Goal: Complete application form: Complete application form

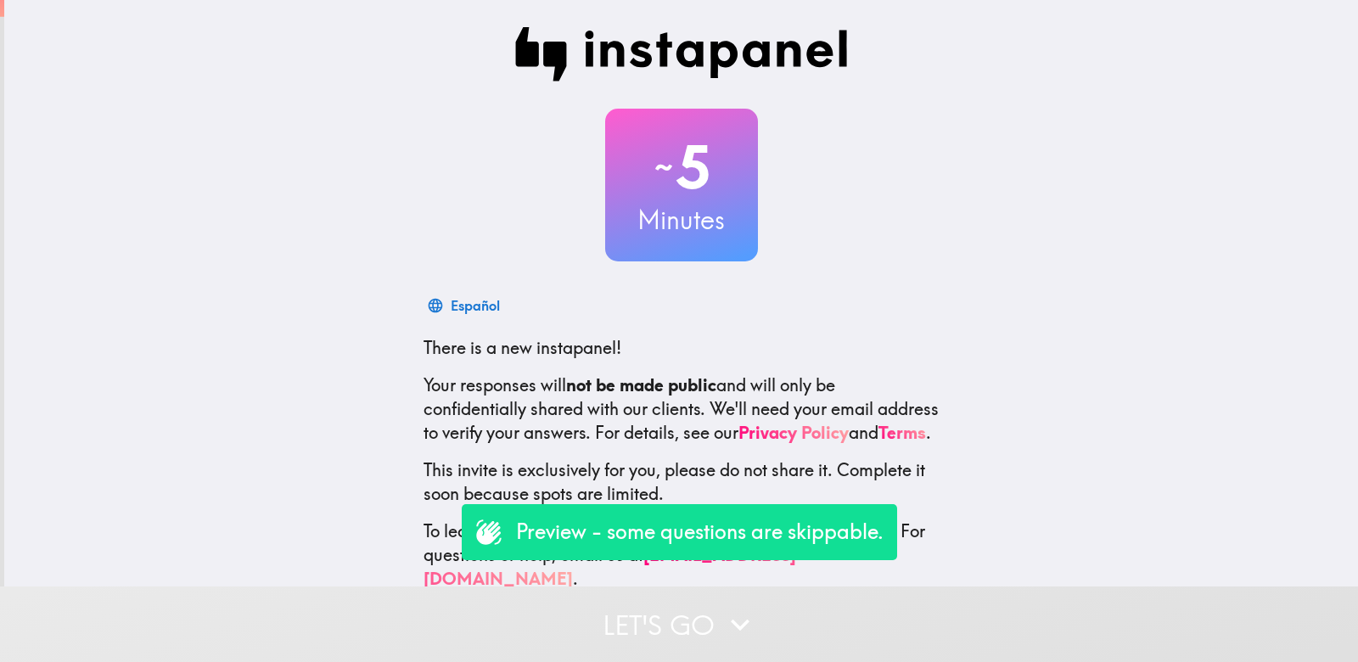
click at [768, 616] on button "Let's go" at bounding box center [679, 625] width 1358 height 76
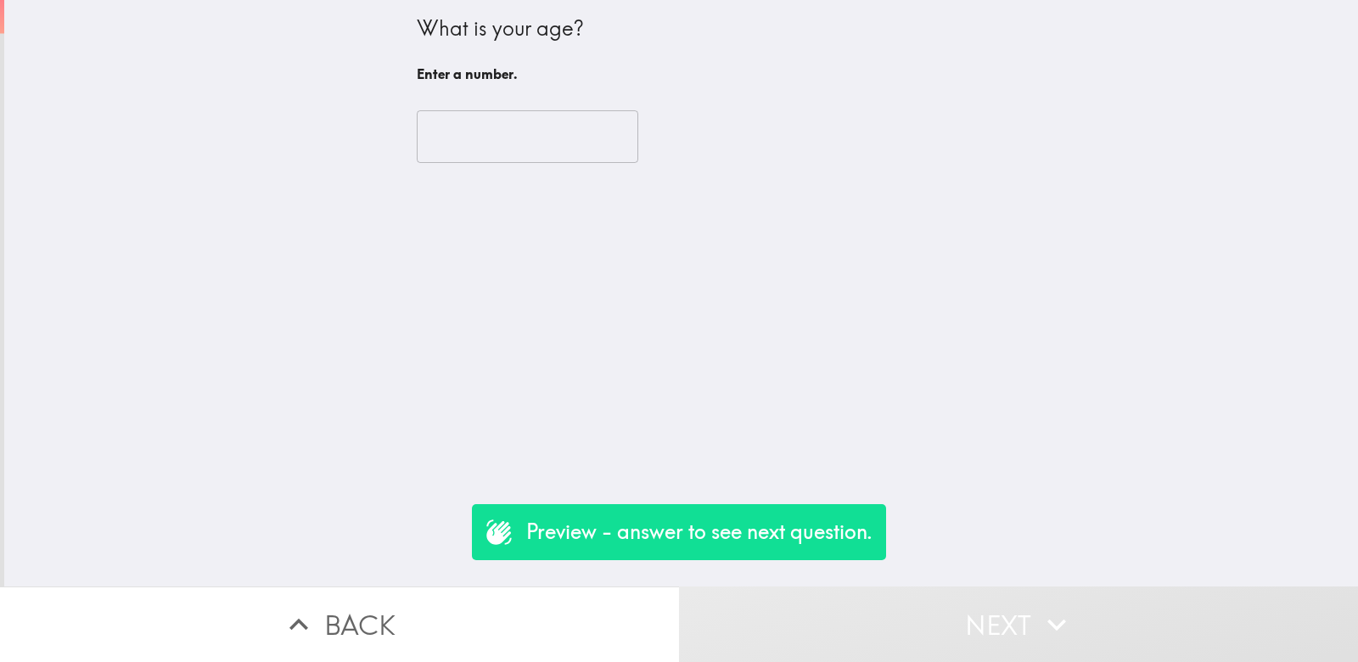
click at [588, 160] on input "number" at bounding box center [528, 136] width 222 height 53
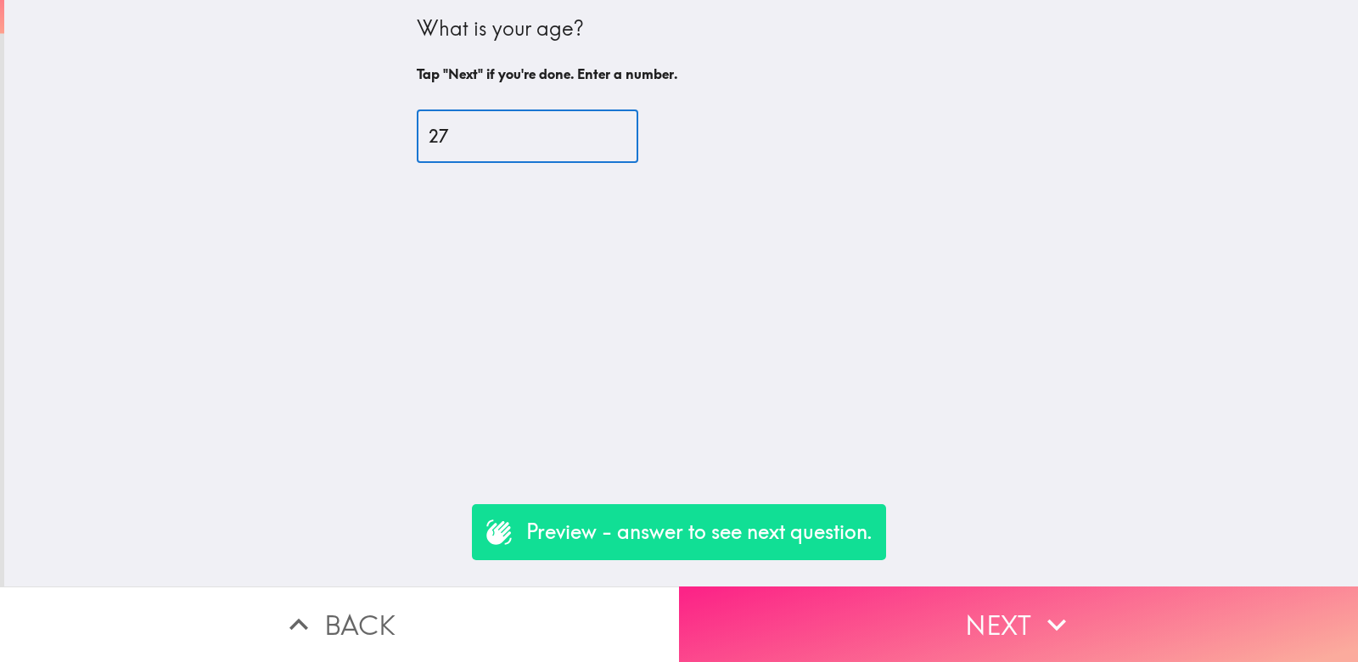
type input "27"
click at [911, 621] on button "Next" at bounding box center [1018, 625] width 679 height 76
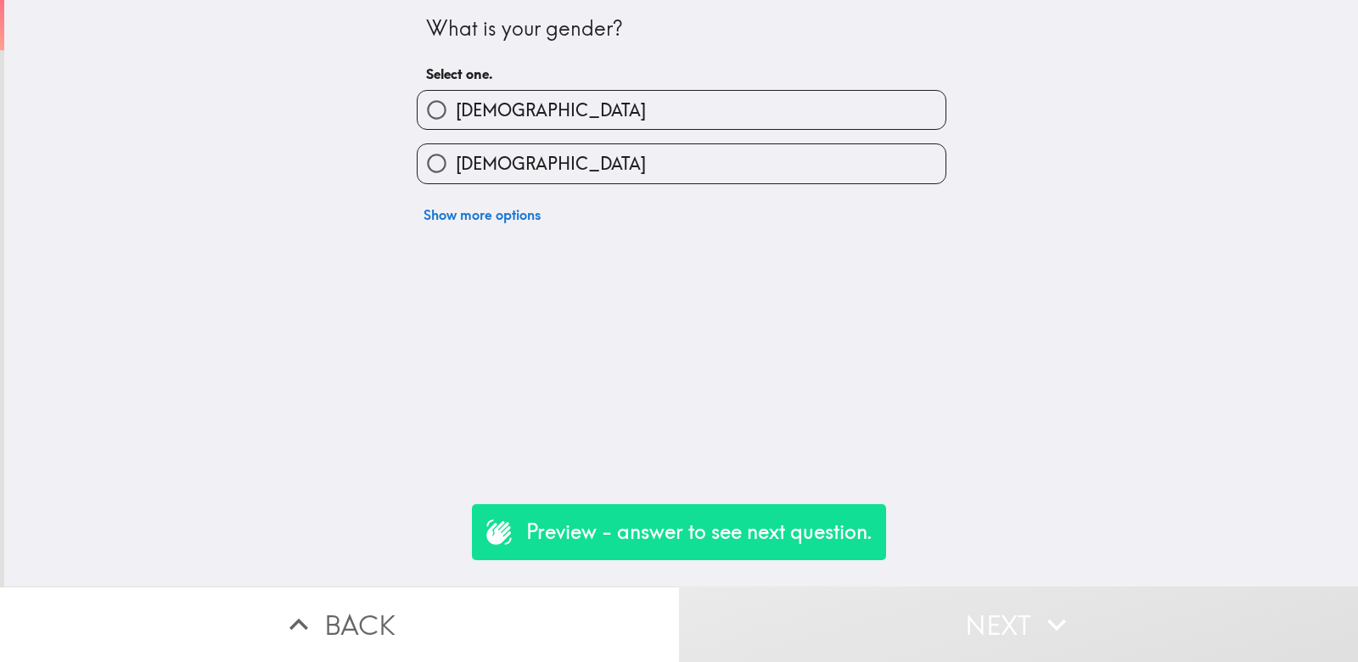
click at [519, 165] on label "[DEMOGRAPHIC_DATA]" at bounding box center [682, 163] width 528 height 38
click at [456, 165] on input "[DEMOGRAPHIC_DATA]" at bounding box center [437, 163] width 38 height 38
radio input "true"
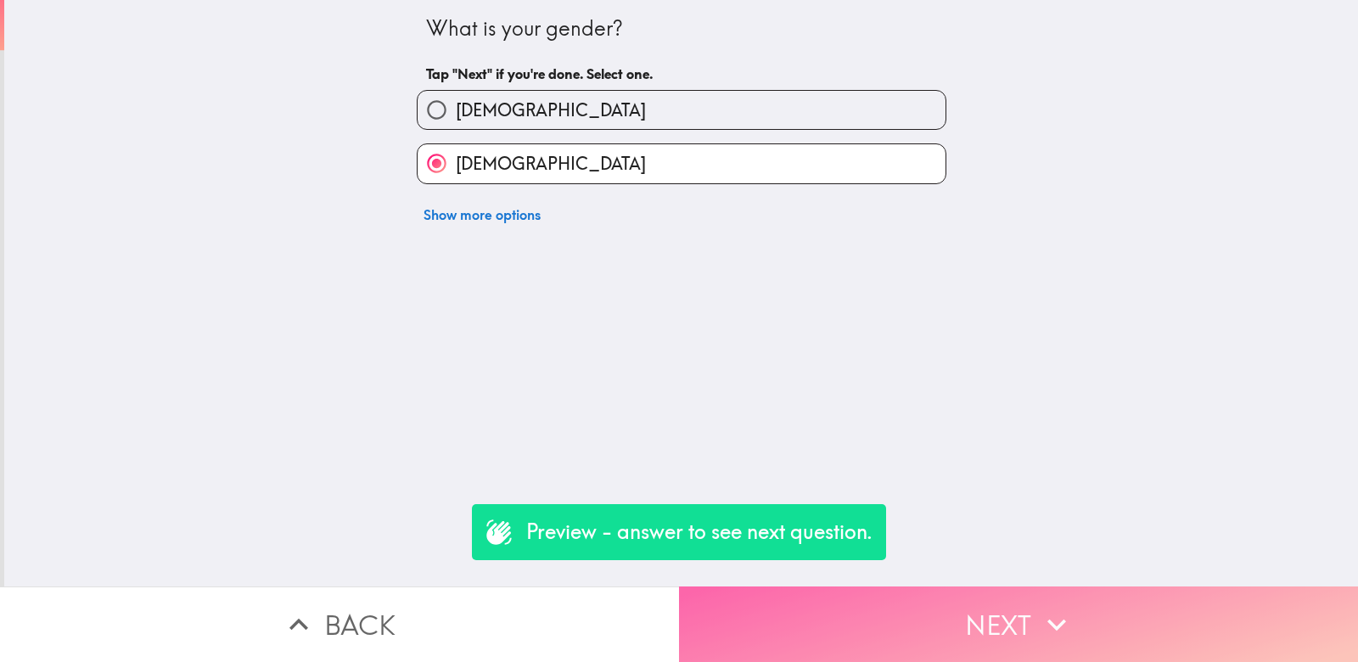
click at [915, 649] on button "Next" at bounding box center [1018, 625] width 679 height 76
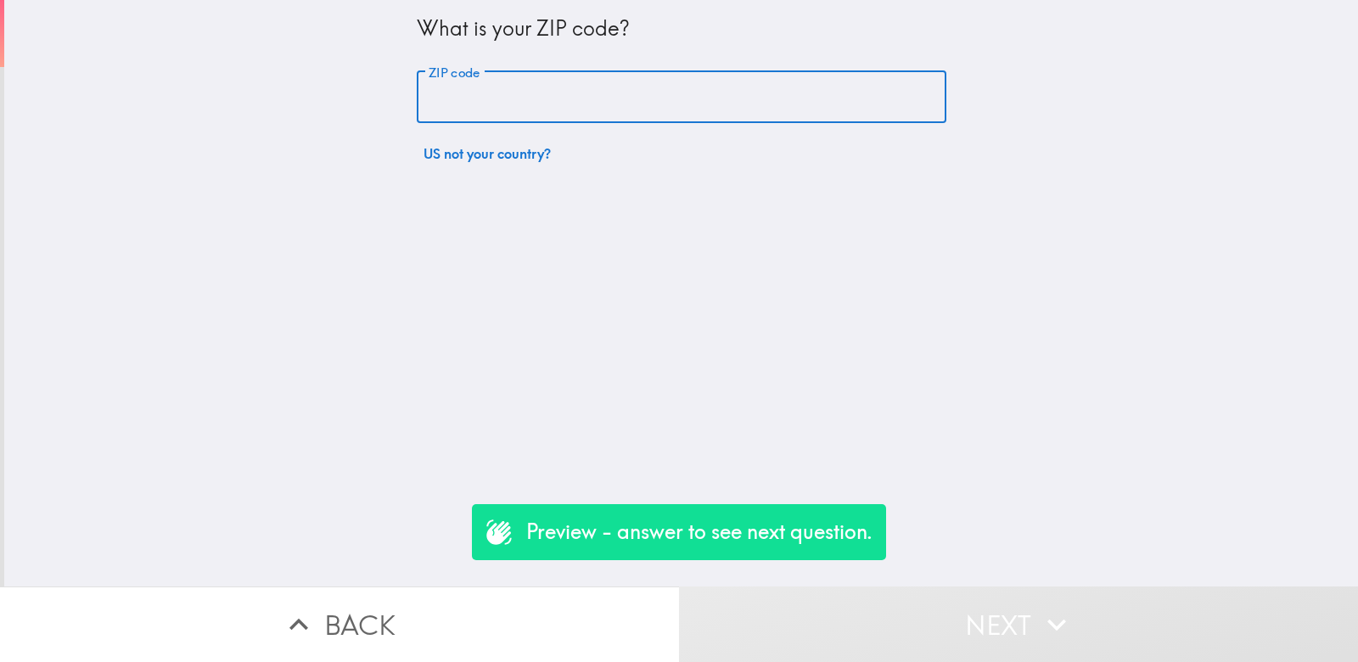
click at [551, 82] on input "ZIP code" at bounding box center [682, 97] width 530 height 53
type input "11211"
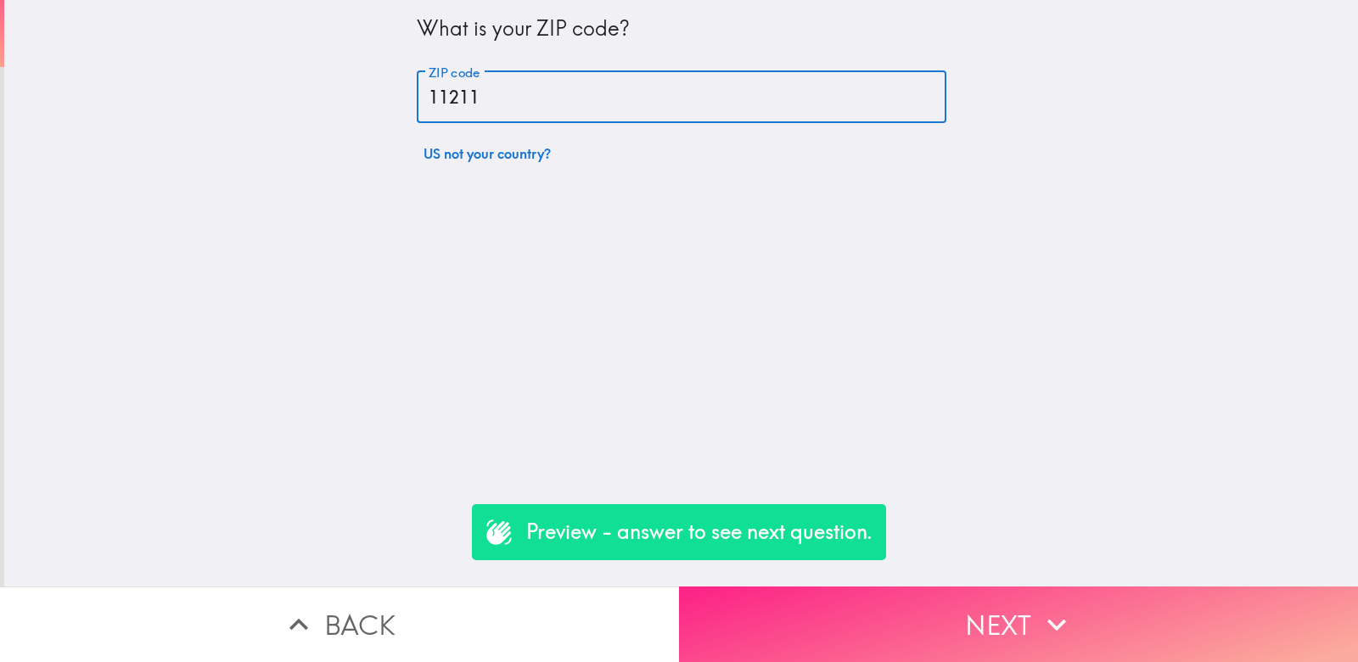
click at [923, 603] on button "Next" at bounding box center [1018, 625] width 679 height 76
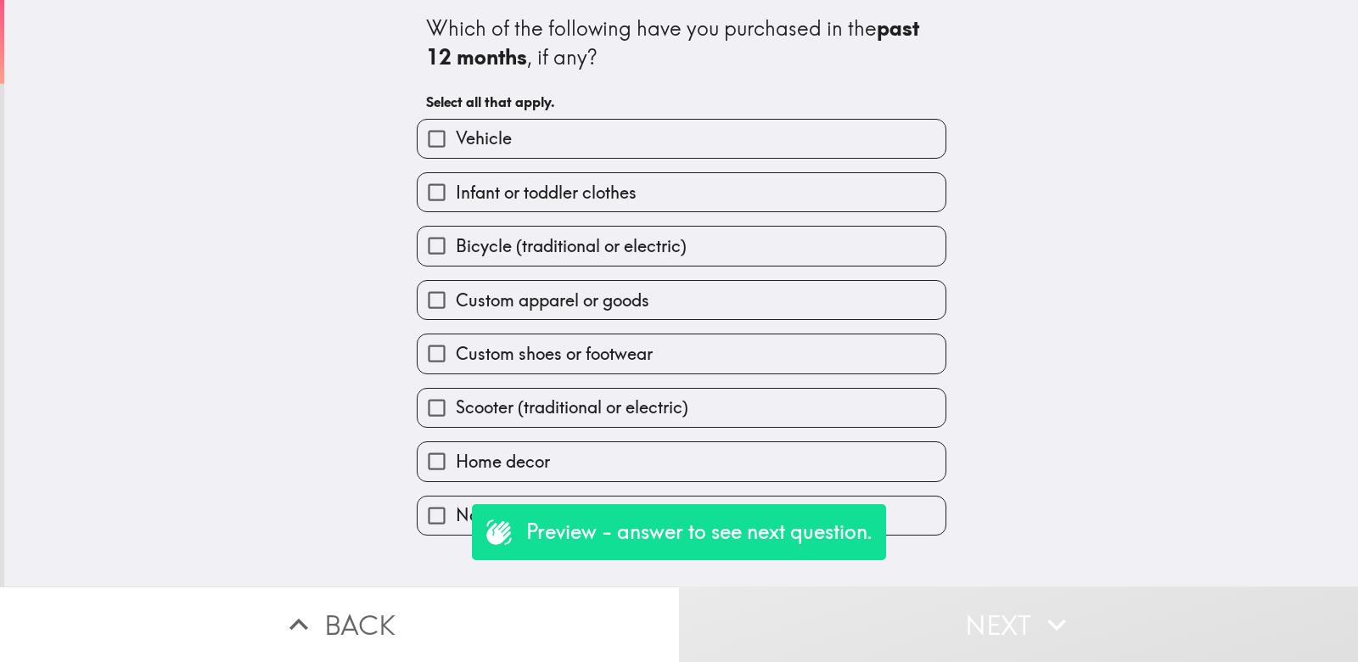
click at [653, 310] on label "Custom apparel or goods" at bounding box center [682, 300] width 528 height 38
click at [456, 310] on input "Custom apparel or goods" at bounding box center [437, 300] width 38 height 38
checkbox input "true"
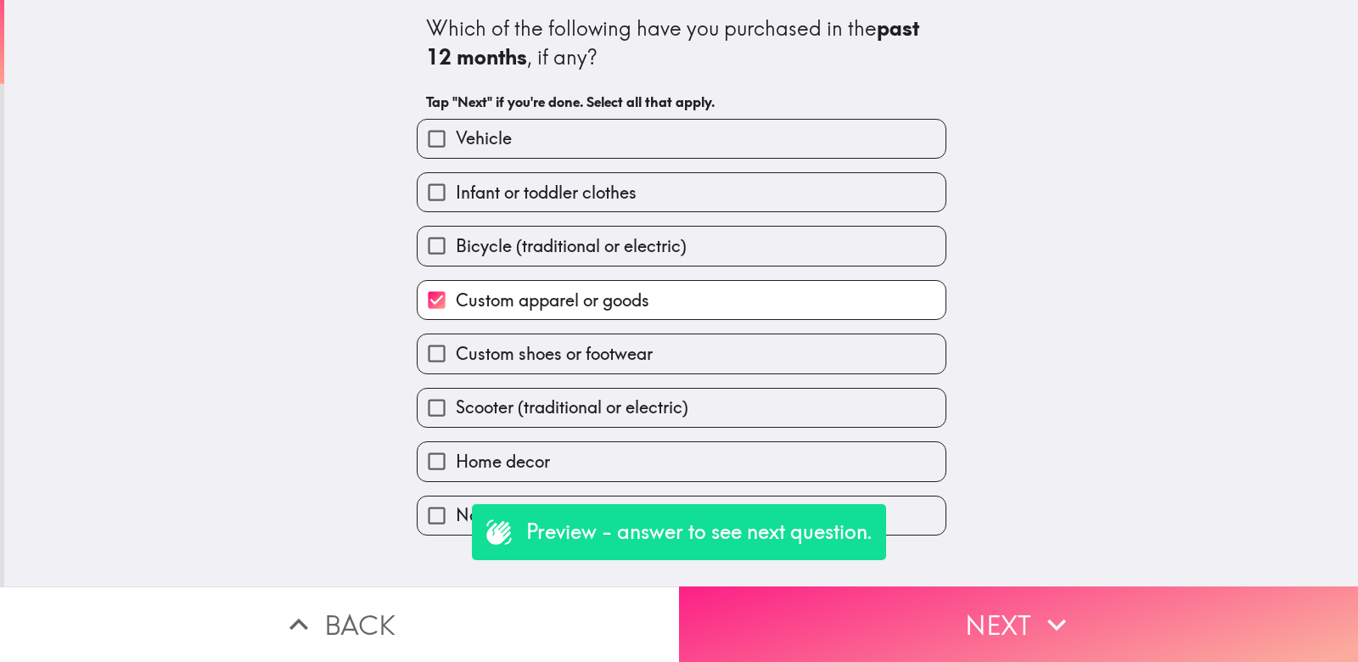
click at [936, 632] on button "Next" at bounding box center [1018, 625] width 679 height 76
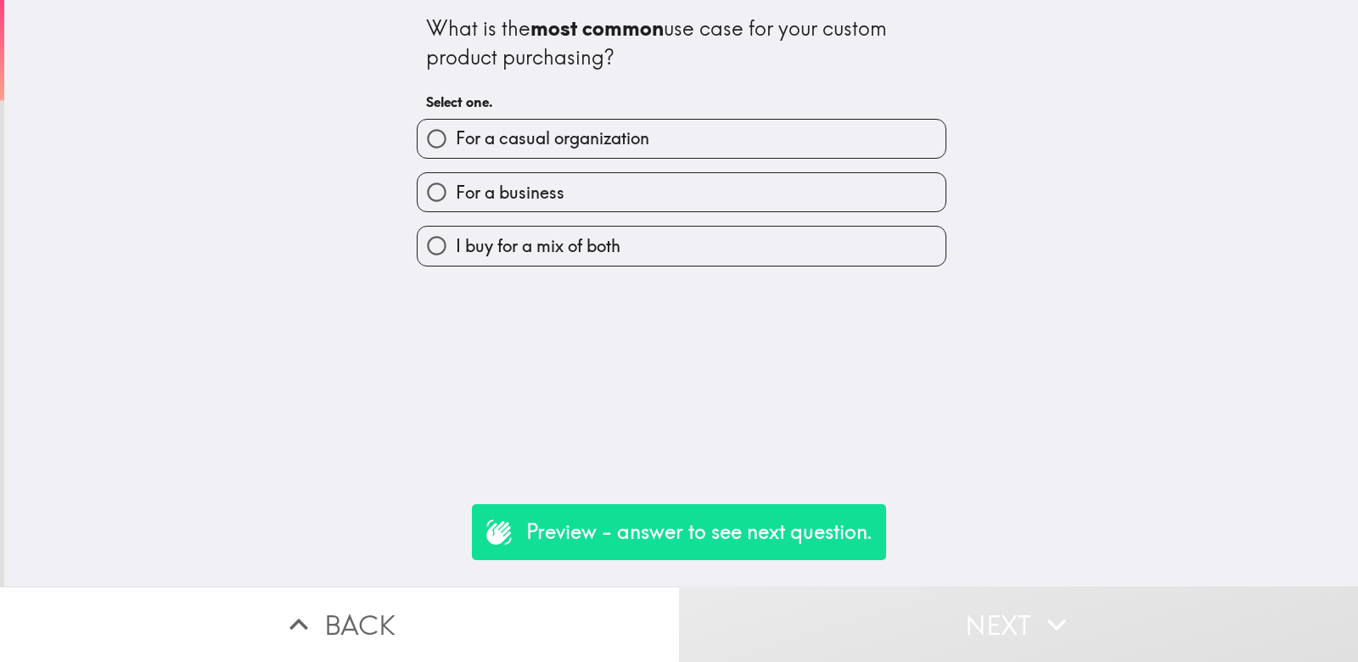
click at [568, 250] on span "I buy for a mix of both" at bounding box center [538, 246] width 165 height 24
click at [456, 250] on input "I buy for a mix of both" at bounding box center [437, 246] width 38 height 38
radio input "true"
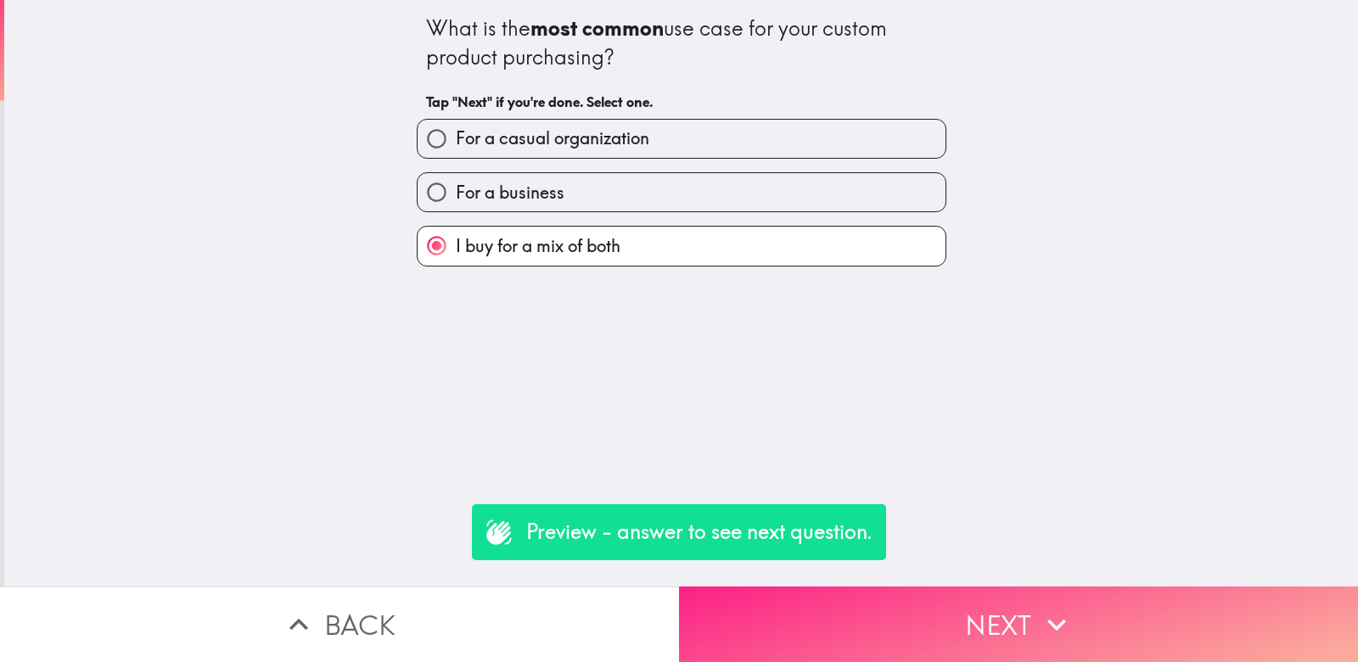
click at [844, 608] on button "Next" at bounding box center [1018, 625] width 679 height 76
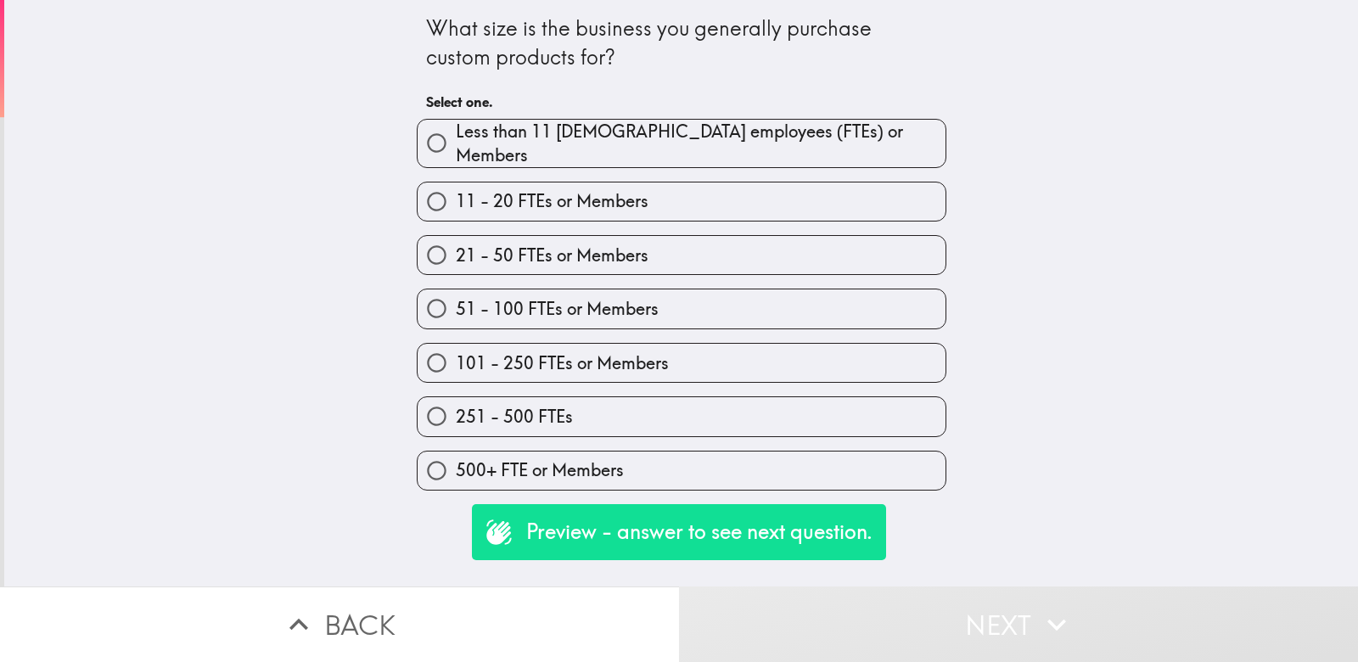
click at [666, 196] on label "11 - 20 FTEs or Members" at bounding box center [682, 202] width 528 height 38
click at [456, 196] on input "11 - 20 FTEs or Members" at bounding box center [437, 202] width 38 height 38
radio input "true"
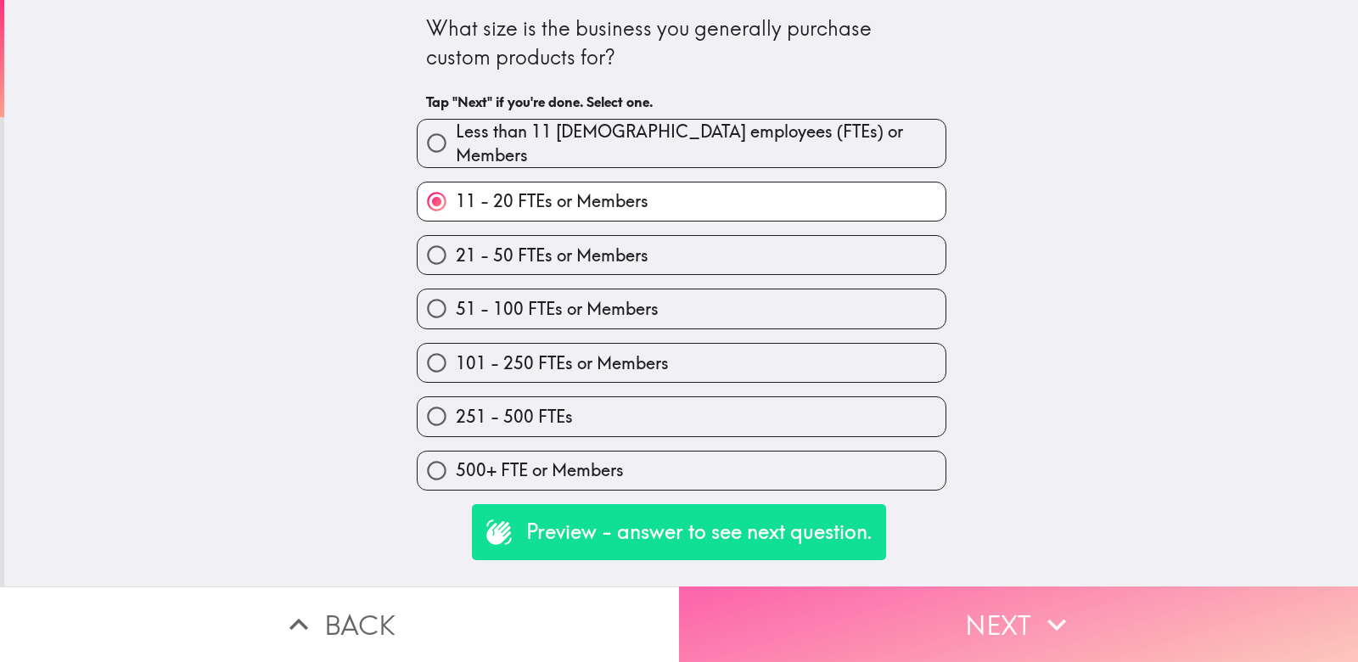
click at [838, 626] on button "Next" at bounding box center [1018, 625] width 679 height 76
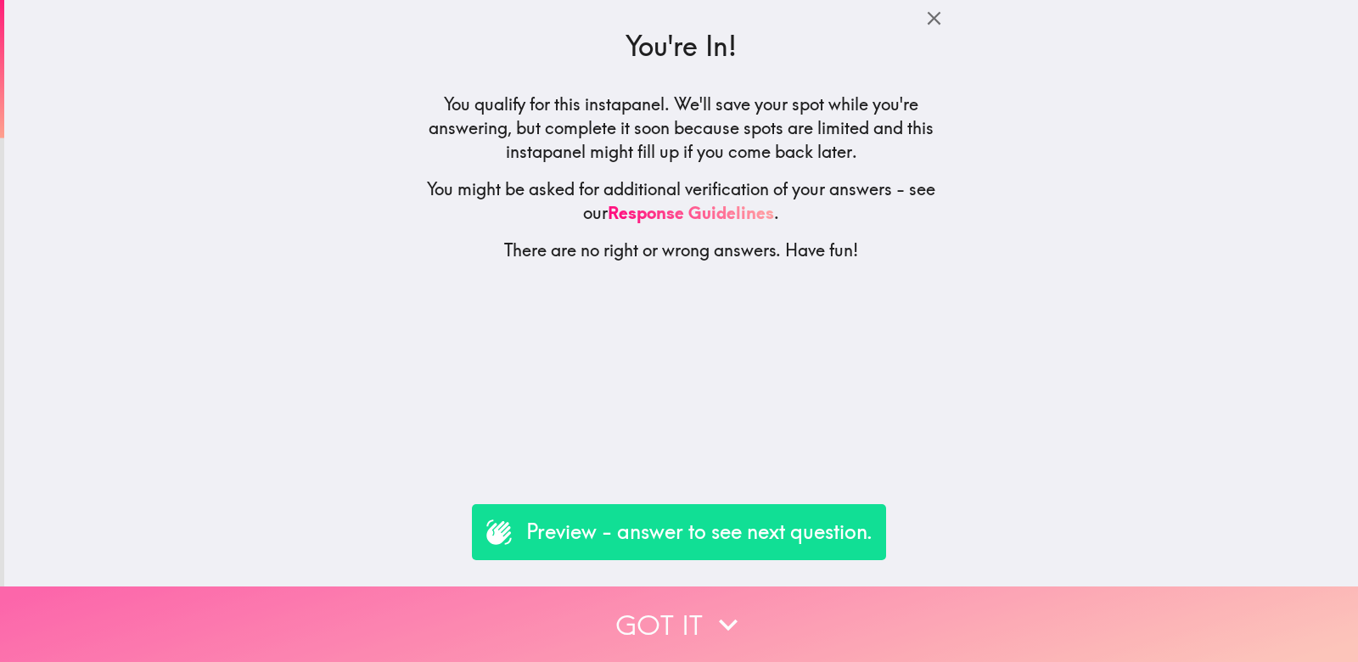
click at [783, 650] on button "Got it" at bounding box center [679, 625] width 1358 height 76
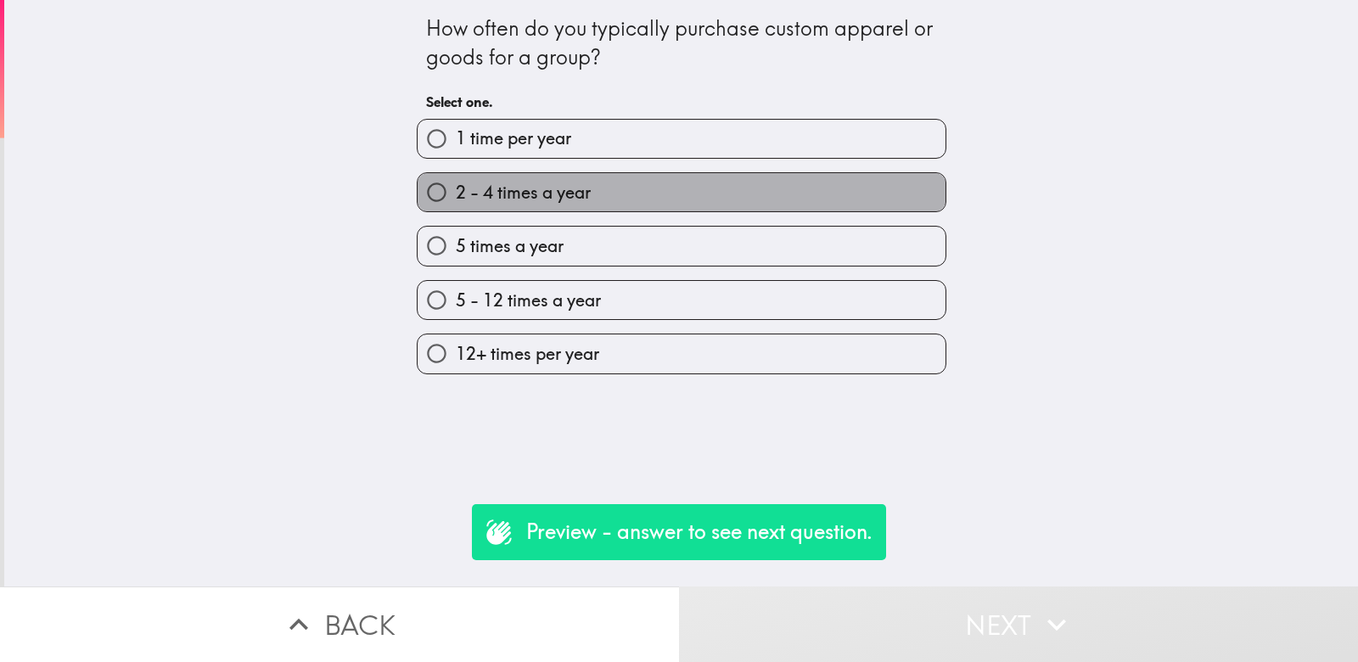
click at [611, 197] on label "2 - 4 times a year" at bounding box center [682, 192] width 528 height 38
click at [456, 197] on input "2 - 4 times a year" at bounding box center [437, 192] width 38 height 38
radio input "true"
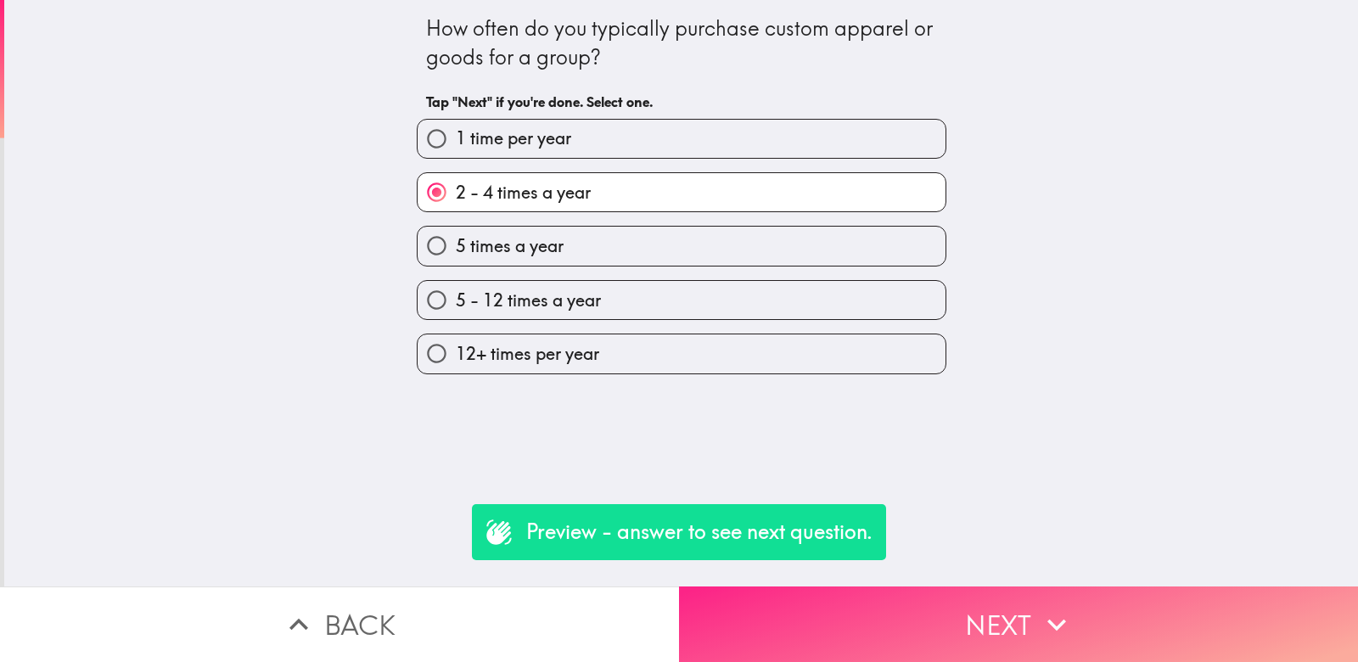
click at [847, 612] on button "Next" at bounding box center [1018, 625] width 679 height 76
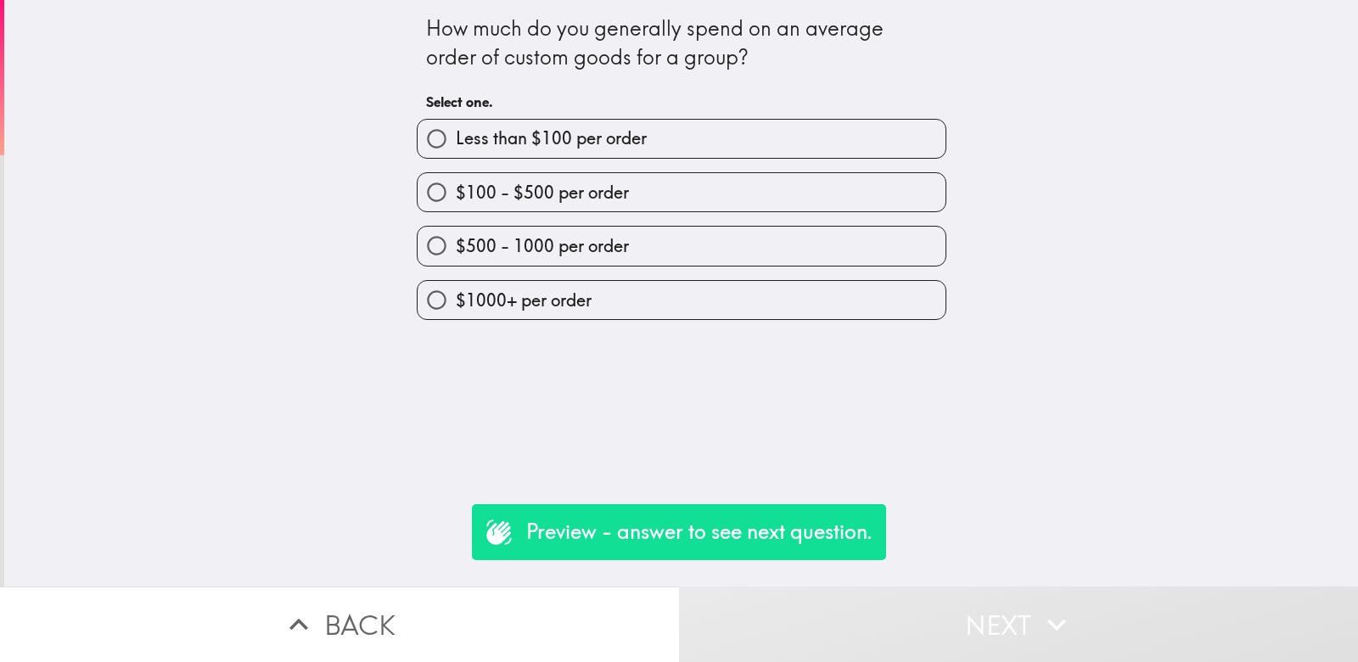
click at [576, 178] on label "$100 - $500 per order" at bounding box center [682, 192] width 528 height 38
click at [456, 178] on input "$100 - $500 per order" at bounding box center [437, 192] width 38 height 38
radio input "true"
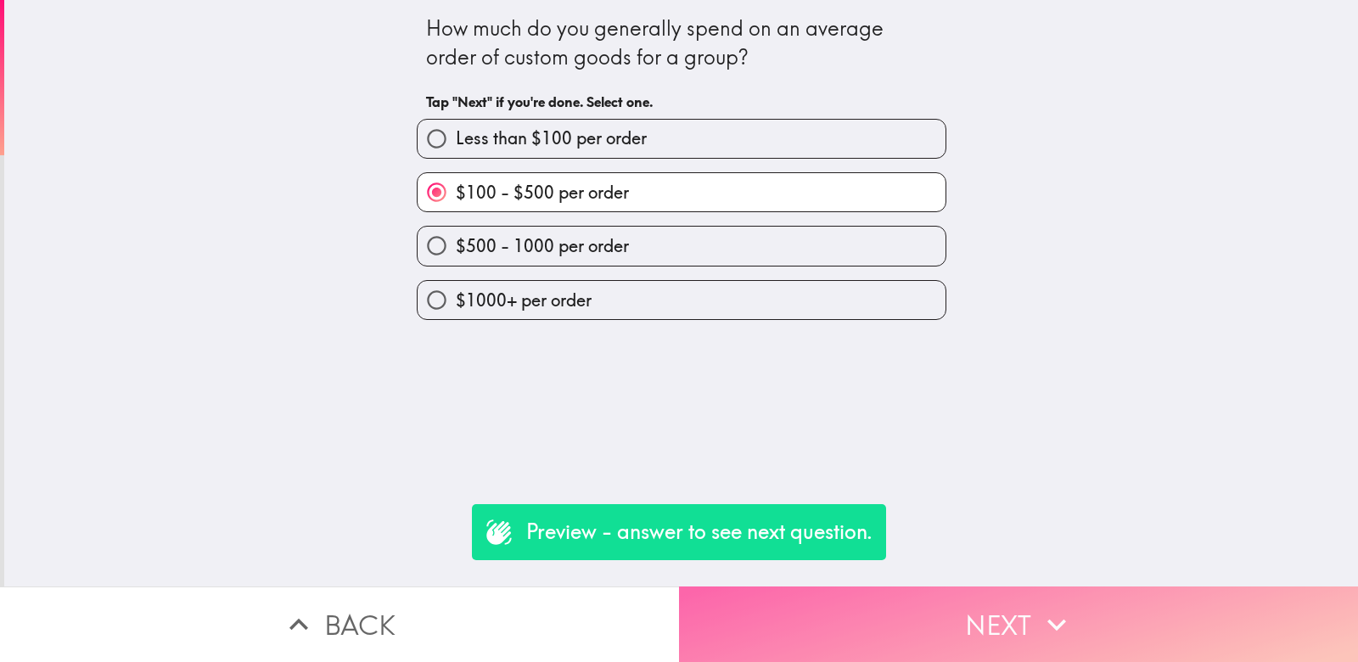
click at [823, 607] on button "Next" at bounding box center [1018, 625] width 679 height 76
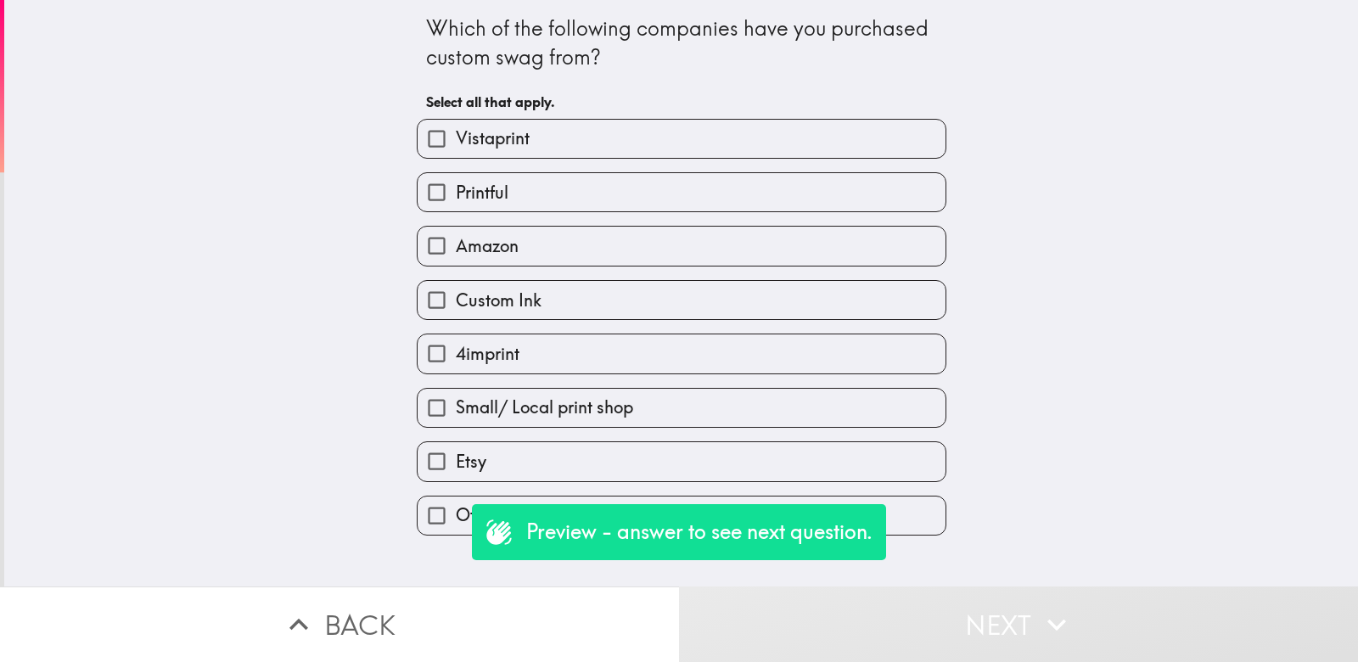
click at [666, 145] on label "Vistaprint" at bounding box center [682, 139] width 528 height 38
click at [456, 145] on input "Vistaprint" at bounding box center [437, 139] width 38 height 38
checkbox input "true"
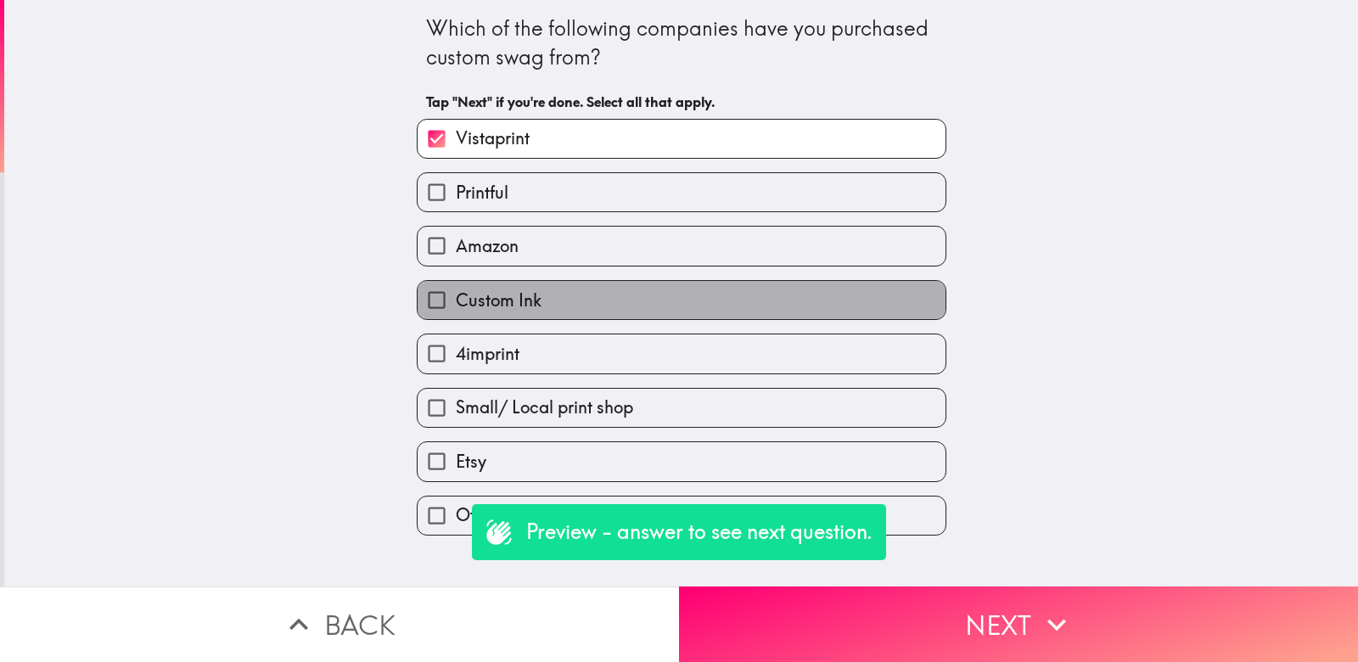
click at [660, 307] on label "Custom Ink" at bounding box center [682, 300] width 528 height 38
click at [456, 307] on input "Custom Ink" at bounding box center [437, 300] width 38 height 38
checkbox input "true"
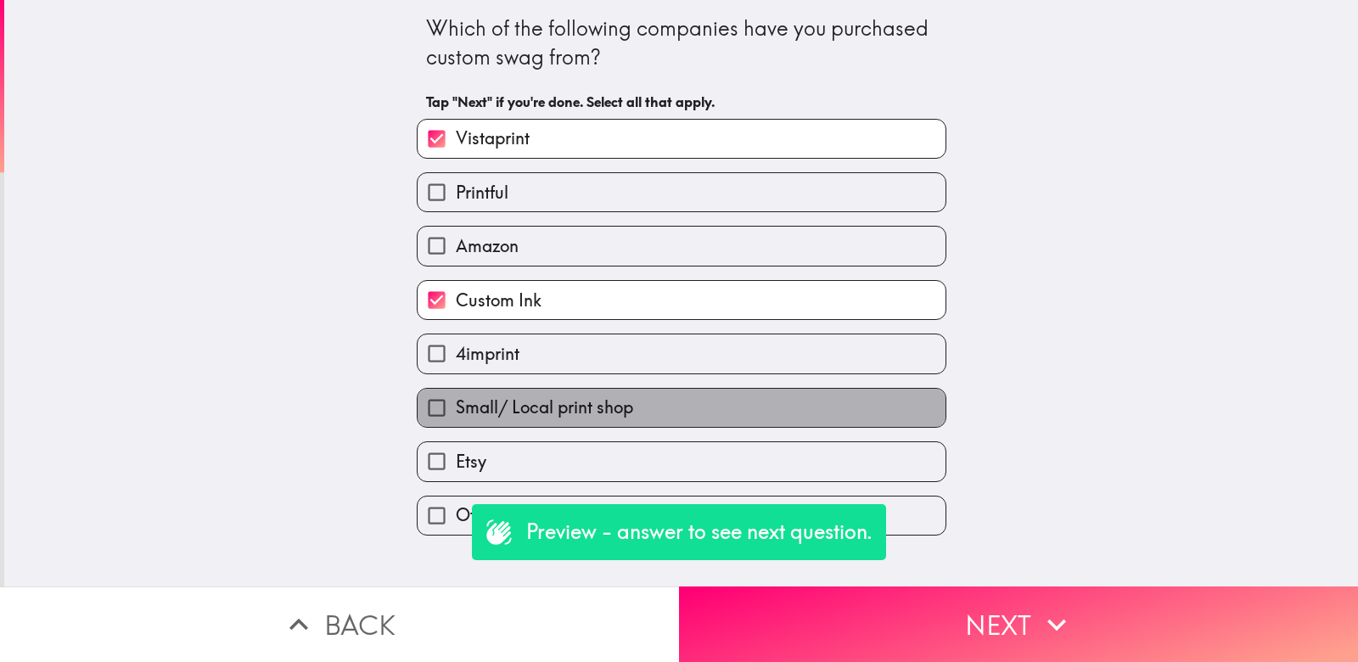
click at [664, 410] on label "Small/ Local print shop" at bounding box center [682, 408] width 528 height 38
click at [456, 410] on input "Small/ Local print shop" at bounding box center [437, 408] width 38 height 38
checkbox input "true"
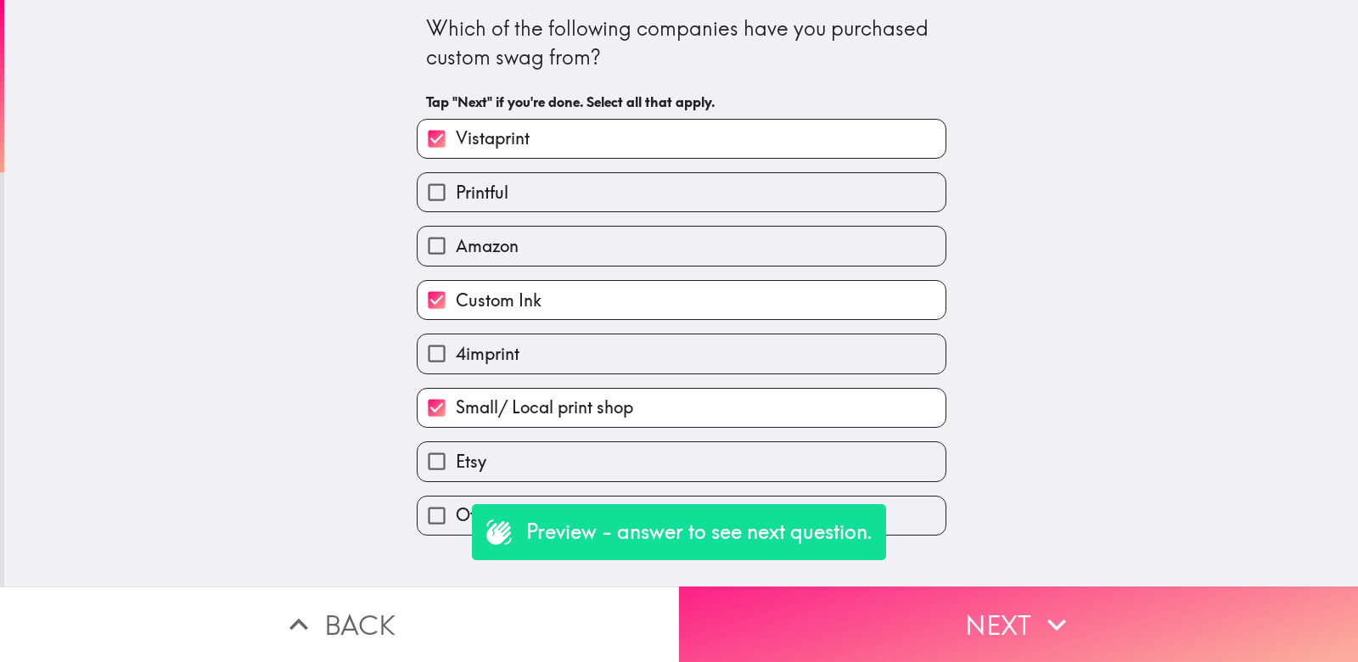
click at [786, 609] on button "Next" at bounding box center [1018, 625] width 679 height 76
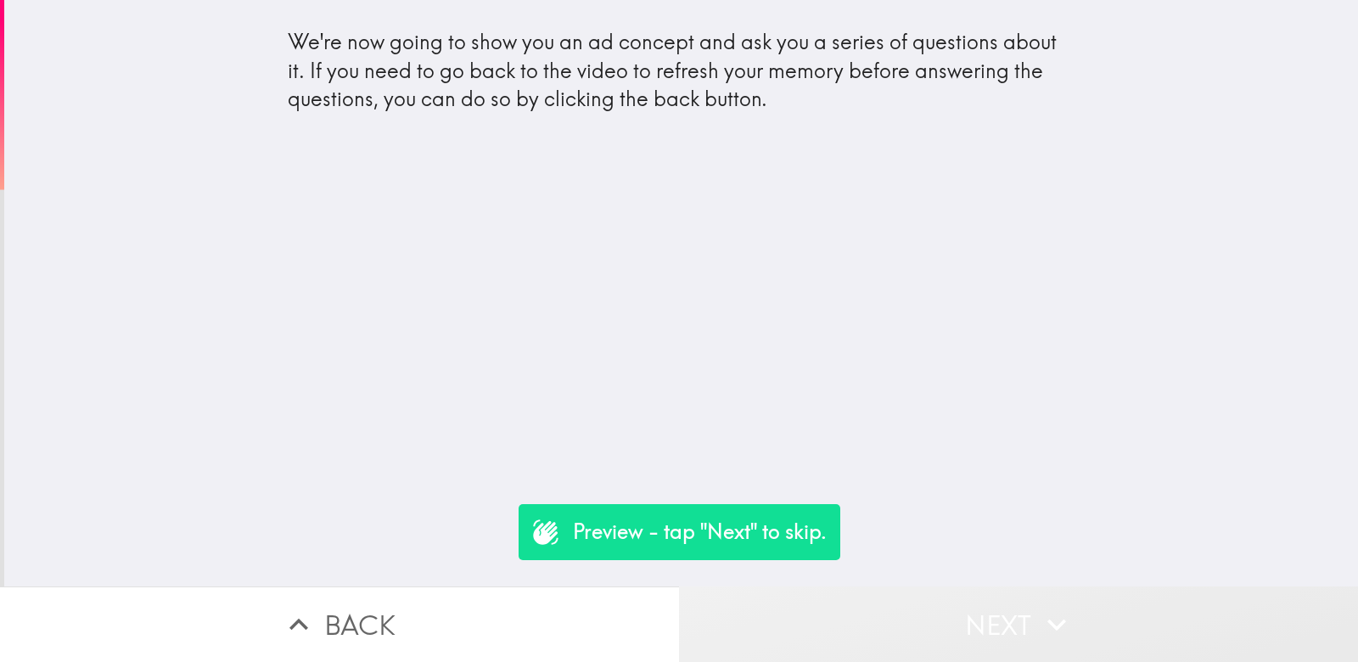
click at [864, 627] on button "Next" at bounding box center [1018, 625] width 679 height 76
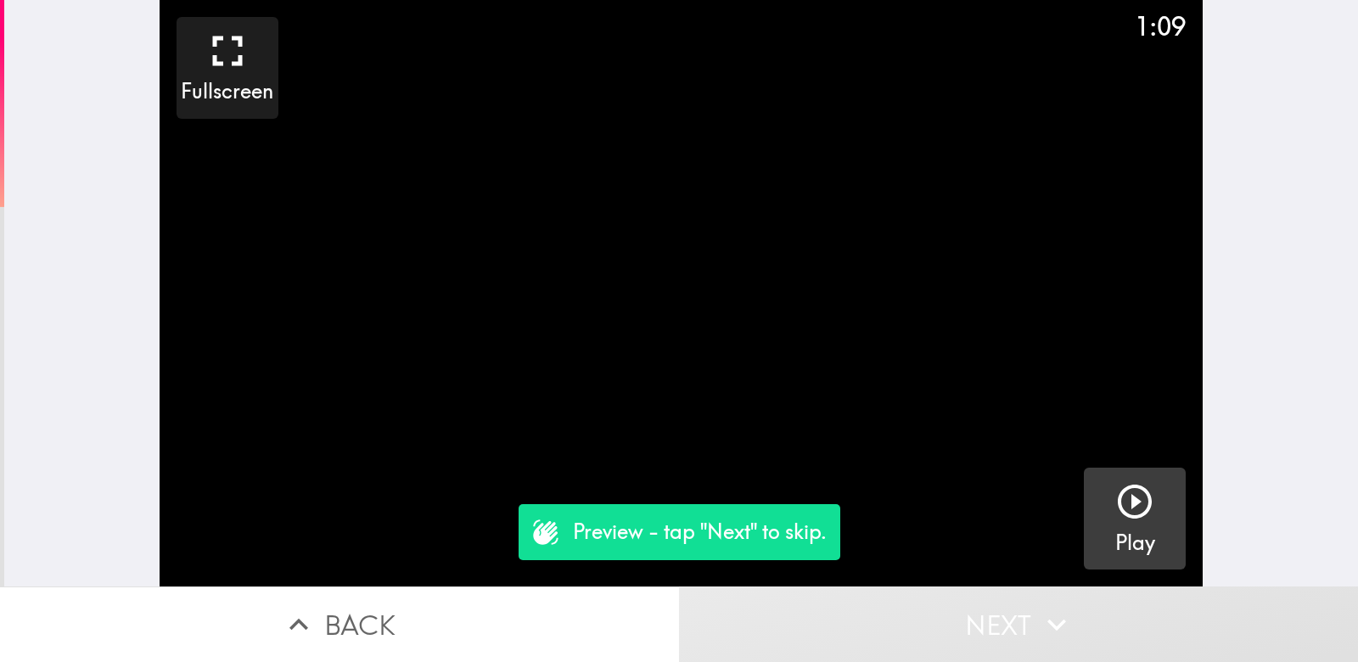
click at [1130, 520] on icon "button" at bounding box center [1135, 501] width 41 height 41
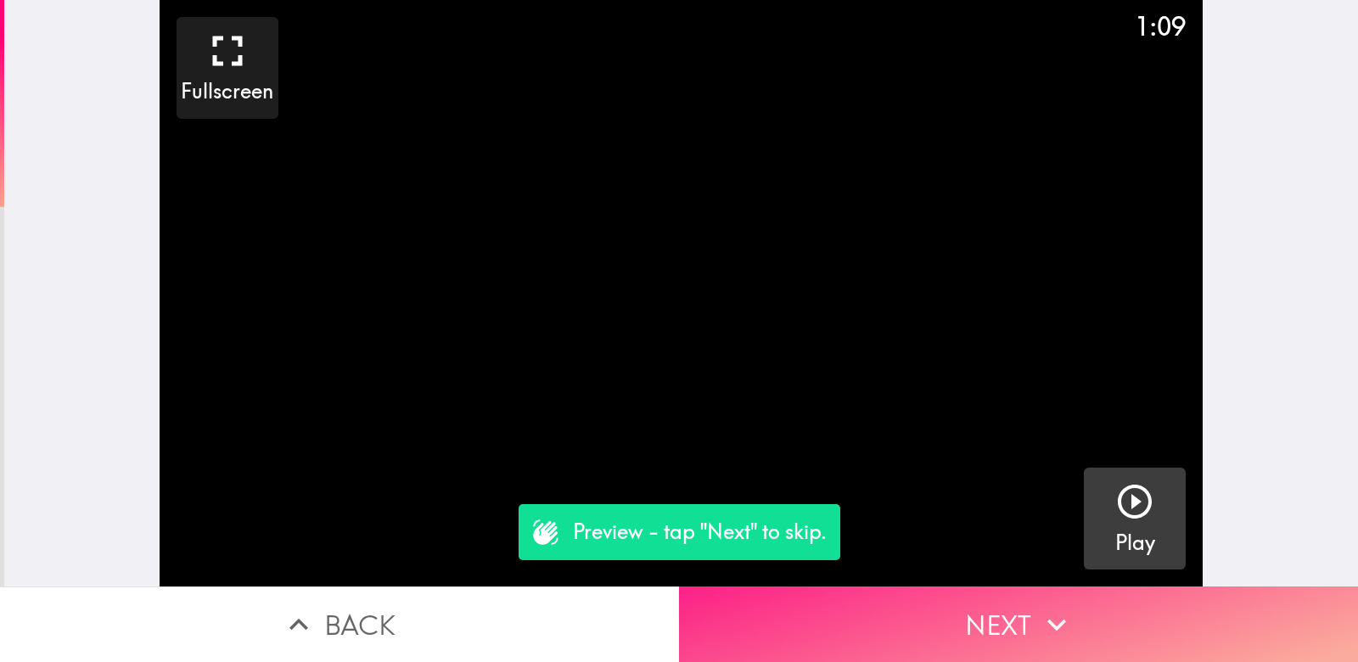
click at [1031, 648] on button "Next" at bounding box center [1018, 625] width 679 height 76
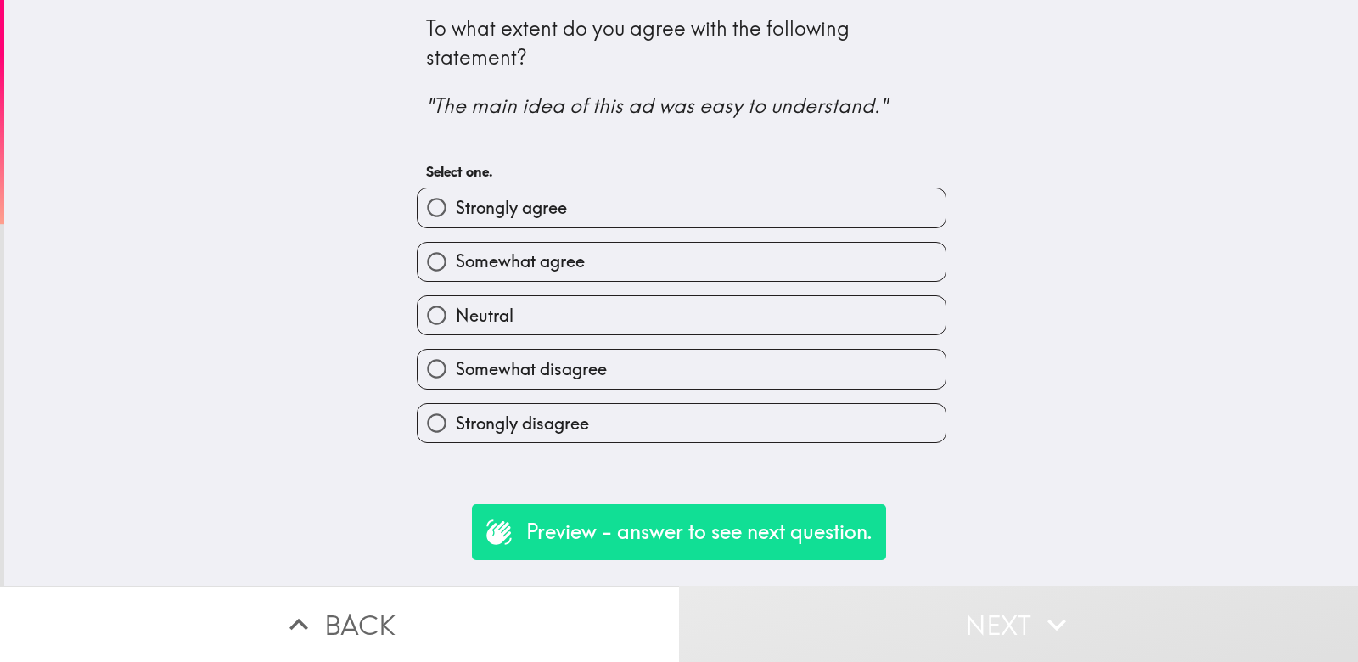
click at [904, 213] on label "Strongly agree" at bounding box center [682, 207] width 528 height 38
click at [456, 213] on input "Strongly agree" at bounding box center [437, 207] width 38 height 38
radio input "true"
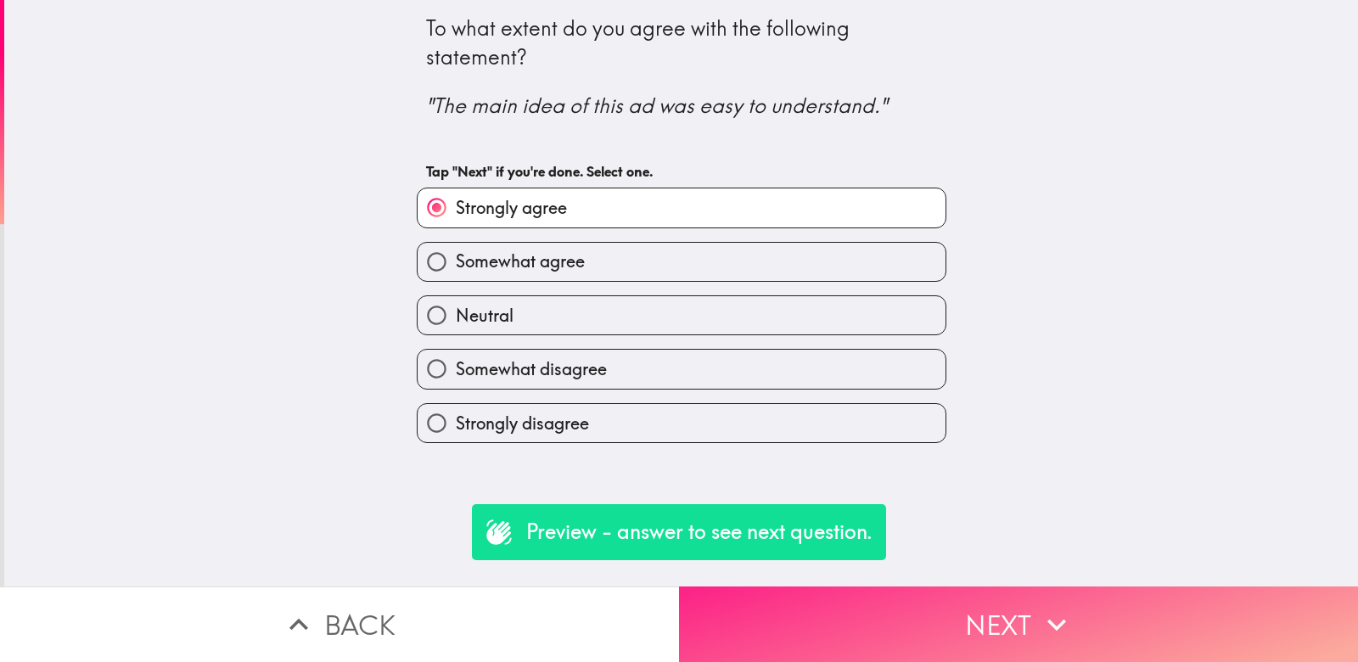
click at [938, 625] on button "Next" at bounding box center [1018, 625] width 679 height 76
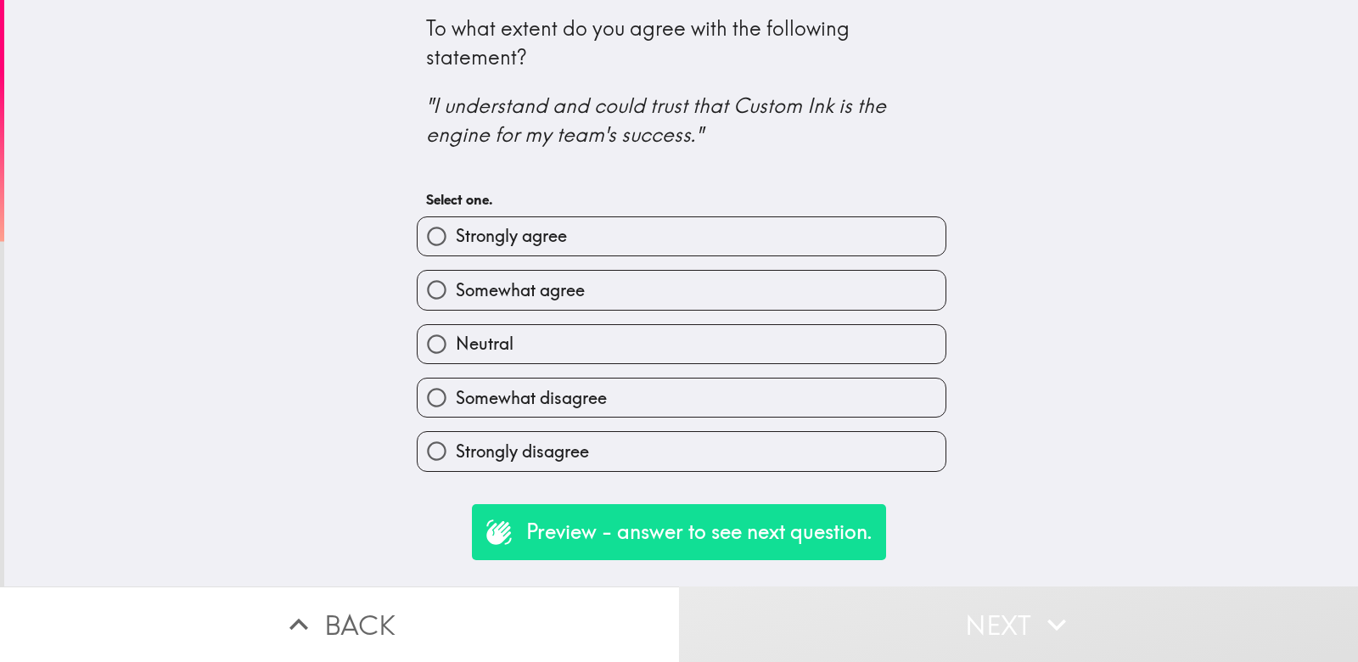
click at [906, 239] on label "Strongly agree" at bounding box center [682, 236] width 528 height 38
click at [456, 239] on input "Strongly agree" at bounding box center [437, 236] width 38 height 38
radio input "true"
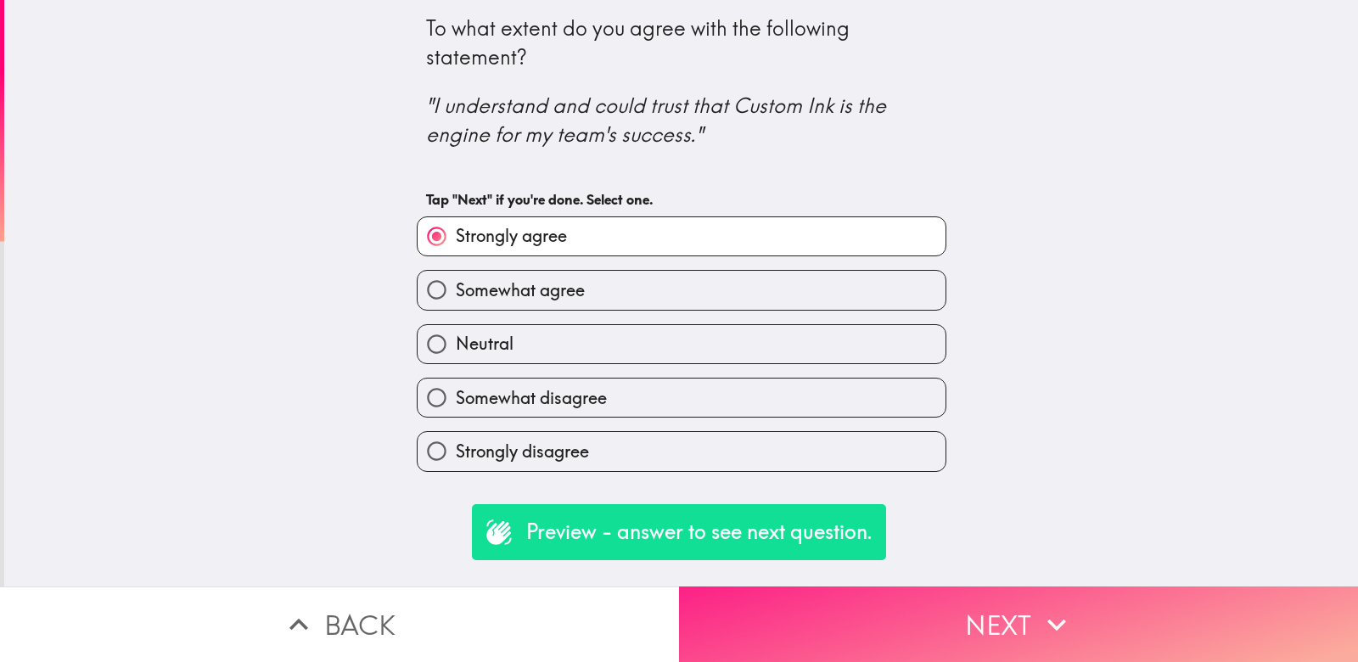
click at [974, 606] on button "Next" at bounding box center [1018, 625] width 679 height 76
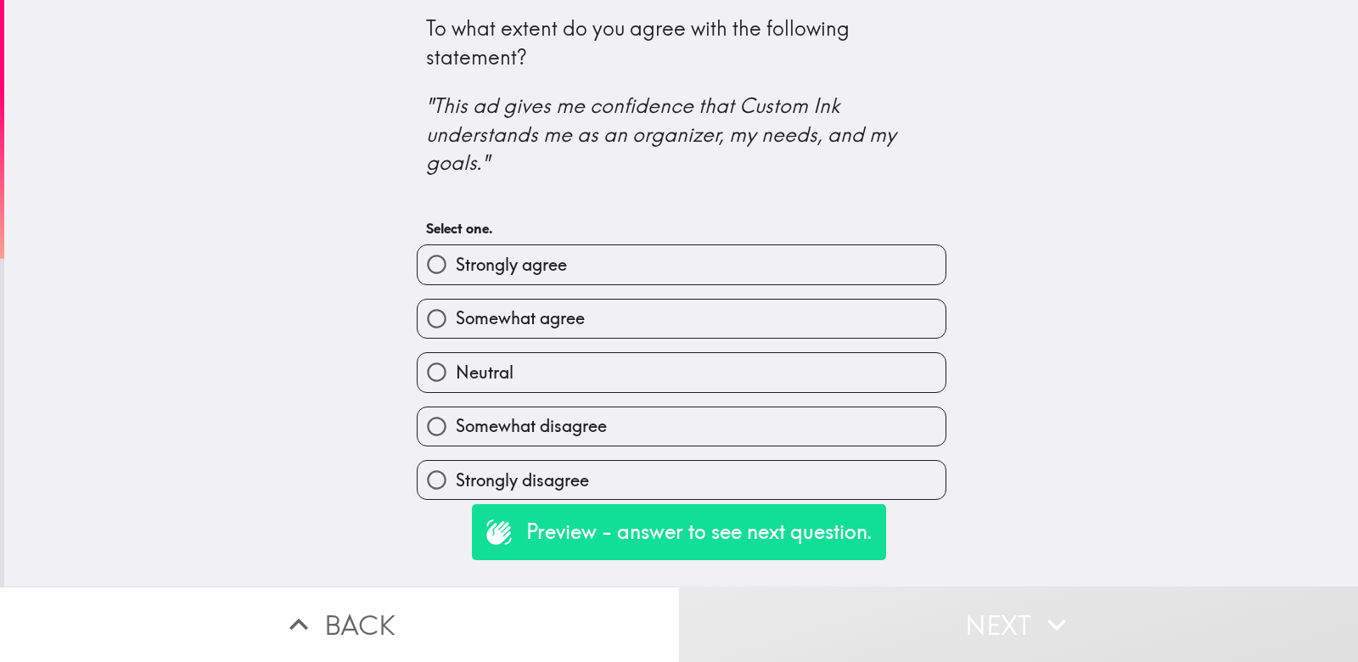
click at [812, 259] on label "Strongly agree" at bounding box center [682, 264] width 528 height 38
click at [456, 259] on input "Strongly agree" at bounding box center [437, 264] width 38 height 38
radio input "true"
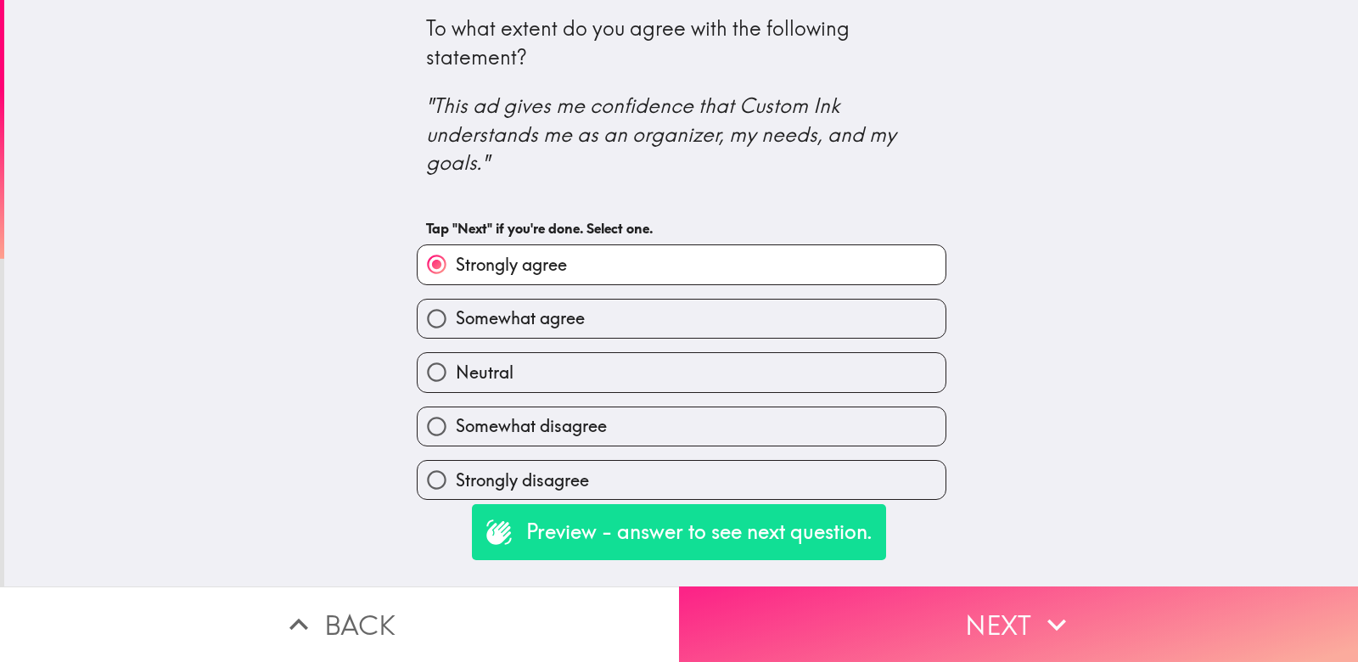
click at [989, 635] on button "Next" at bounding box center [1018, 625] width 679 height 76
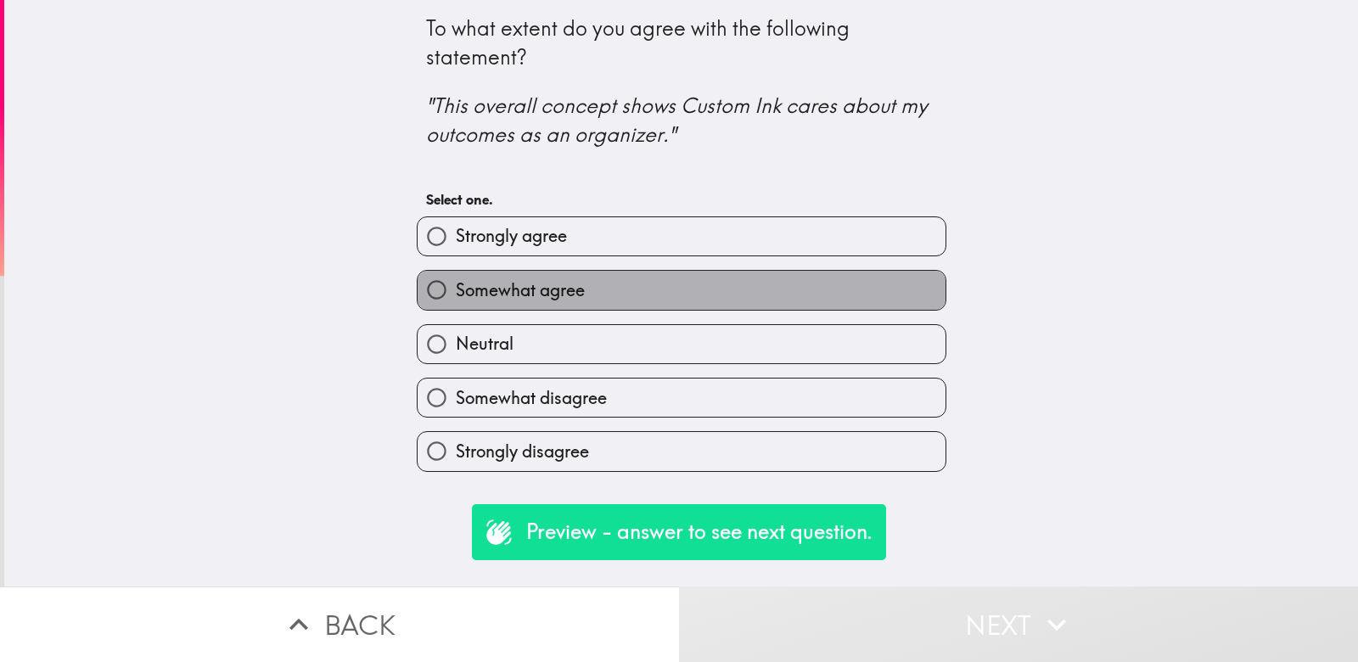
click at [763, 294] on label "Somewhat agree" at bounding box center [682, 290] width 528 height 38
click at [456, 294] on input "Somewhat agree" at bounding box center [437, 290] width 38 height 38
radio input "true"
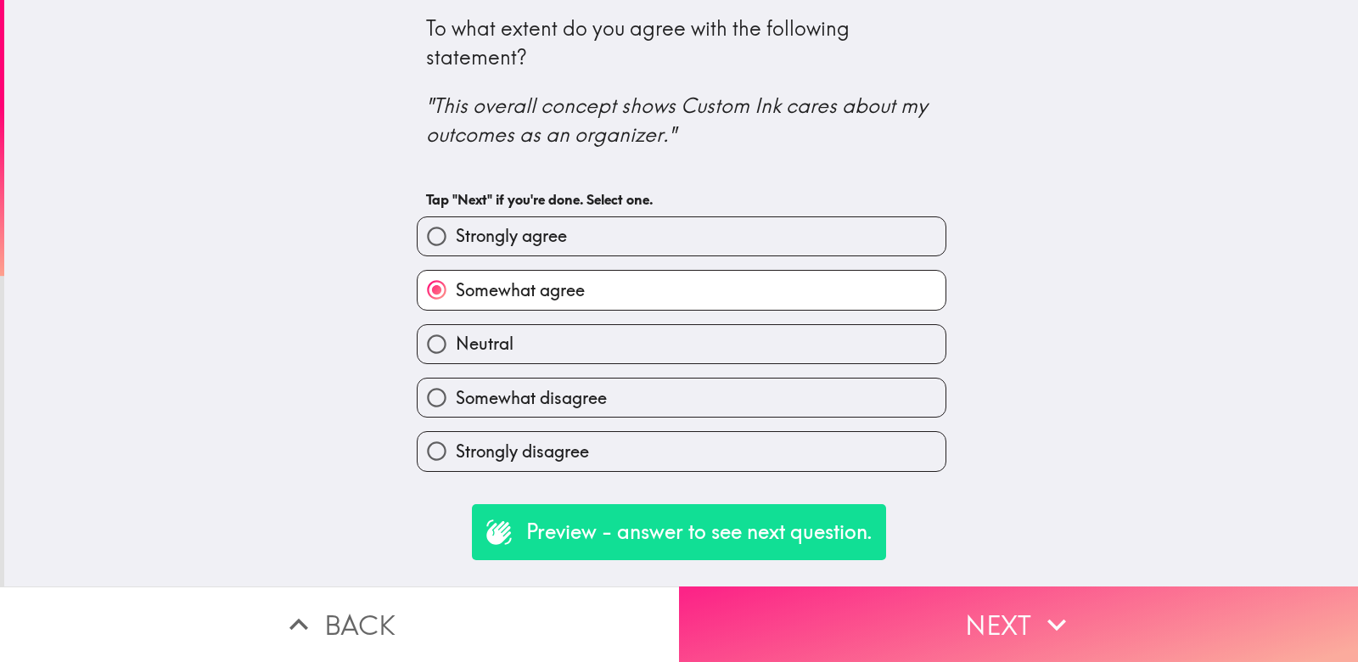
click at [897, 623] on button "Next" at bounding box center [1018, 625] width 679 height 76
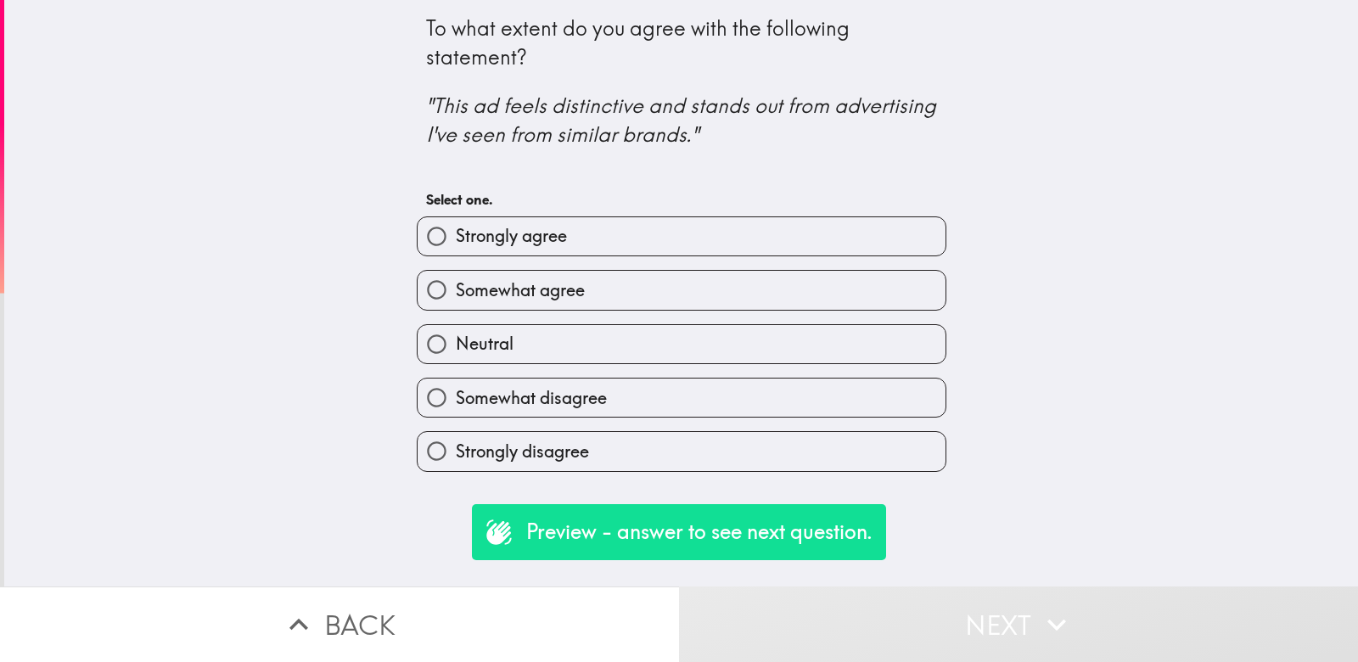
click at [828, 231] on label "Strongly agree" at bounding box center [682, 236] width 528 height 38
click at [456, 231] on input "Strongly agree" at bounding box center [437, 236] width 38 height 38
radio input "true"
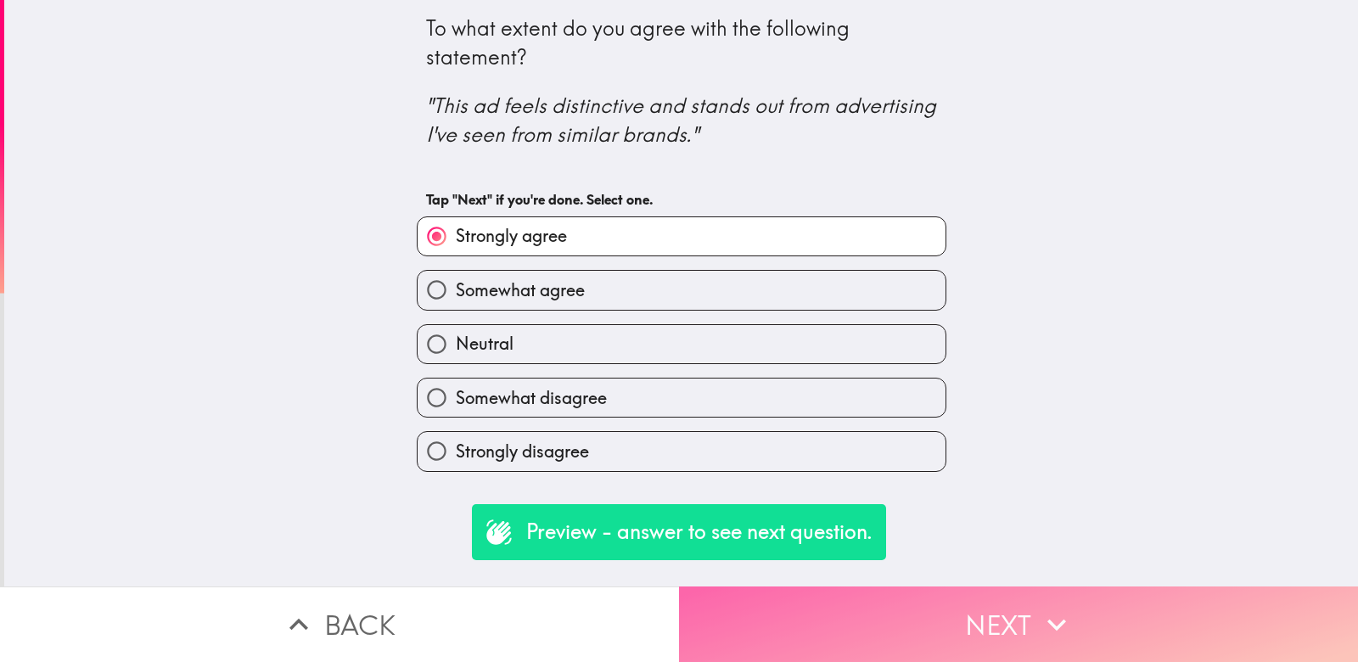
click at [941, 608] on button "Next" at bounding box center [1018, 625] width 679 height 76
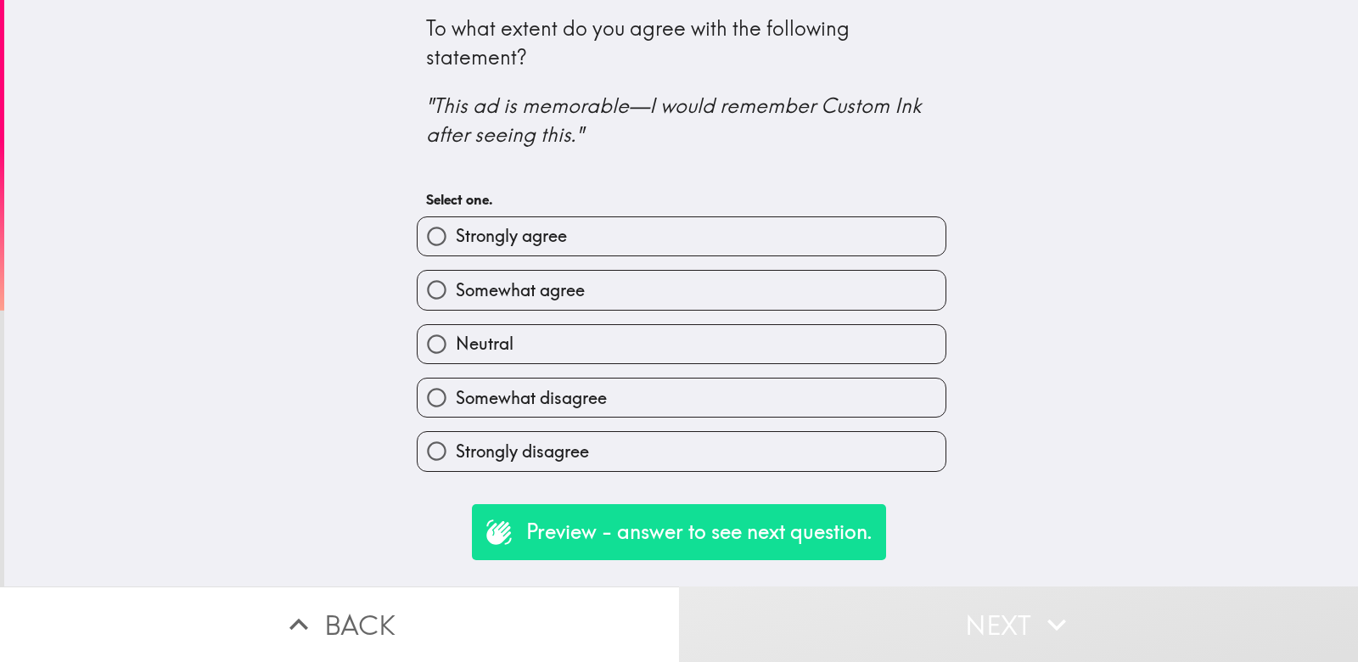
click at [739, 227] on label "Strongly agree" at bounding box center [682, 236] width 528 height 38
click at [456, 227] on input "Strongly agree" at bounding box center [437, 236] width 38 height 38
radio input "true"
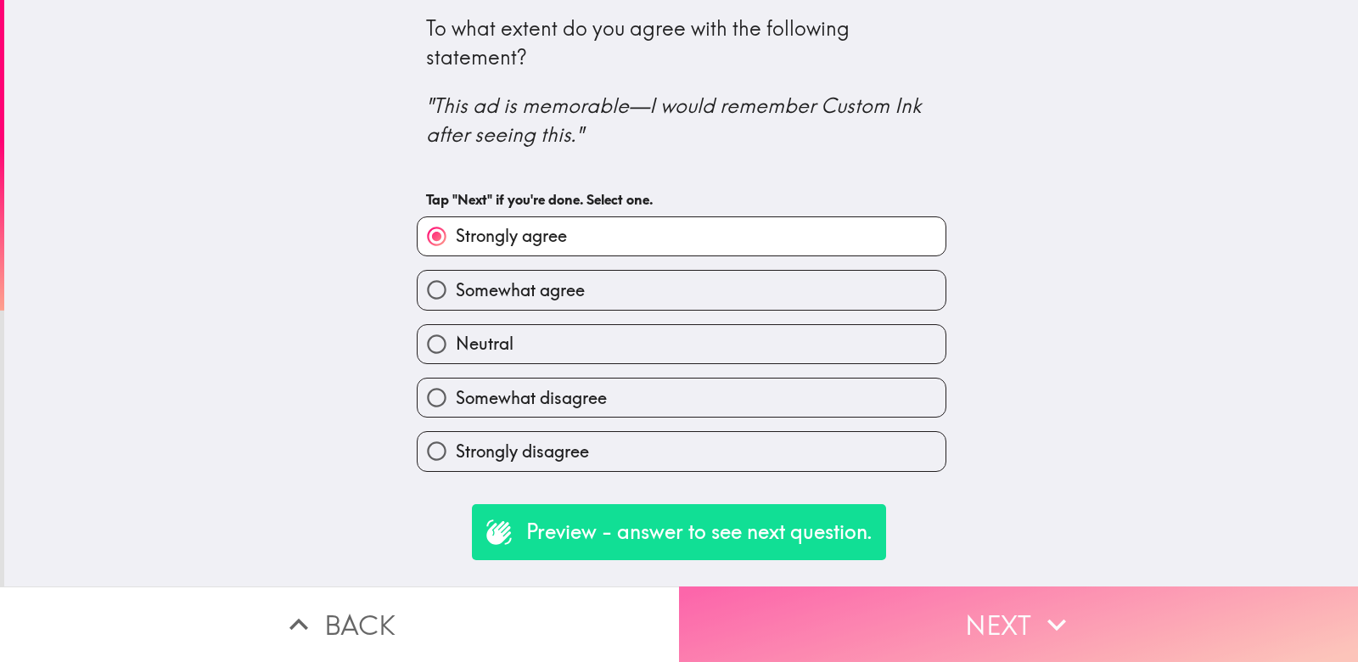
click at [845, 618] on button "Next" at bounding box center [1018, 625] width 679 height 76
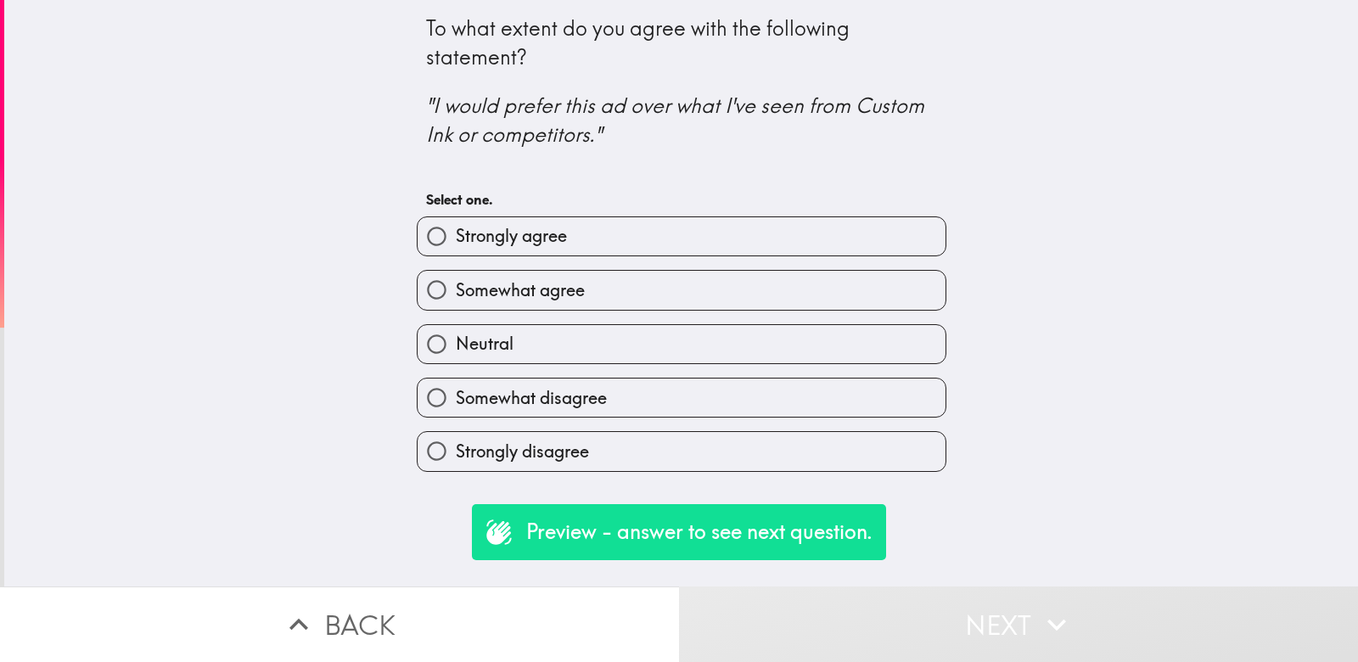
click at [827, 245] on label "Strongly agree" at bounding box center [682, 236] width 528 height 38
click at [456, 245] on input "Strongly agree" at bounding box center [437, 236] width 38 height 38
radio input "true"
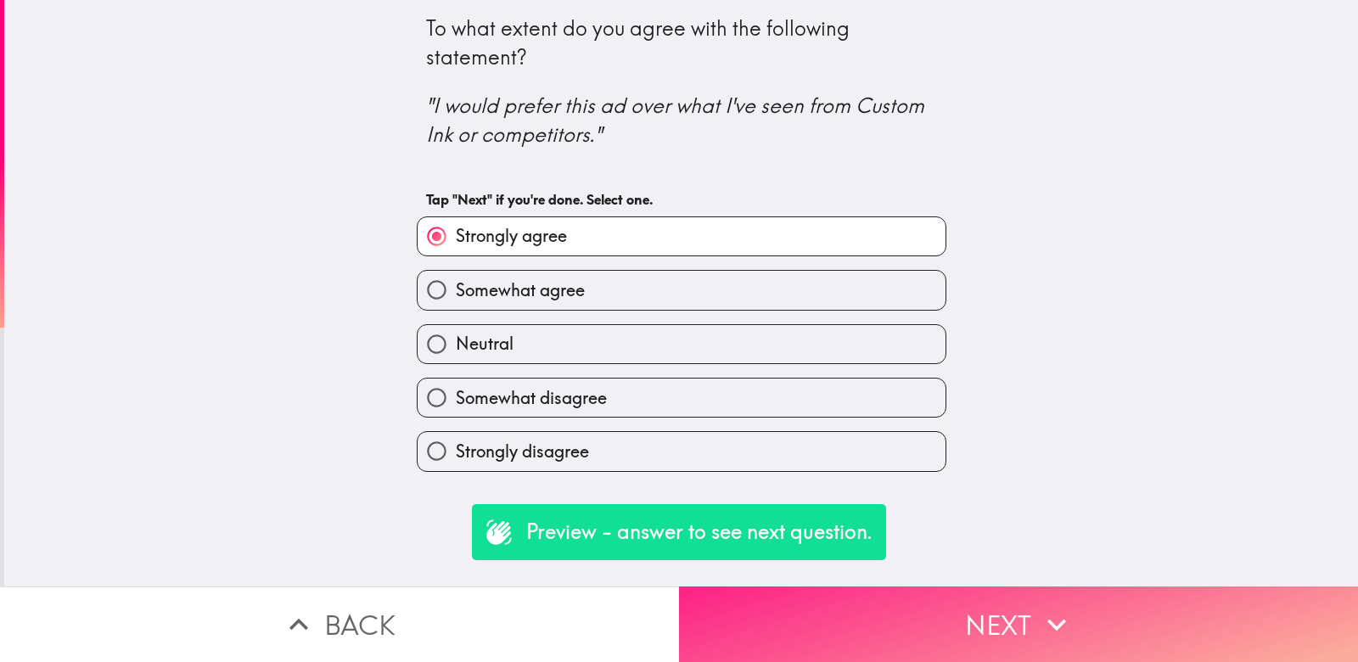
click at [972, 620] on button "Next" at bounding box center [1018, 625] width 679 height 76
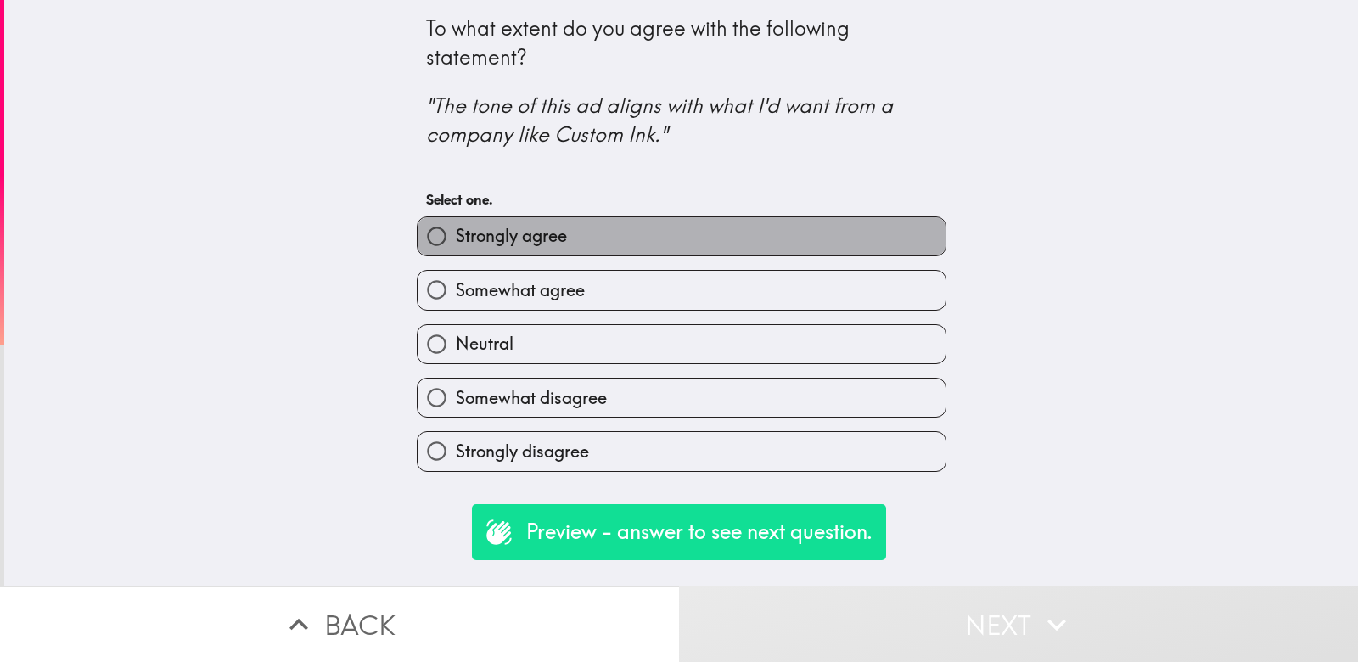
click at [822, 255] on label "Strongly agree" at bounding box center [682, 236] width 528 height 38
click at [456, 255] on input "Strongly agree" at bounding box center [437, 236] width 38 height 38
radio input "true"
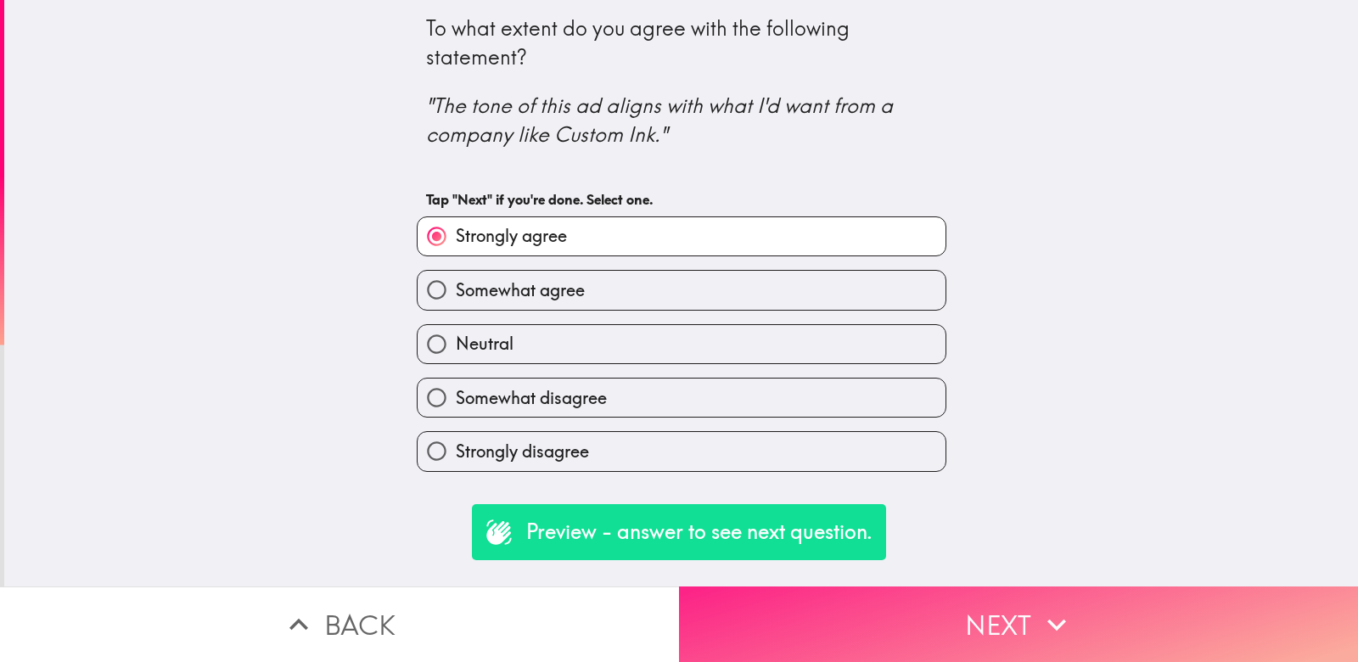
click at [899, 621] on button "Next" at bounding box center [1018, 625] width 679 height 76
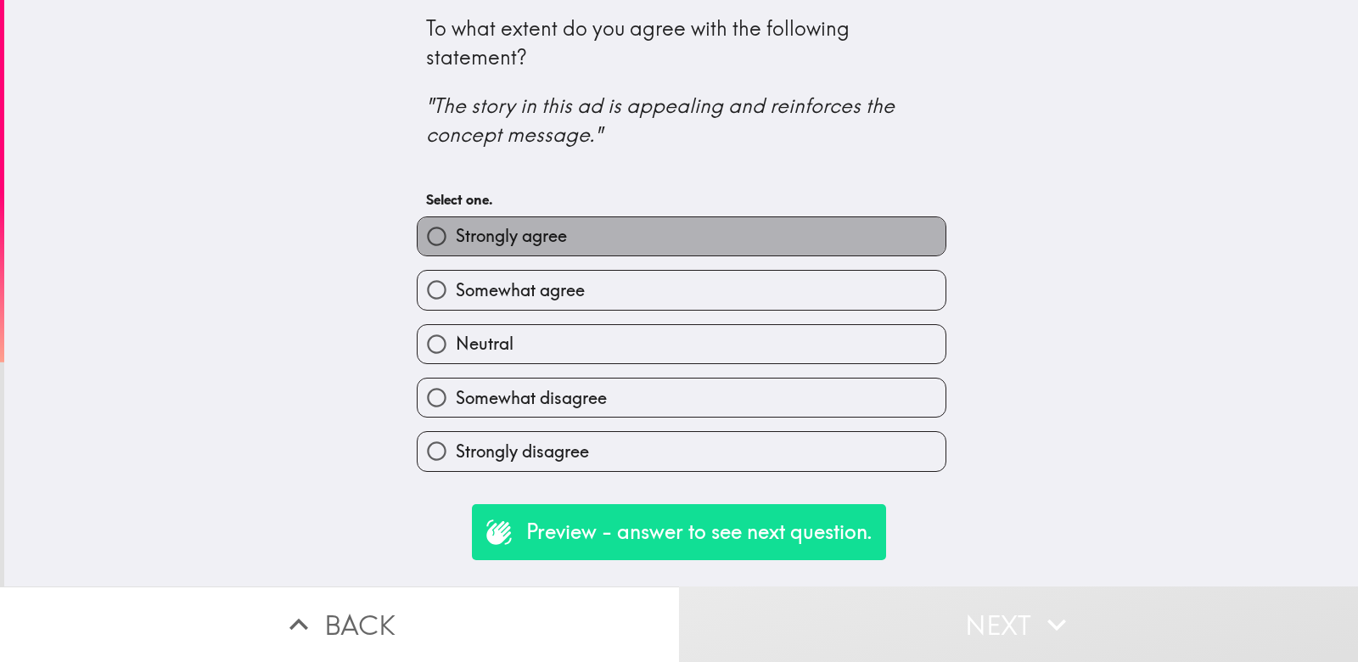
click at [755, 236] on label "Strongly agree" at bounding box center [682, 236] width 528 height 38
click at [456, 236] on input "Strongly agree" at bounding box center [437, 236] width 38 height 38
radio input "true"
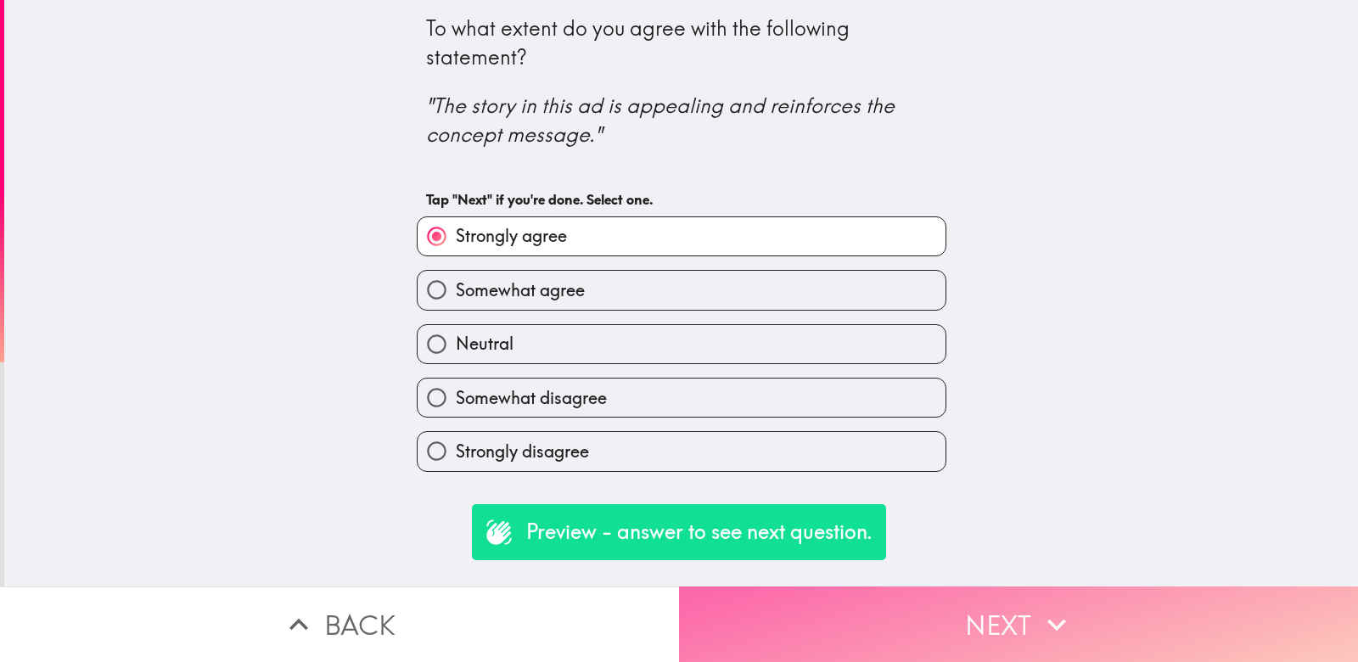
click at [894, 603] on button "Next" at bounding box center [1018, 625] width 679 height 76
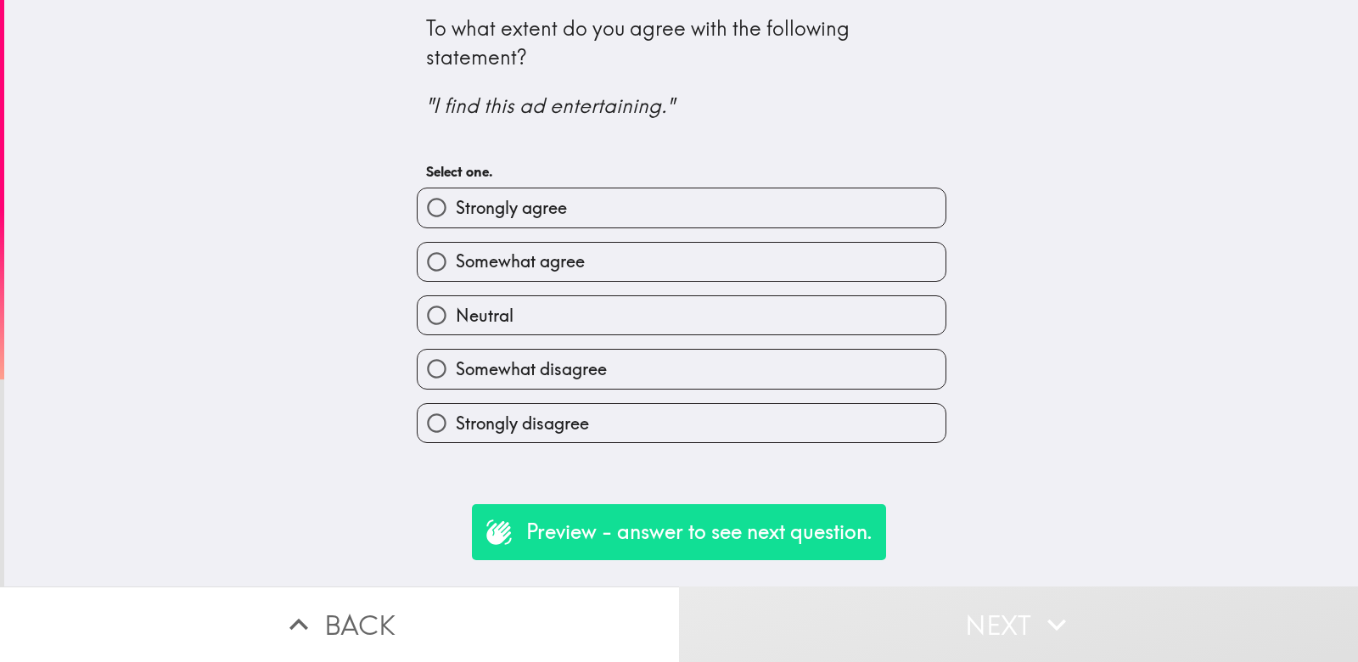
click at [725, 215] on label "Strongly agree" at bounding box center [682, 207] width 528 height 38
click at [456, 215] on input "Strongly agree" at bounding box center [437, 207] width 38 height 38
radio input "true"
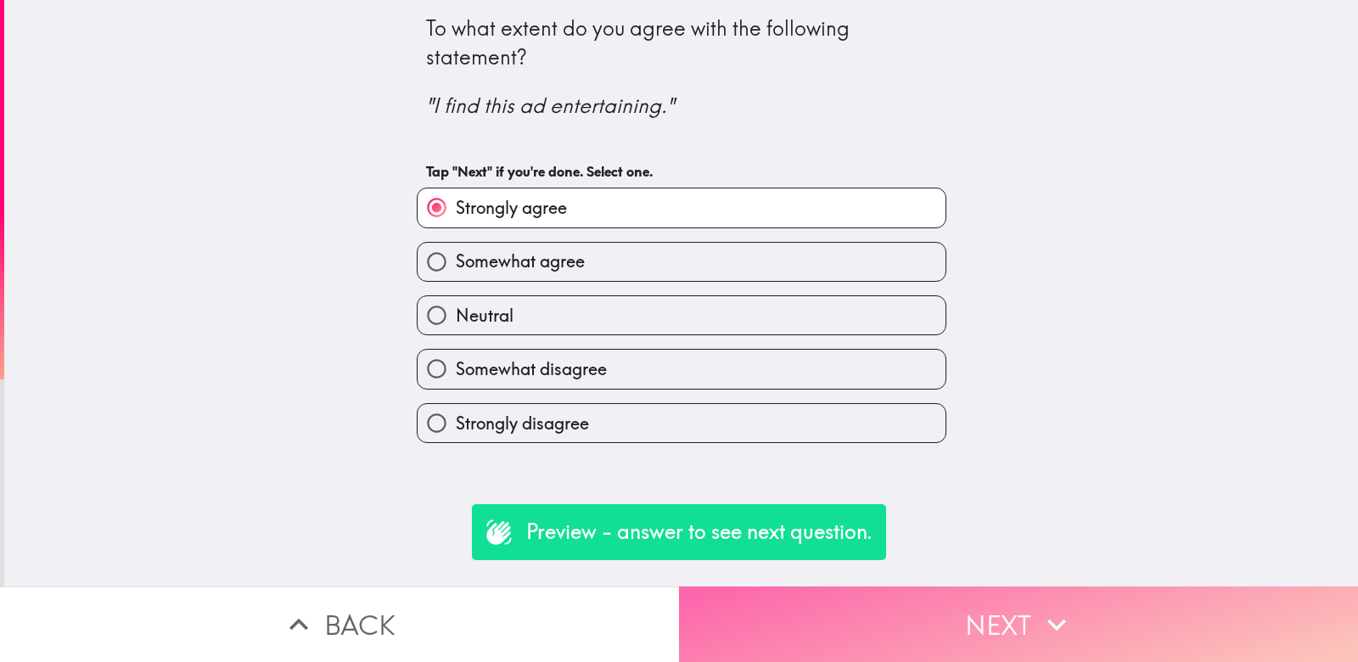
click at [862, 632] on button "Next" at bounding box center [1018, 625] width 679 height 76
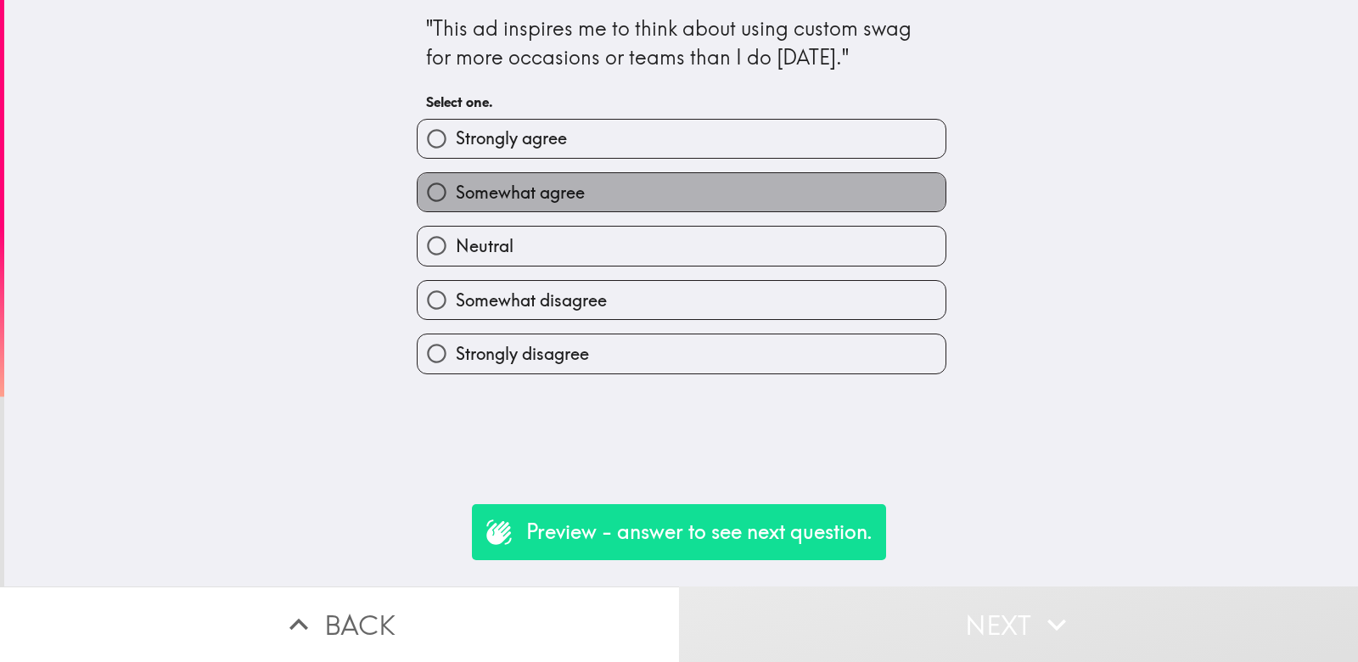
click at [723, 200] on label "Somewhat agree" at bounding box center [682, 192] width 528 height 38
click at [456, 200] on input "Somewhat agree" at bounding box center [437, 192] width 38 height 38
radio input "true"
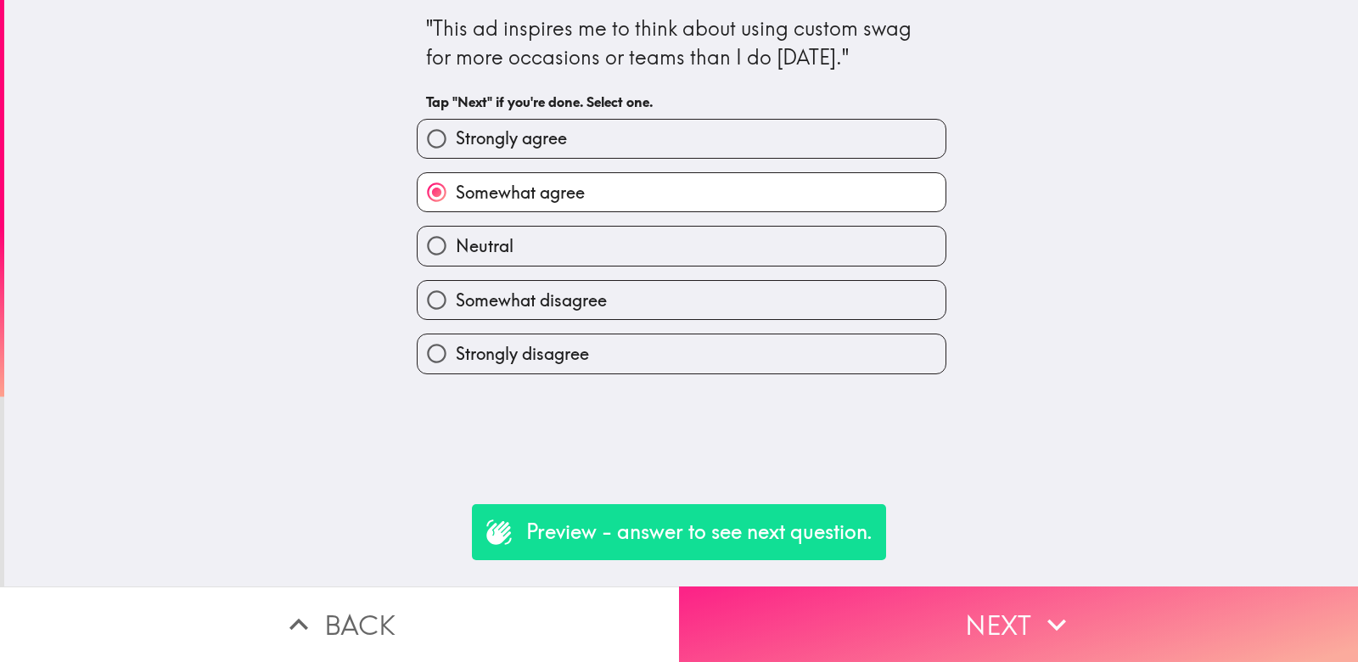
click at [873, 643] on button "Next" at bounding box center [1018, 625] width 679 height 76
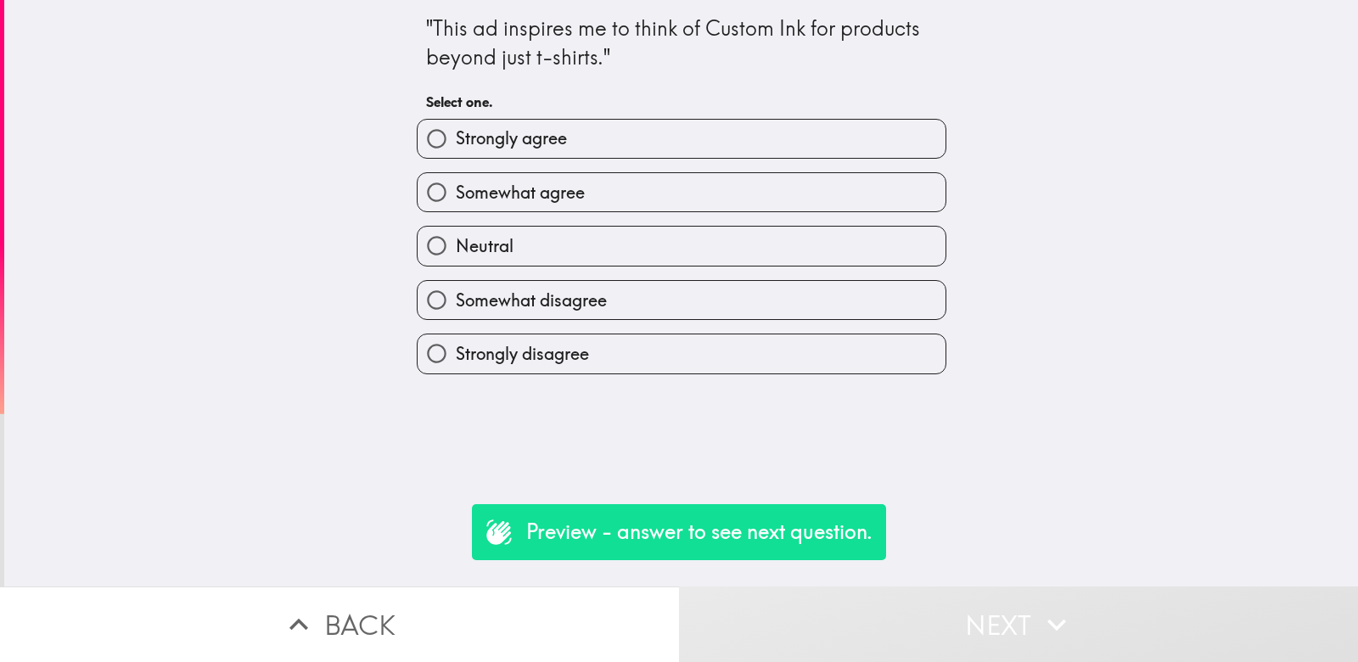
click at [750, 135] on label "Strongly agree" at bounding box center [682, 139] width 528 height 38
click at [456, 135] on input "Strongly agree" at bounding box center [437, 139] width 38 height 38
radio input "true"
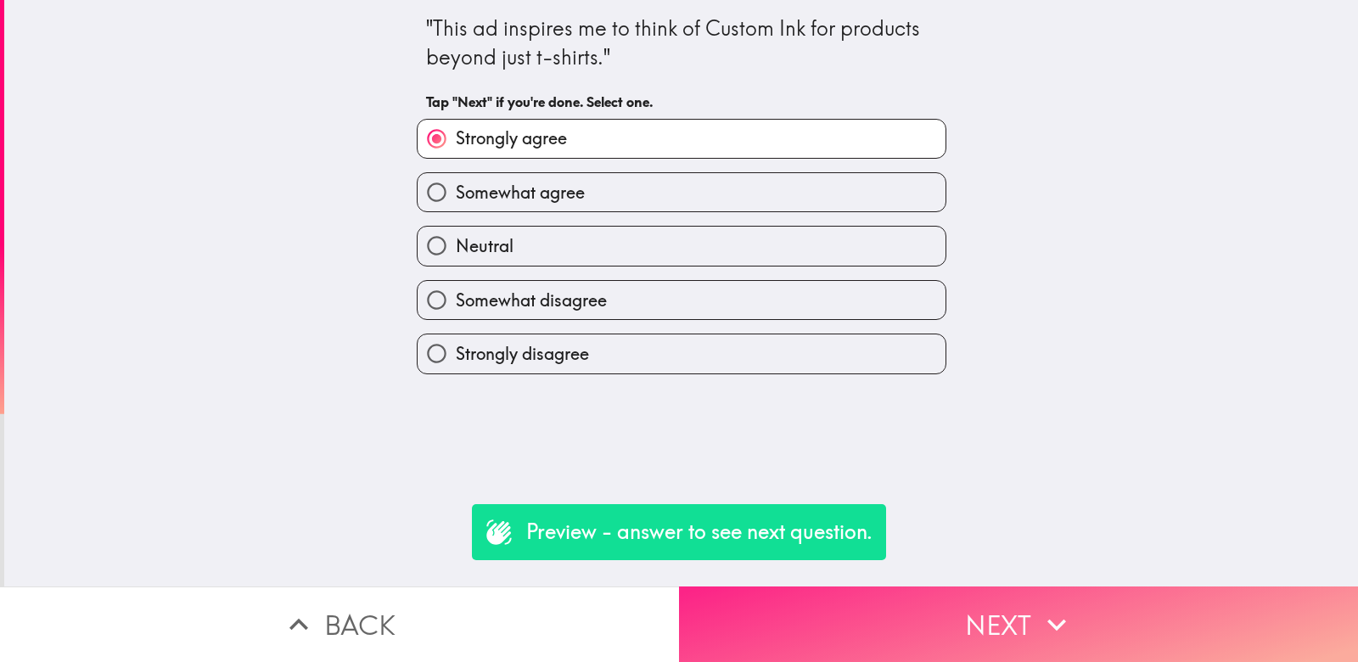
click at [901, 643] on button "Next" at bounding box center [1018, 625] width 679 height 76
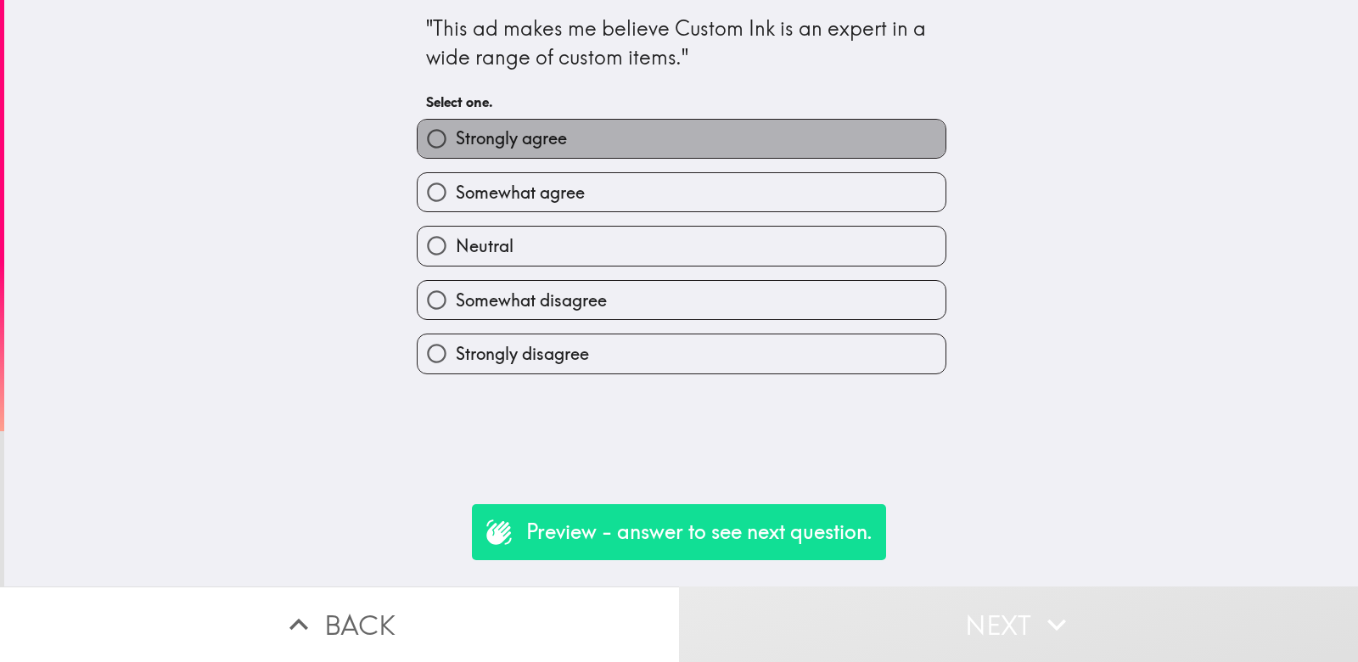
click at [723, 148] on label "Strongly agree" at bounding box center [682, 139] width 528 height 38
click at [456, 148] on input "Strongly agree" at bounding box center [437, 139] width 38 height 38
radio input "true"
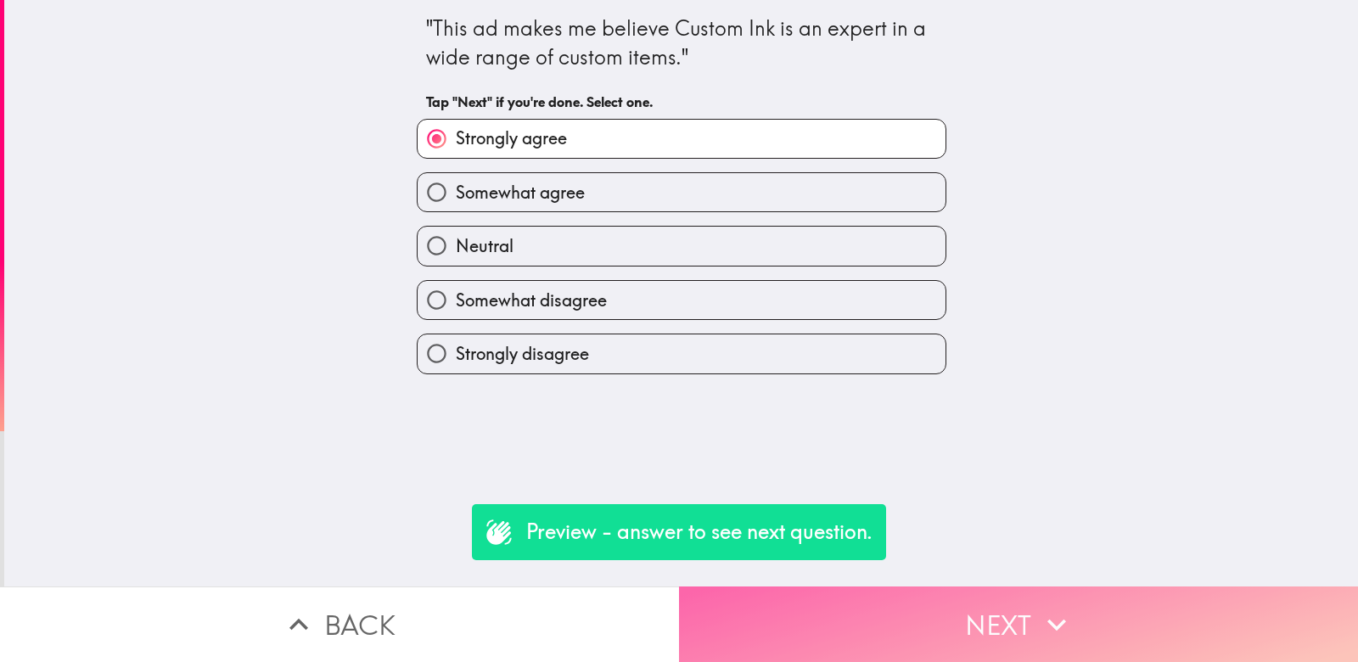
click at [875, 614] on button "Next" at bounding box center [1018, 625] width 679 height 76
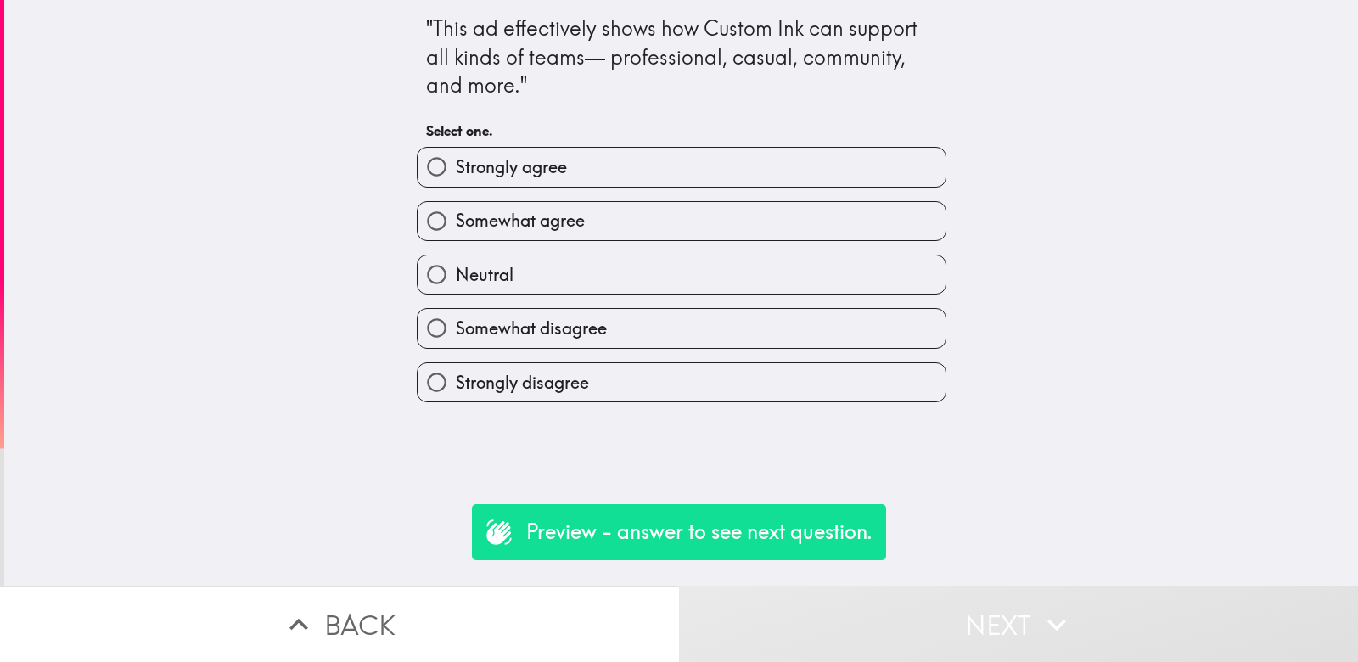
click at [695, 168] on label "Strongly agree" at bounding box center [682, 167] width 528 height 38
click at [456, 168] on input "Strongly agree" at bounding box center [437, 167] width 38 height 38
radio input "true"
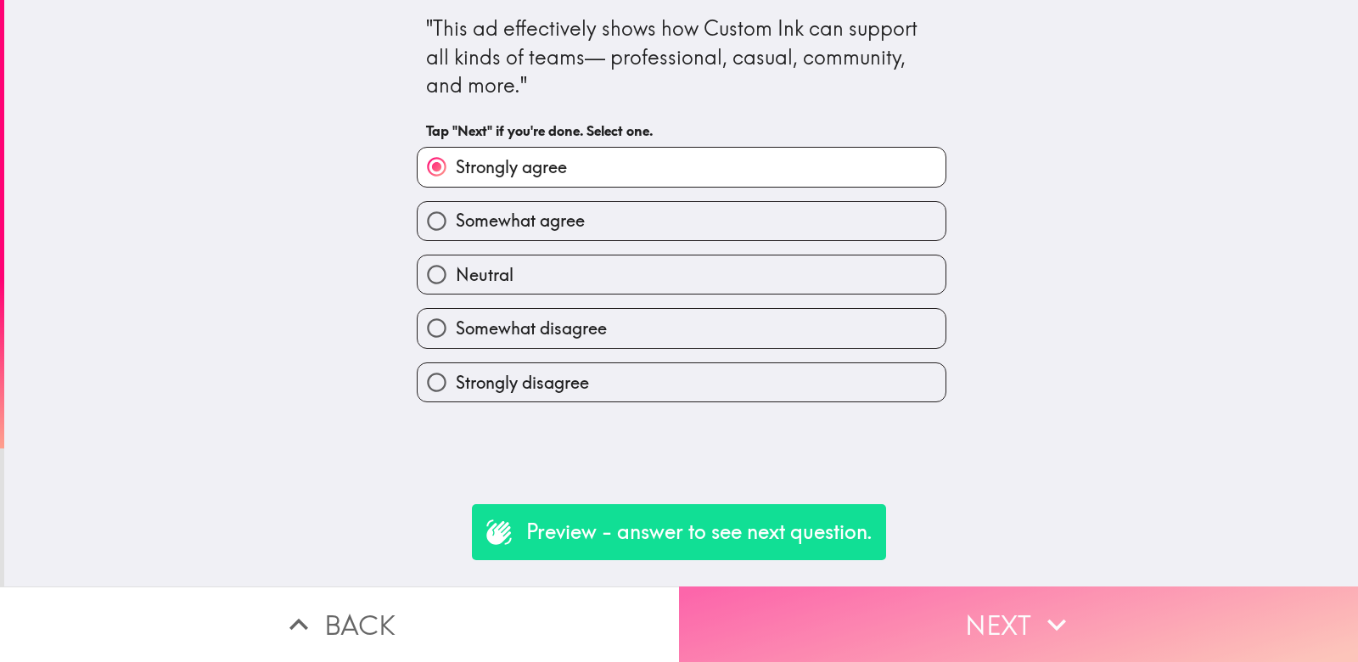
click at [868, 634] on button "Next" at bounding box center [1018, 625] width 679 height 76
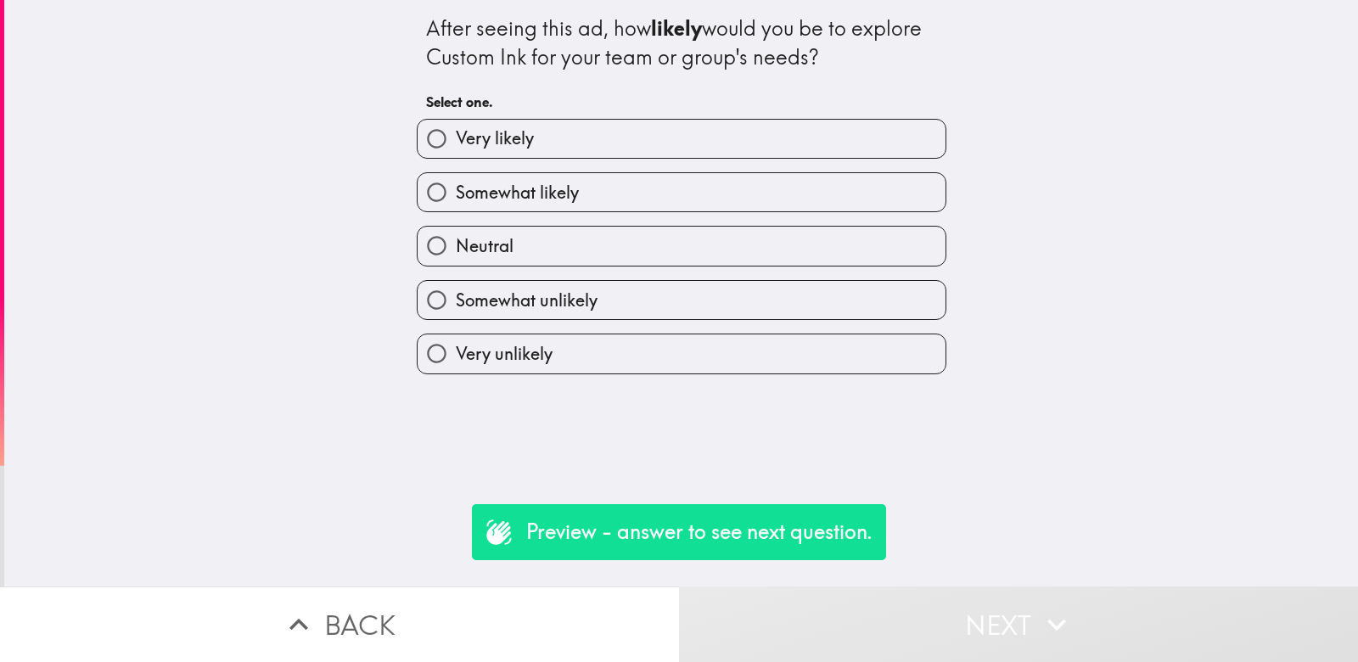
click at [738, 147] on label "Very likely" at bounding box center [682, 139] width 528 height 38
click at [456, 147] on input "Very likely" at bounding box center [437, 139] width 38 height 38
radio input "true"
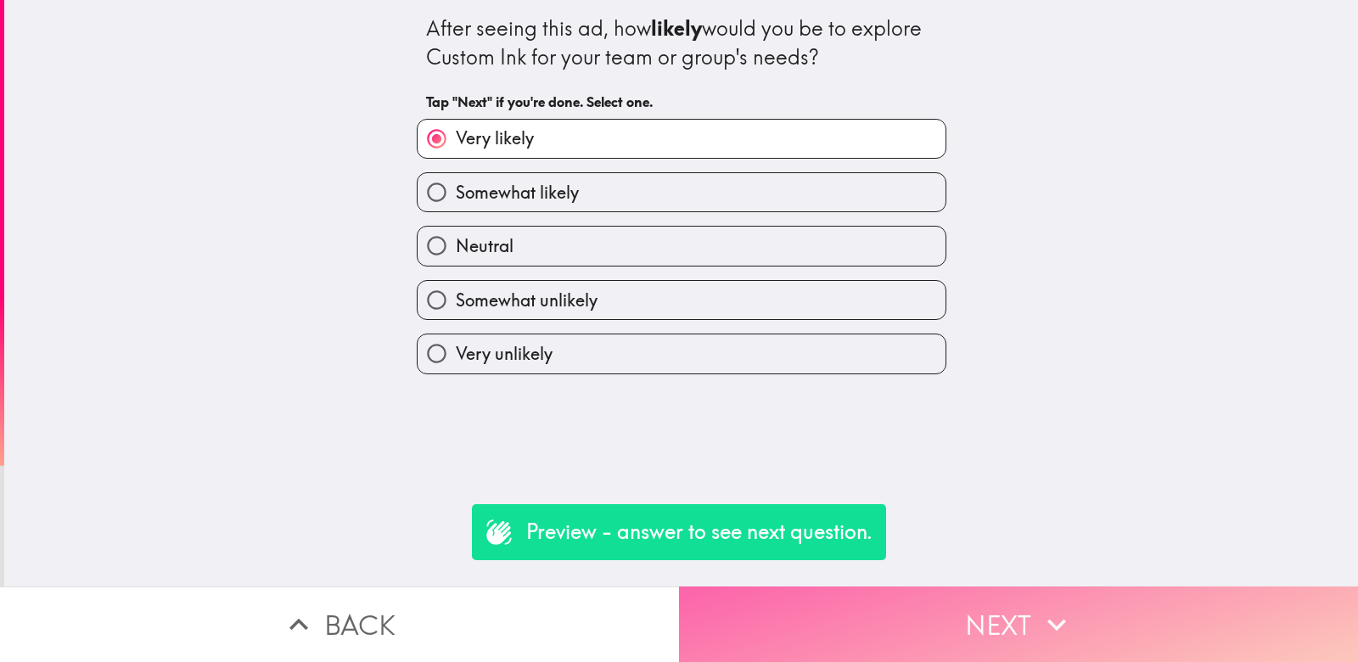
click at [861, 613] on button "Next" at bounding box center [1018, 625] width 679 height 76
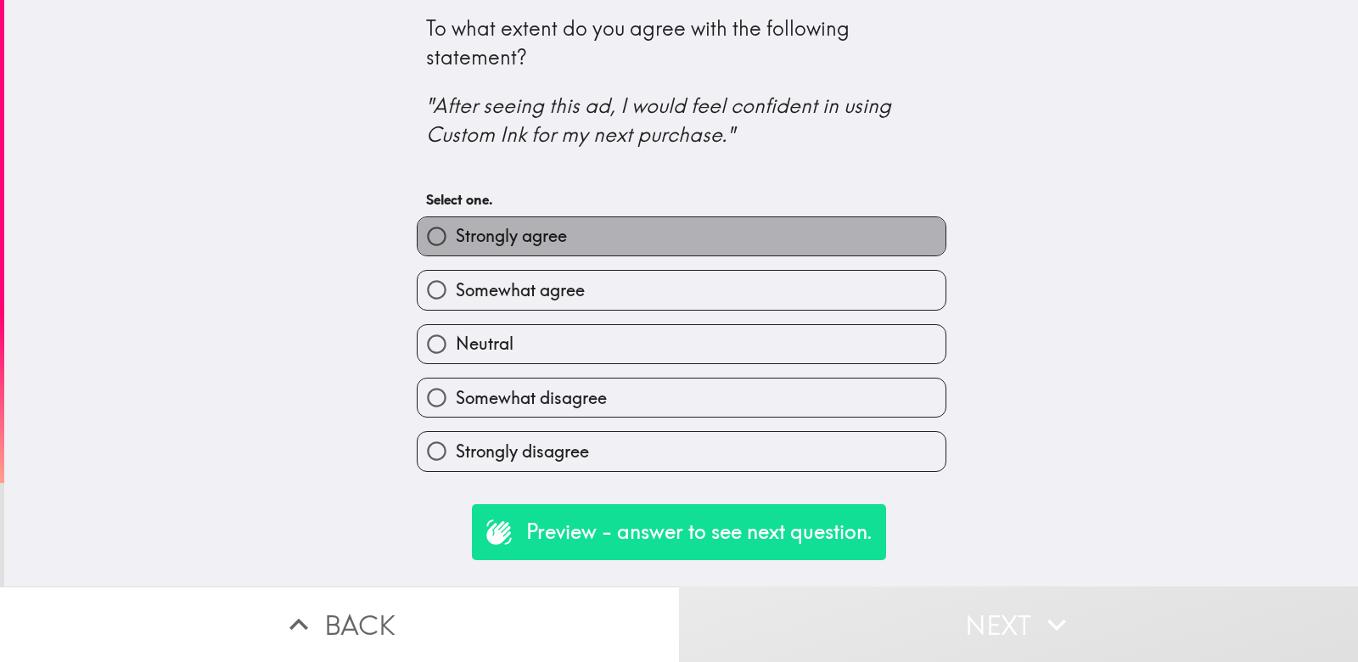
click at [705, 240] on label "Strongly agree" at bounding box center [682, 236] width 528 height 38
click at [456, 240] on input "Strongly agree" at bounding box center [437, 236] width 38 height 38
radio input "true"
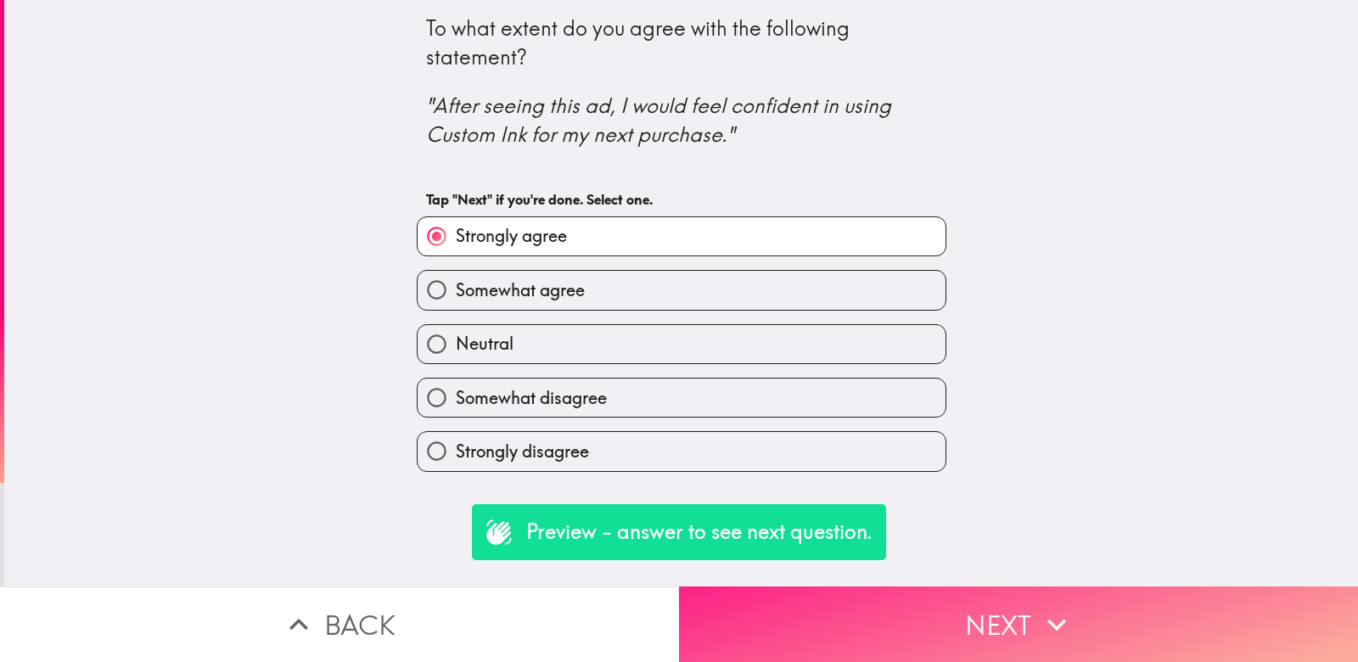
click at [876, 619] on button "Next" at bounding box center [1018, 625] width 679 height 76
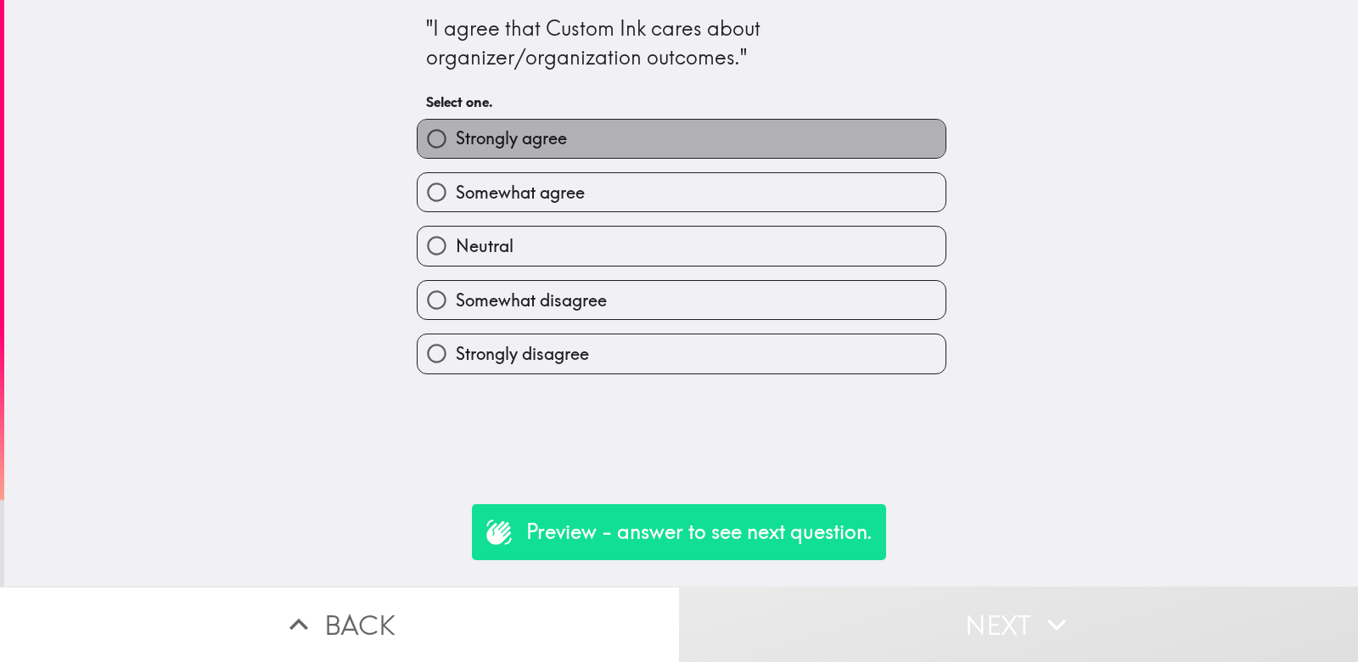
click at [689, 124] on label "Strongly agree" at bounding box center [682, 139] width 528 height 38
click at [456, 124] on input "Strongly agree" at bounding box center [437, 139] width 38 height 38
radio input "true"
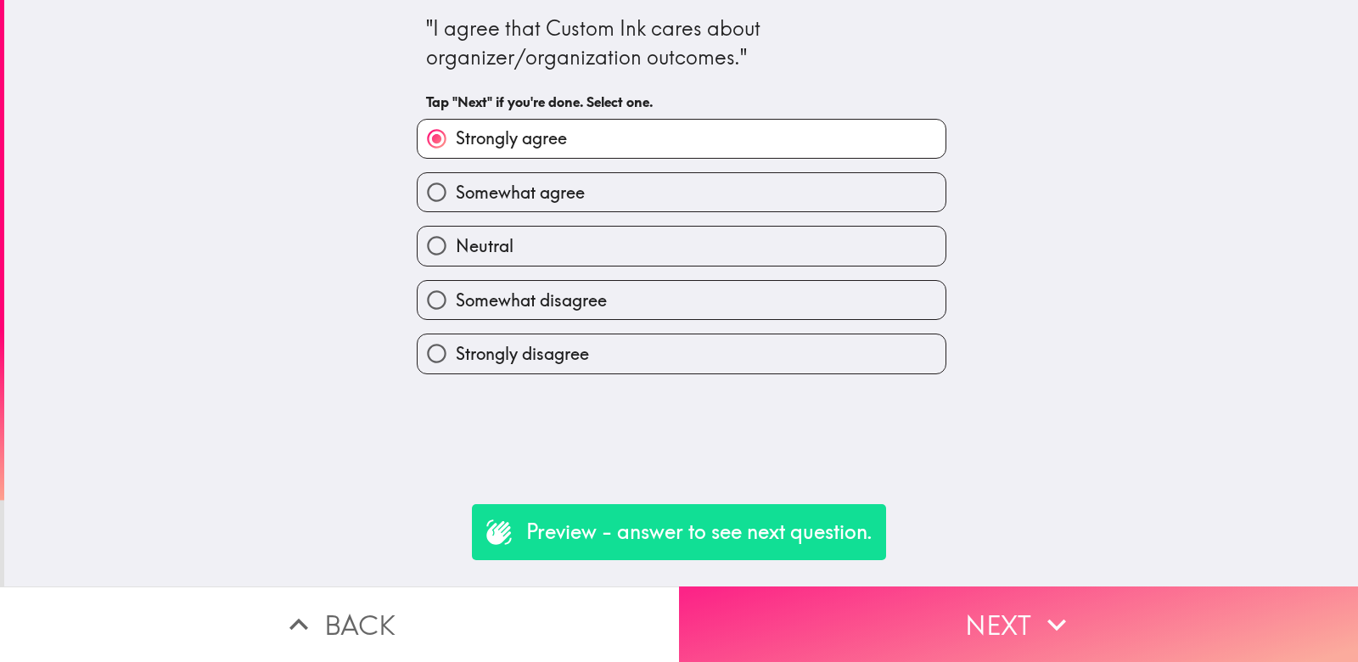
click at [896, 625] on button "Next" at bounding box center [1018, 625] width 679 height 76
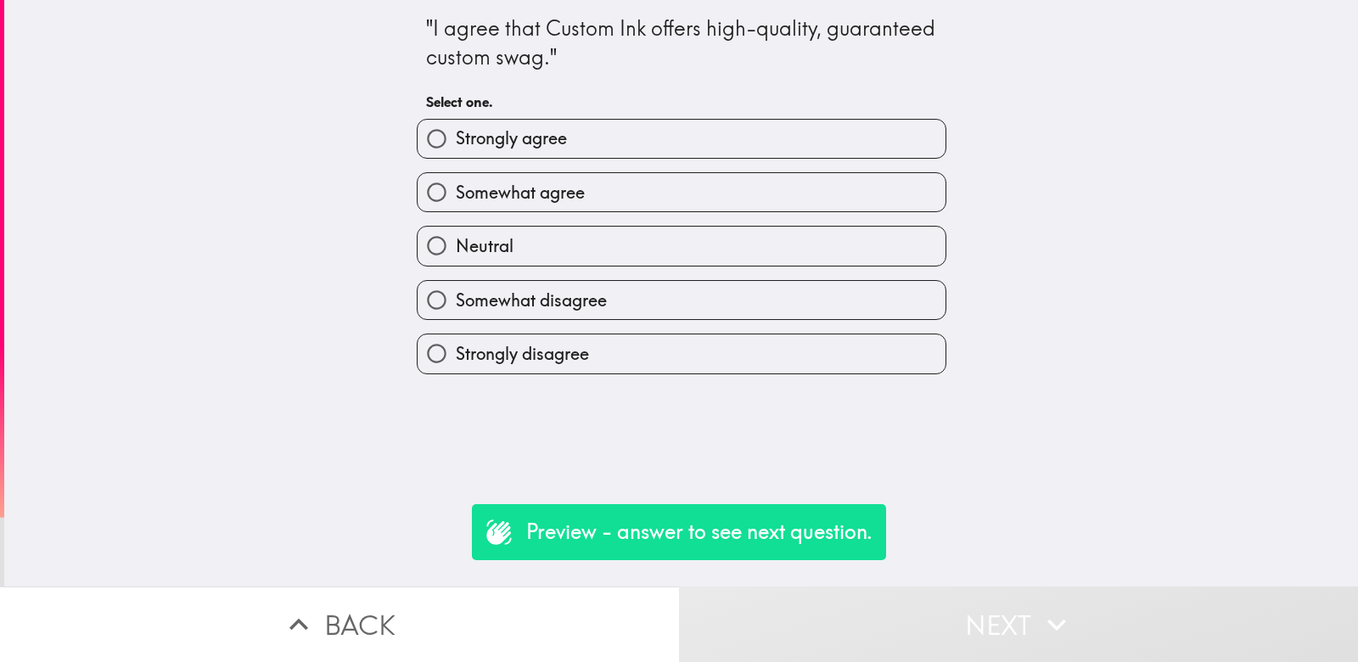
click at [676, 147] on label "Strongly agree" at bounding box center [682, 139] width 528 height 38
click at [456, 147] on input "Strongly agree" at bounding box center [437, 139] width 38 height 38
radio input "true"
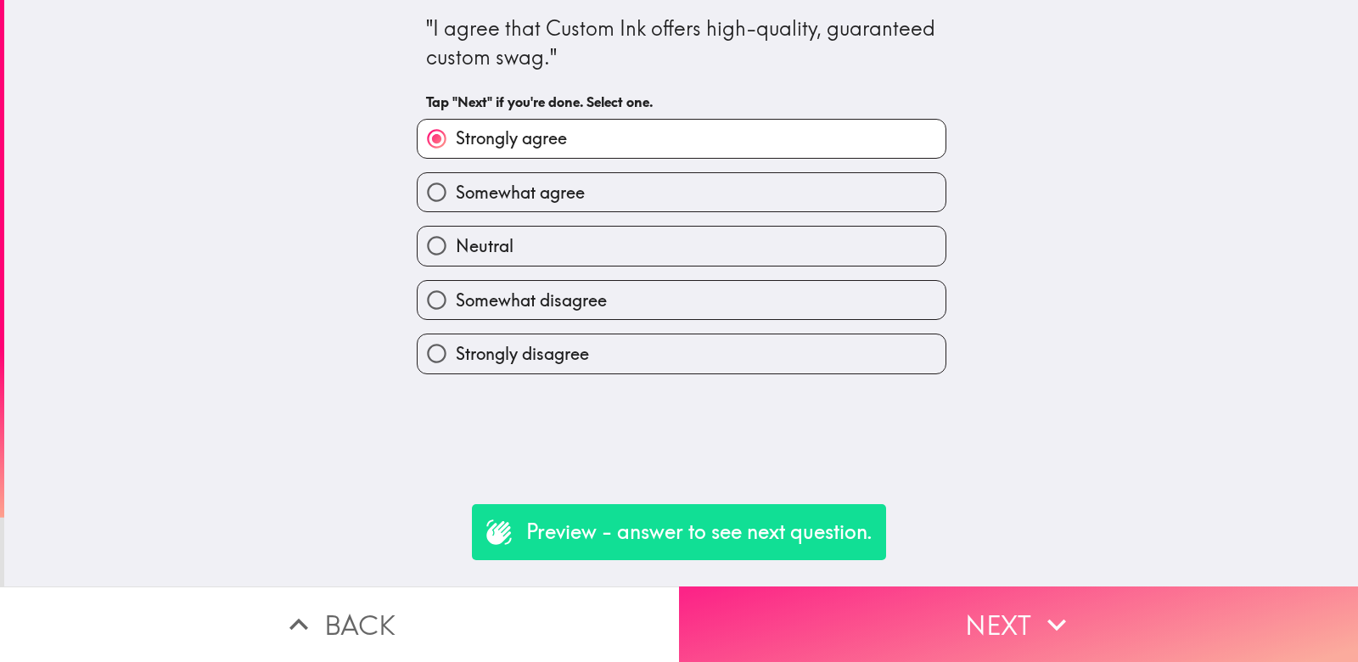
click at [969, 594] on button "Next" at bounding box center [1018, 625] width 679 height 76
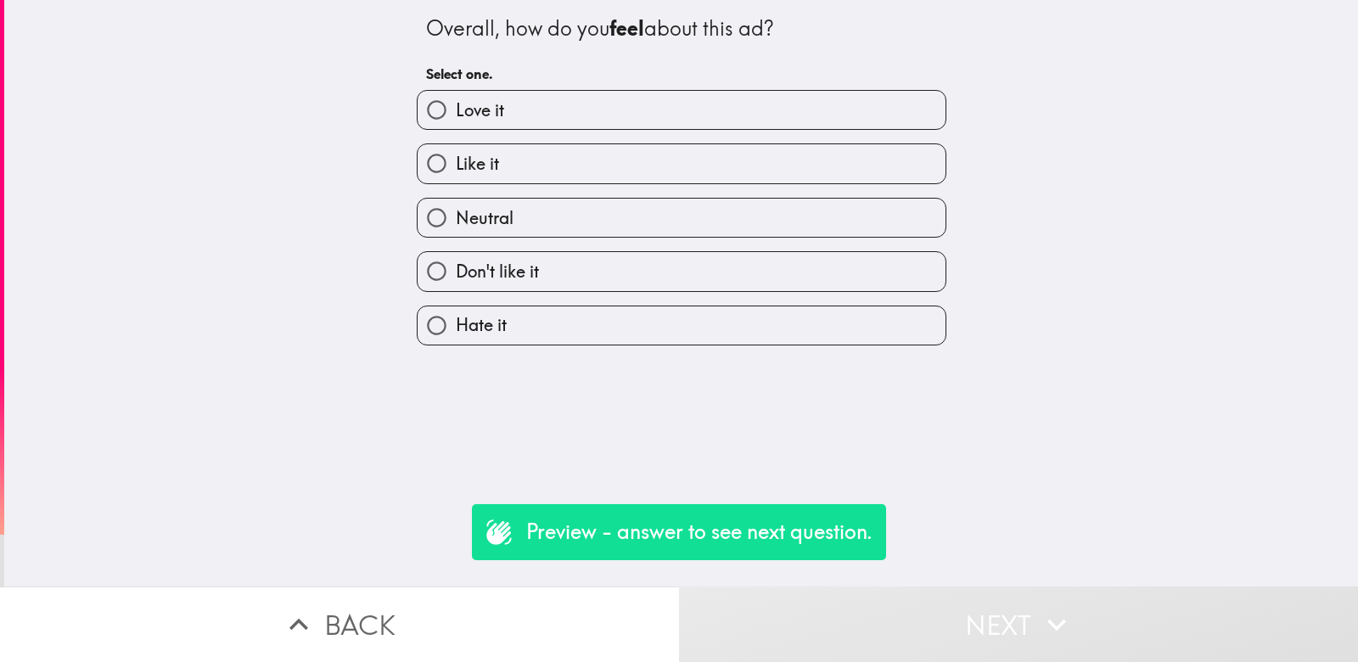
click at [565, 112] on label "Love it" at bounding box center [682, 110] width 528 height 38
click at [456, 112] on input "Love it" at bounding box center [437, 110] width 38 height 38
radio input "true"
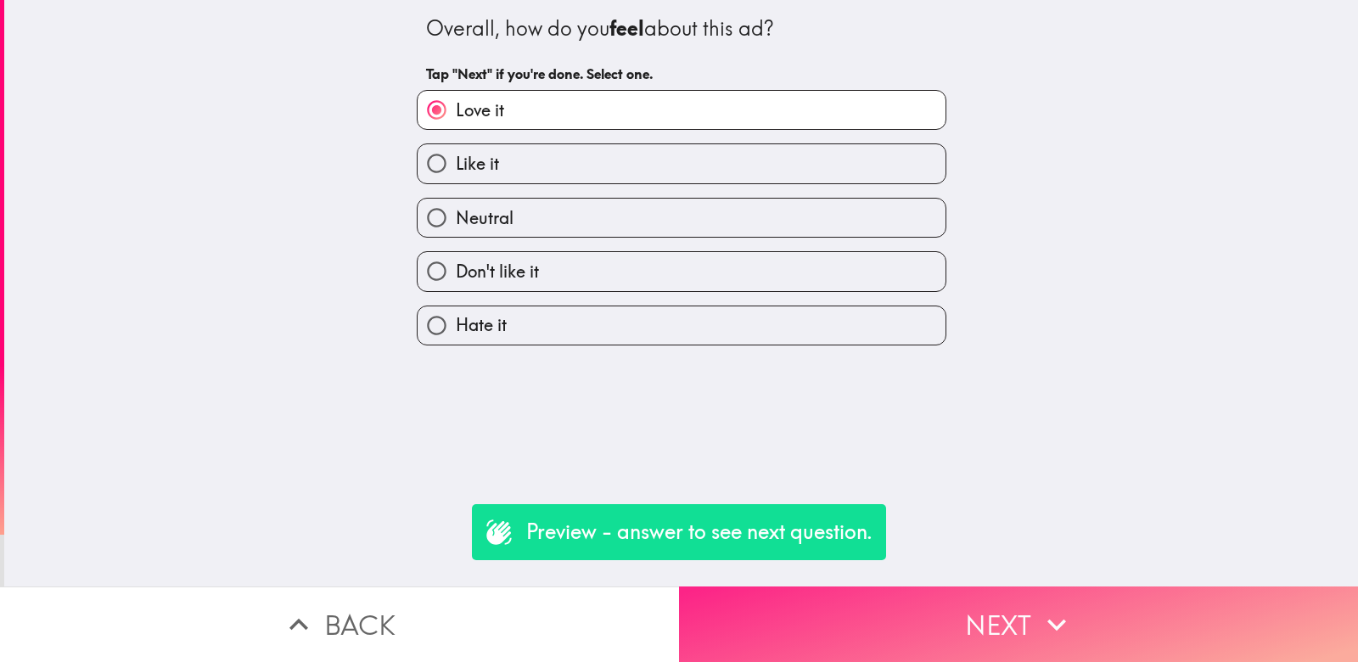
click at [792, 632] on button "Next" at bounding box center [1018, 625] width 679 height 76
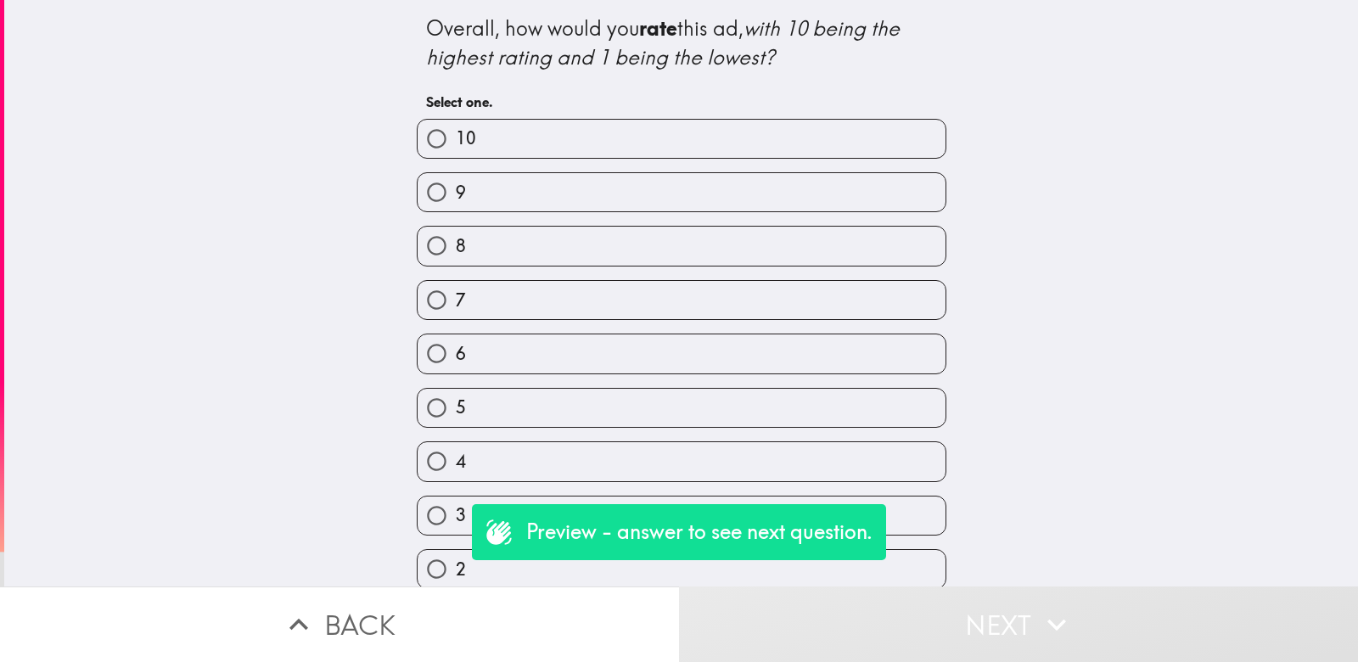
click at [645, 152] on label "10" at bounding box center [682, 139] width 528 height 38
click at [456, 152] on input "10" at bounding box center [437, 139] width 38 height 38
radio input "true"
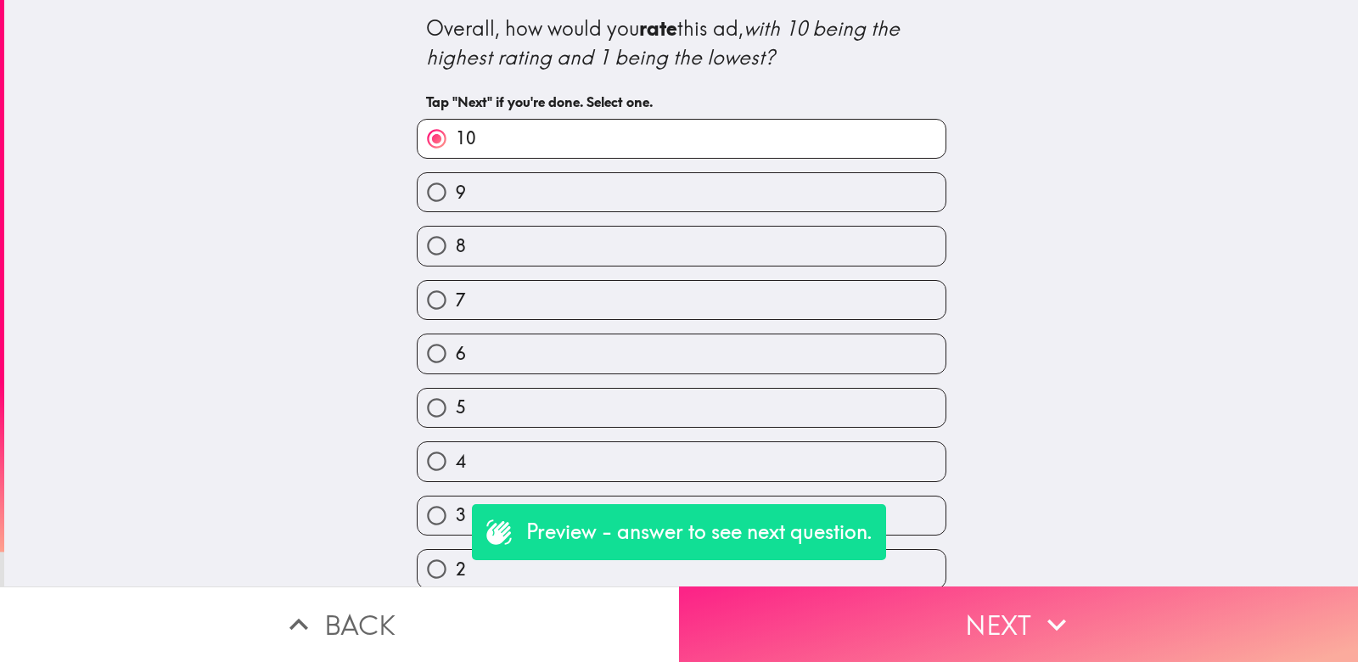
click at [883, 615] on button "Next" at bounding box center [1018, 625] width 679 height 76
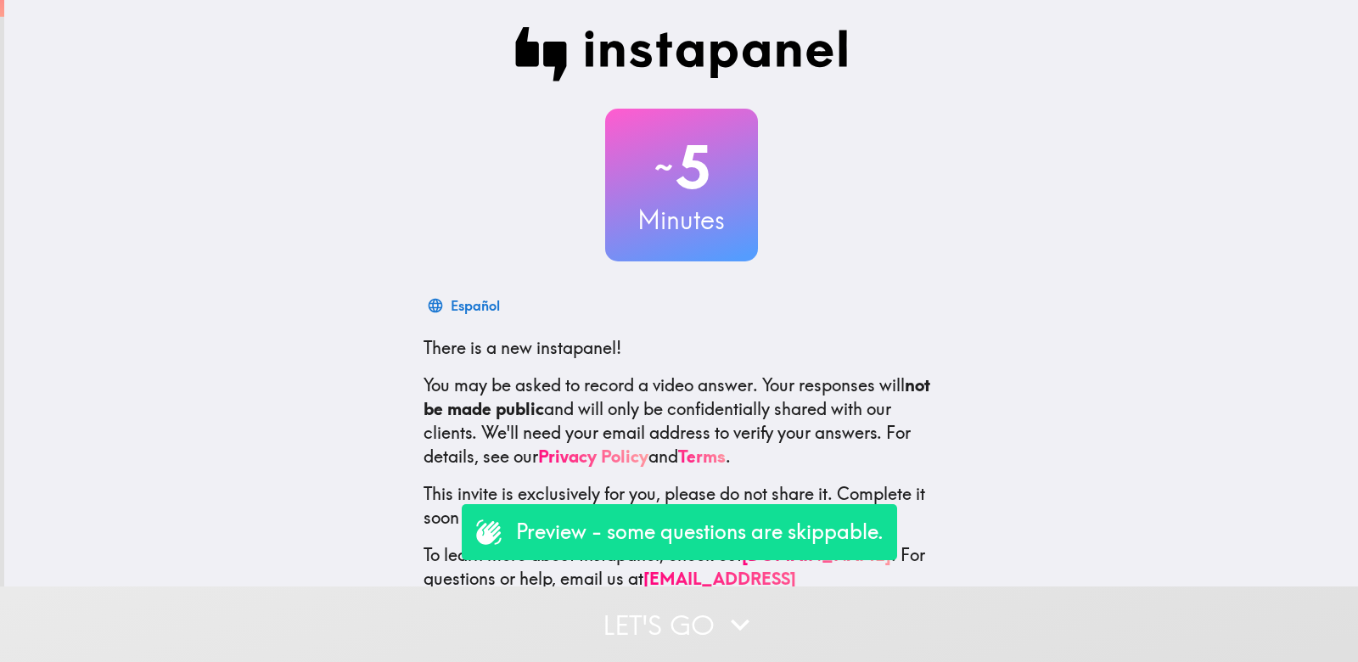
scroll to position [31, 0]
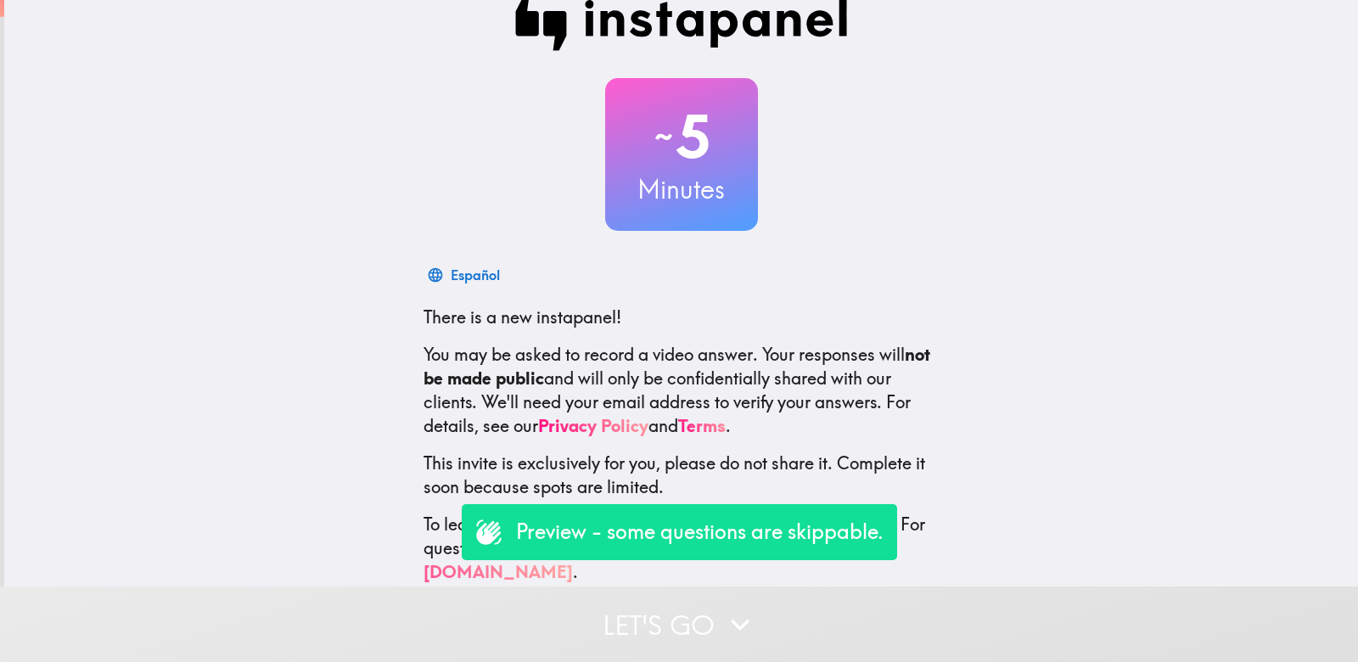
click at [707, 614] on button "Let's go" at bounding box center [679, 625] width 1358 height 76
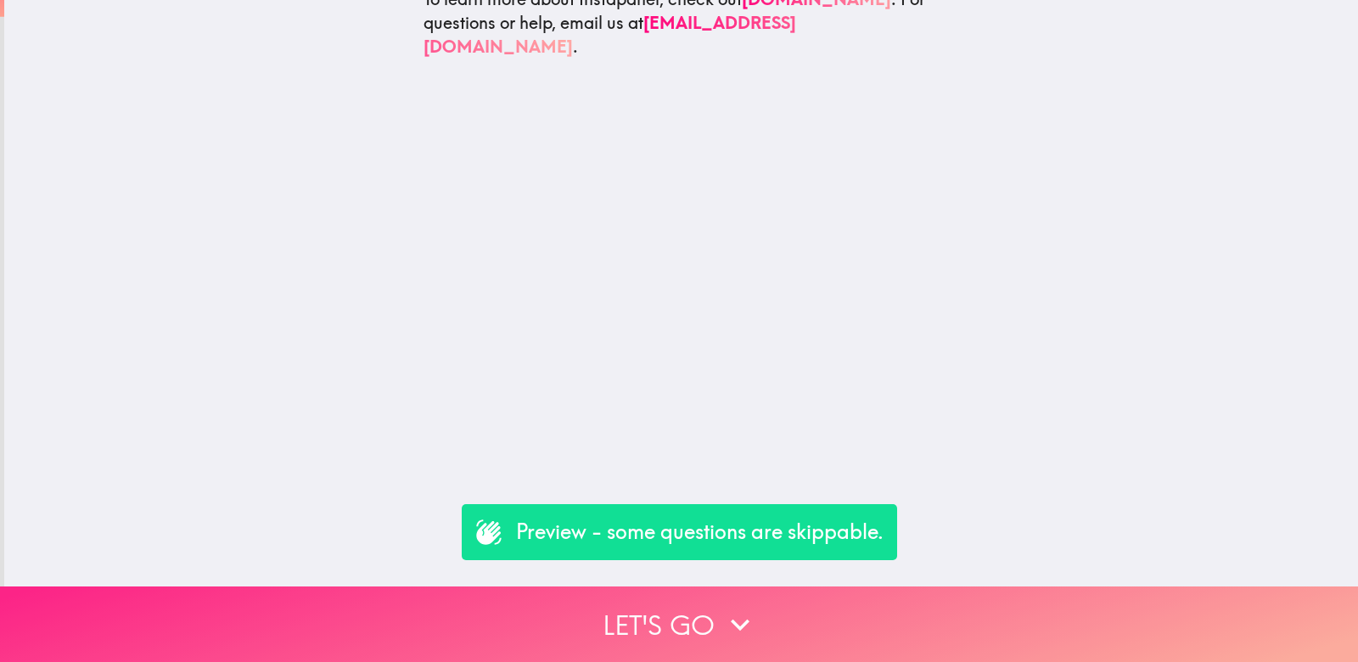
scroll to position [0, 0]
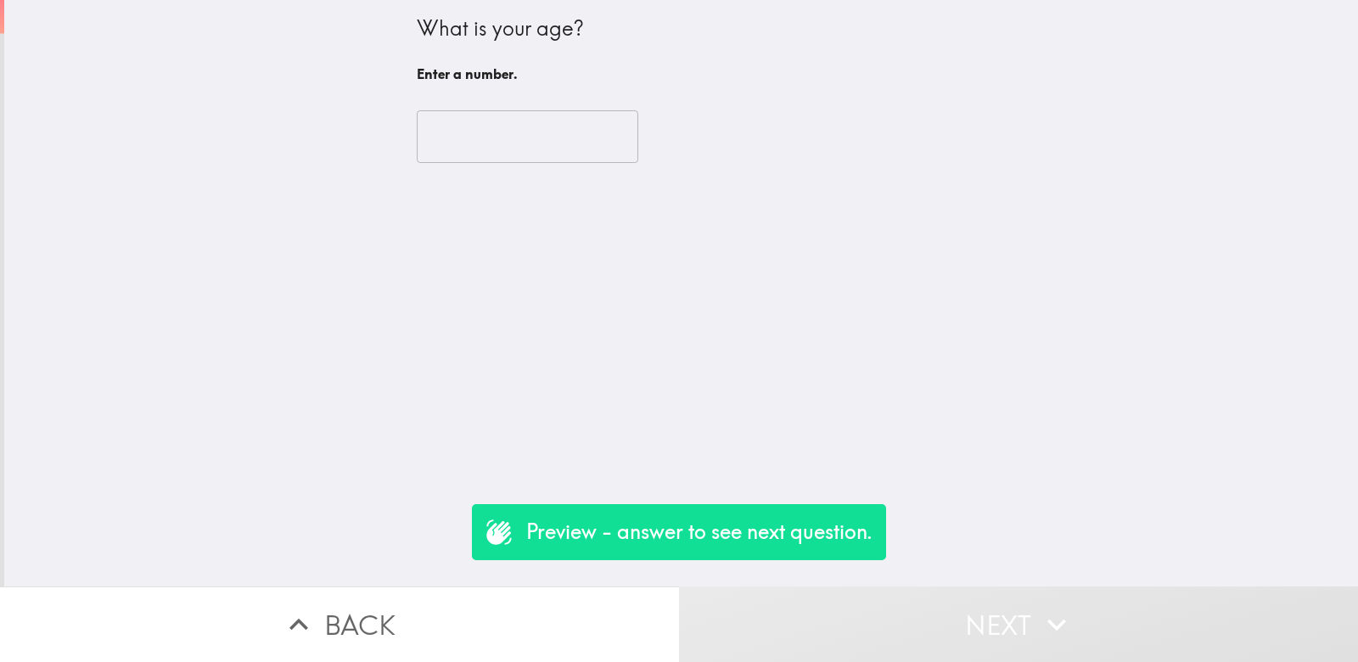
click at [475, 126] on input "number" at bounding box center [528, 136] width 222 height 53
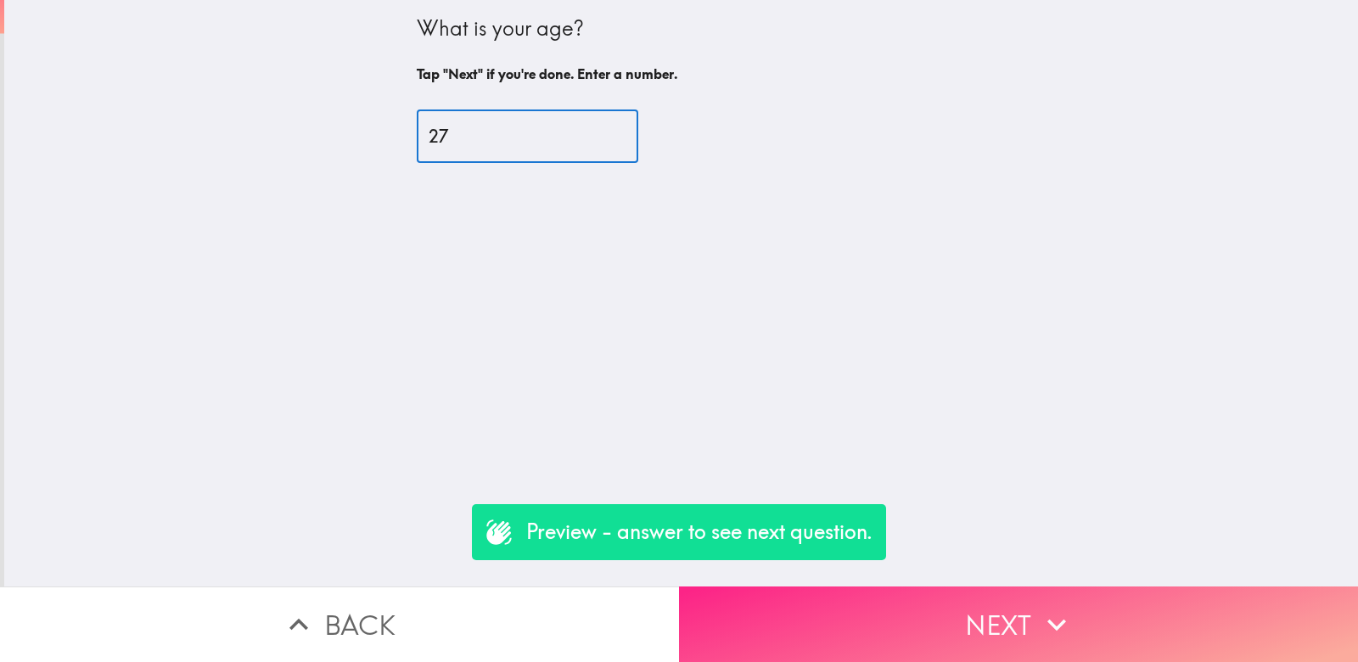
type input "27"
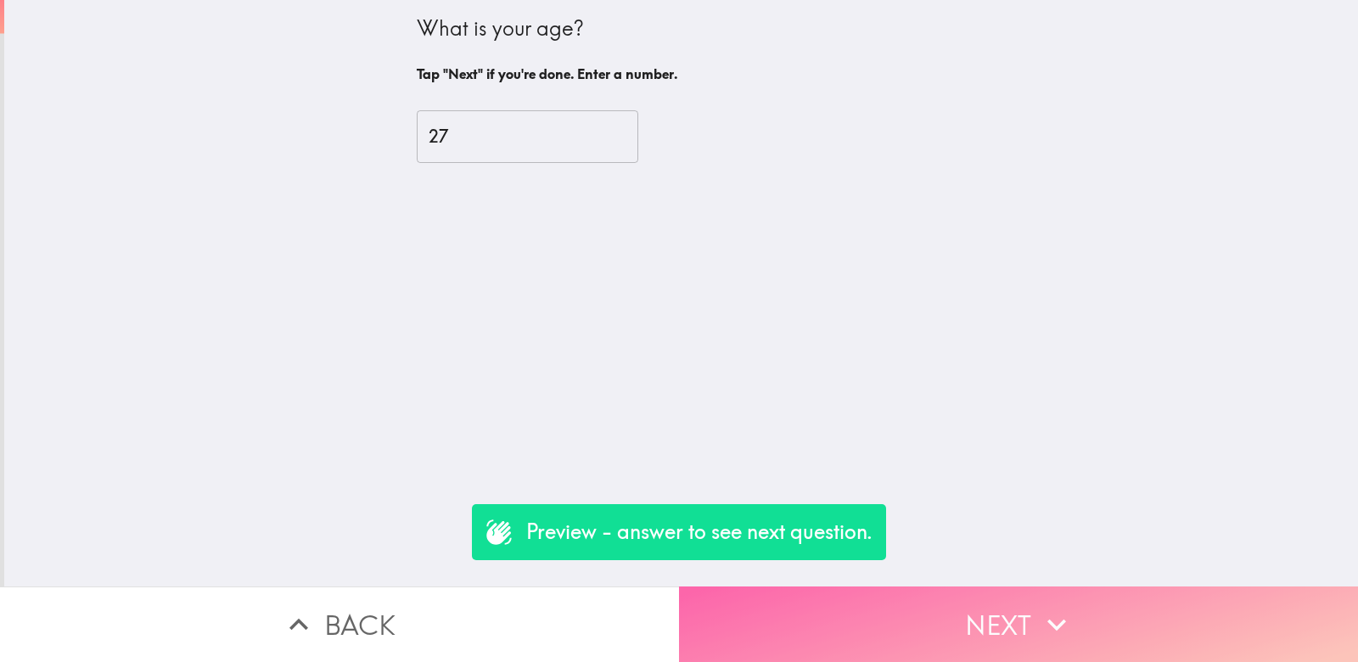
click at [848, 613] on button "Next" at bounding box center [1018, 625] width 679 height 76
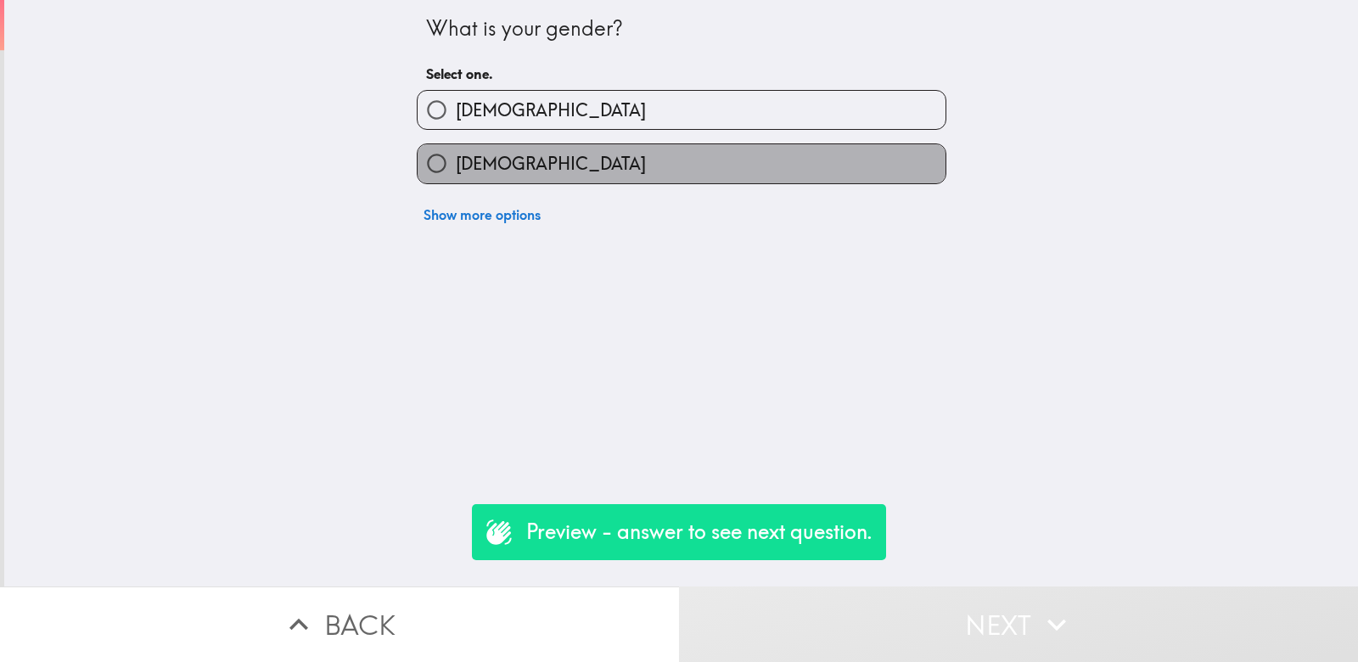
click at [613, 157] on label "[DEMOGRAPHIC_DATA]" at bounding box center [682, 163] width 528 height 38
click at [456, 157] on input "[DEMOGRAPHIC_DATA]" at bounding box center [437, 163] width 38 height 38
radio input "true"
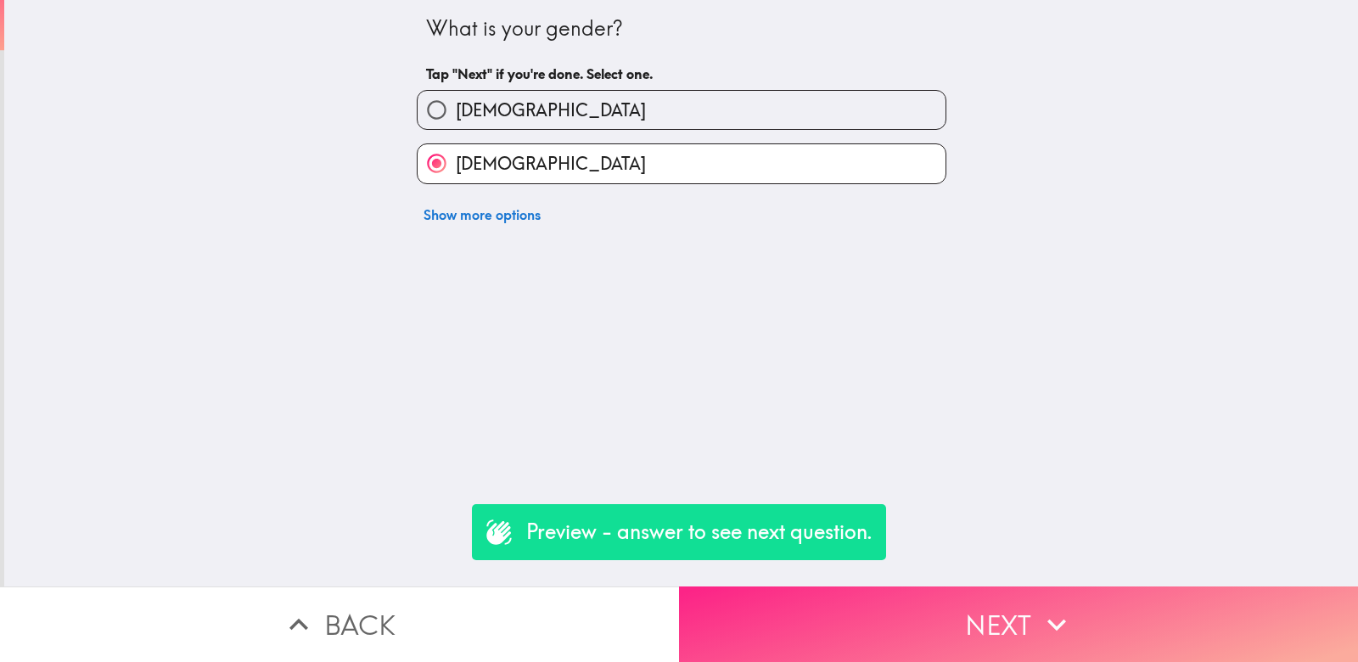
click at [866, 626] on button "Next" at bounding box center [1018, 625] width 679 height 76
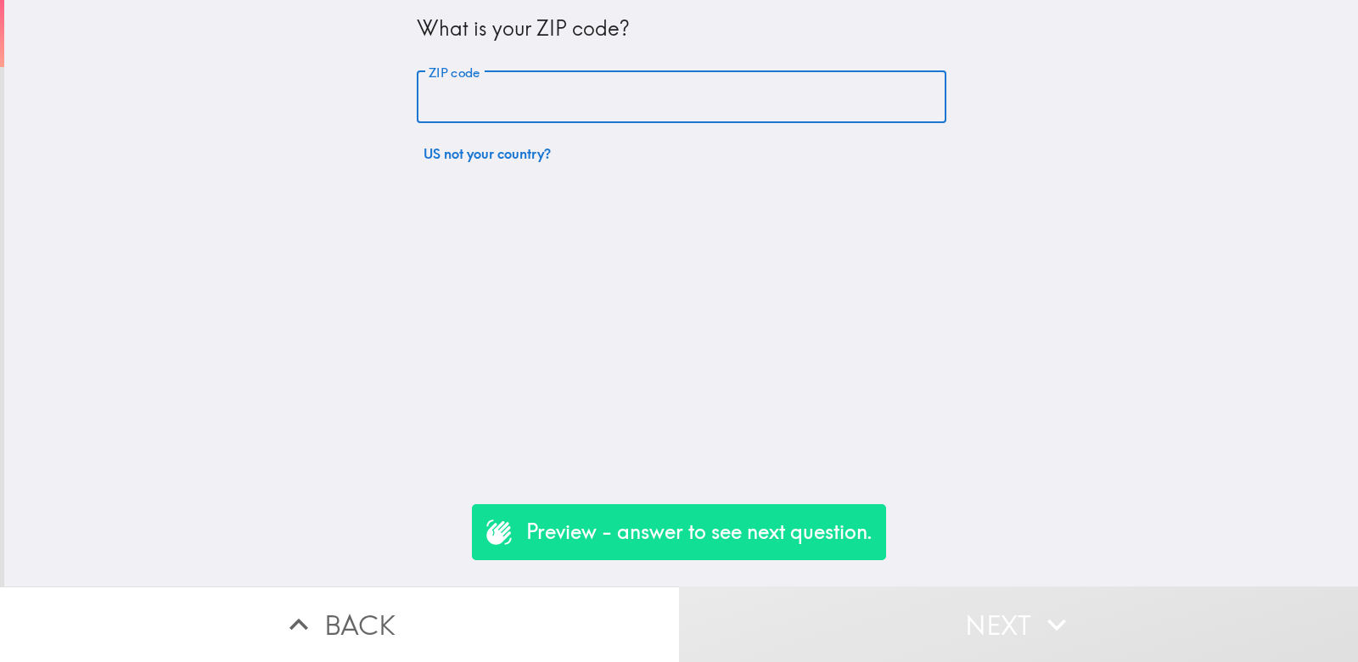
click at [529, 102] on input "ZIP code" at bounding box center [682, 97] width 530 height 53
type input "11211"
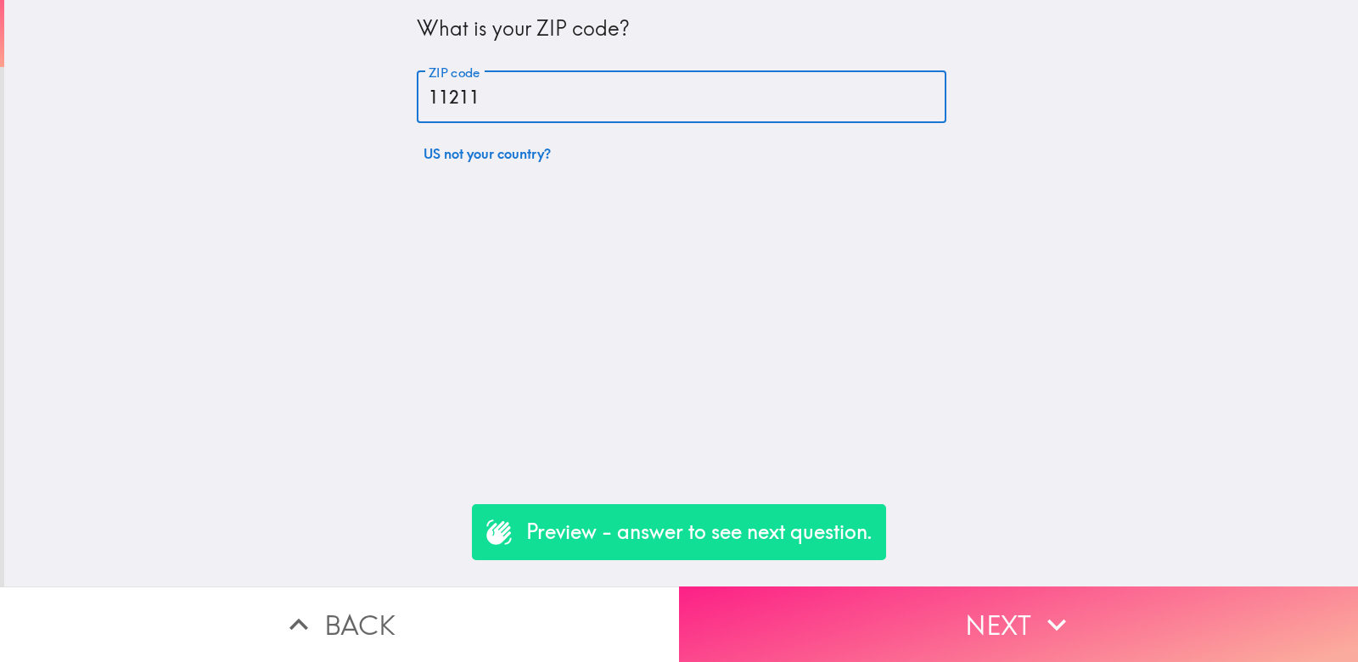
click at [834, 628] on button "Next" at bounding box center [1018, 625] width 679 height 76
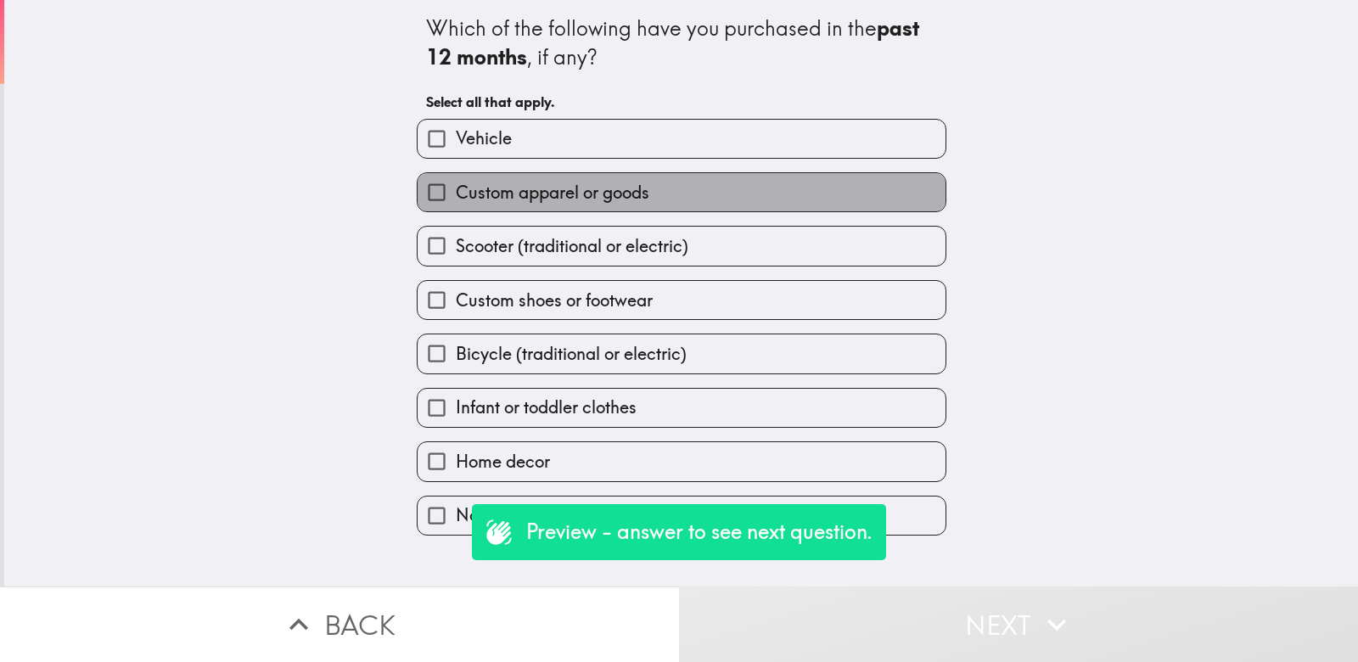
click at [581, 194] on span "Custom apparel or goods" at bounding box center [553, 193] width 194 height 24
click at [456, 194] on input "Custom apparel or goods" at bounding box center [437, 192] width 38 height 38
checkbox input "true"
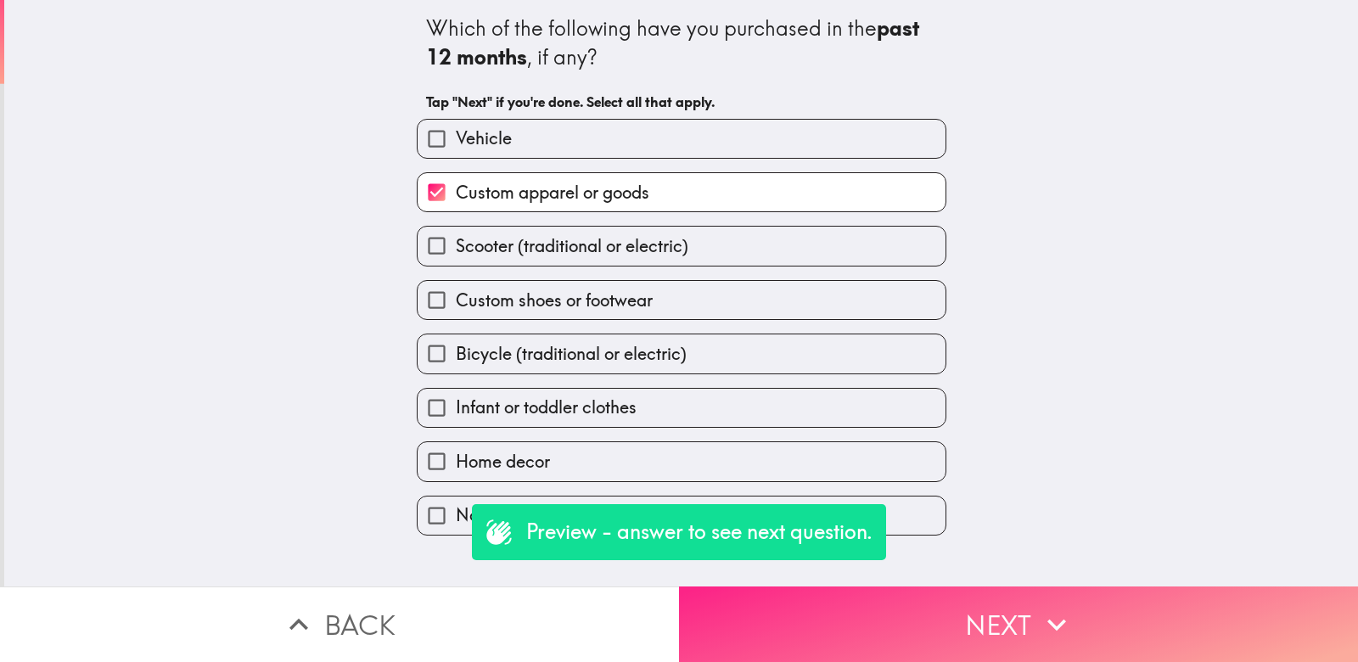
click at [875, 624] on button "Next" at bounding box center [1018, 625] width 679 height 76
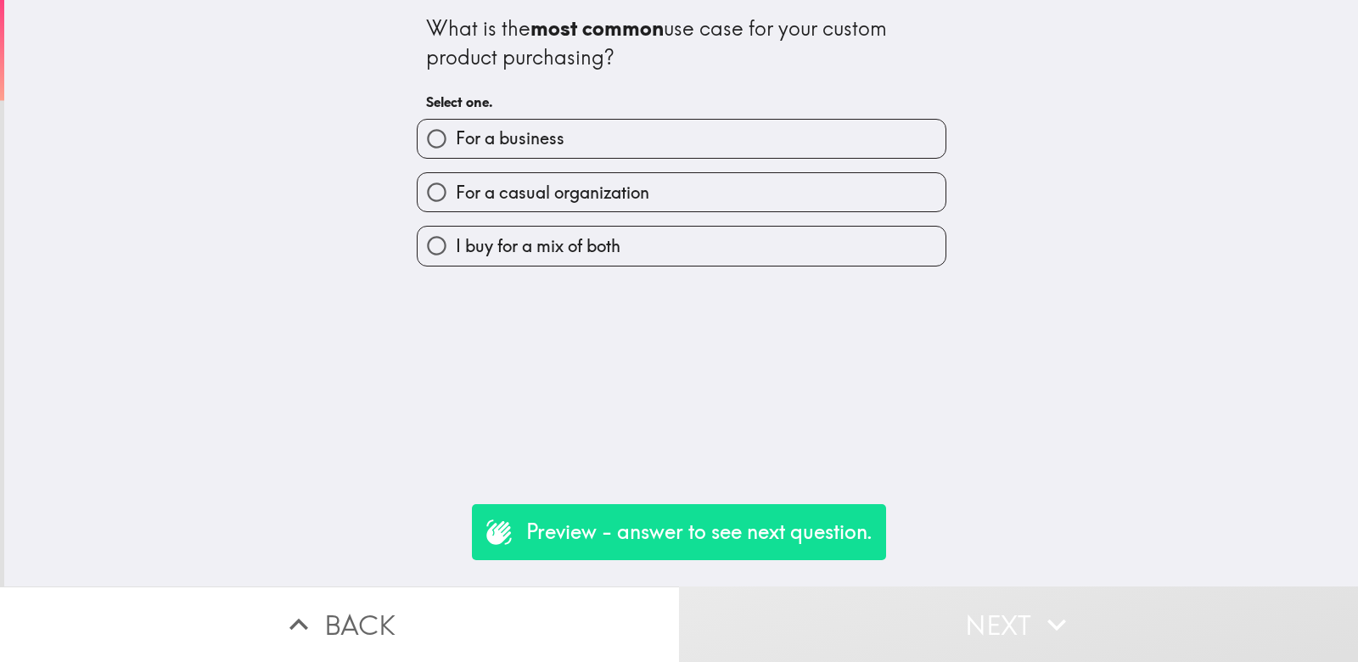
click at [577, 242] on span "I buy for a mix of both" at bounding box center [538, 246] width 165 height 24
click at [456, 242] on input "I buy for a mix of both" at bounding box center [437, 246] width 38 height 38
radio input "true"
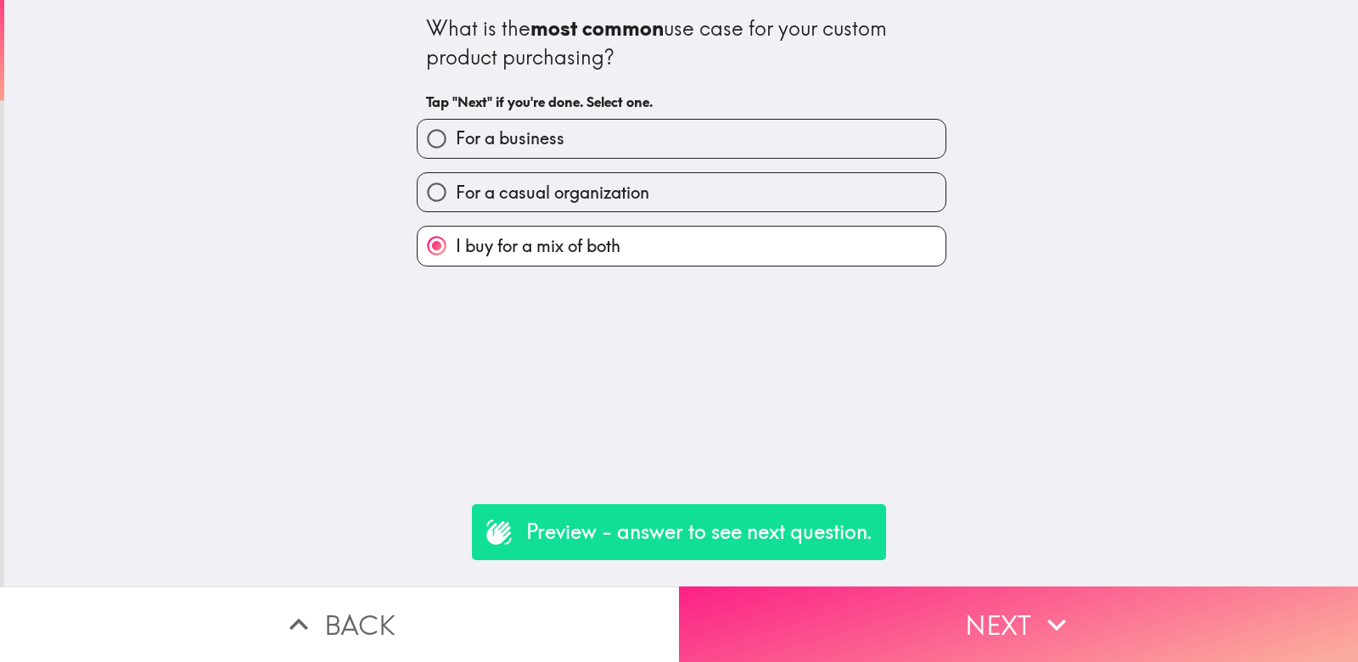
click at [784, 615] on button "Next" at bounding box center [1018, 625] width 679 height 76
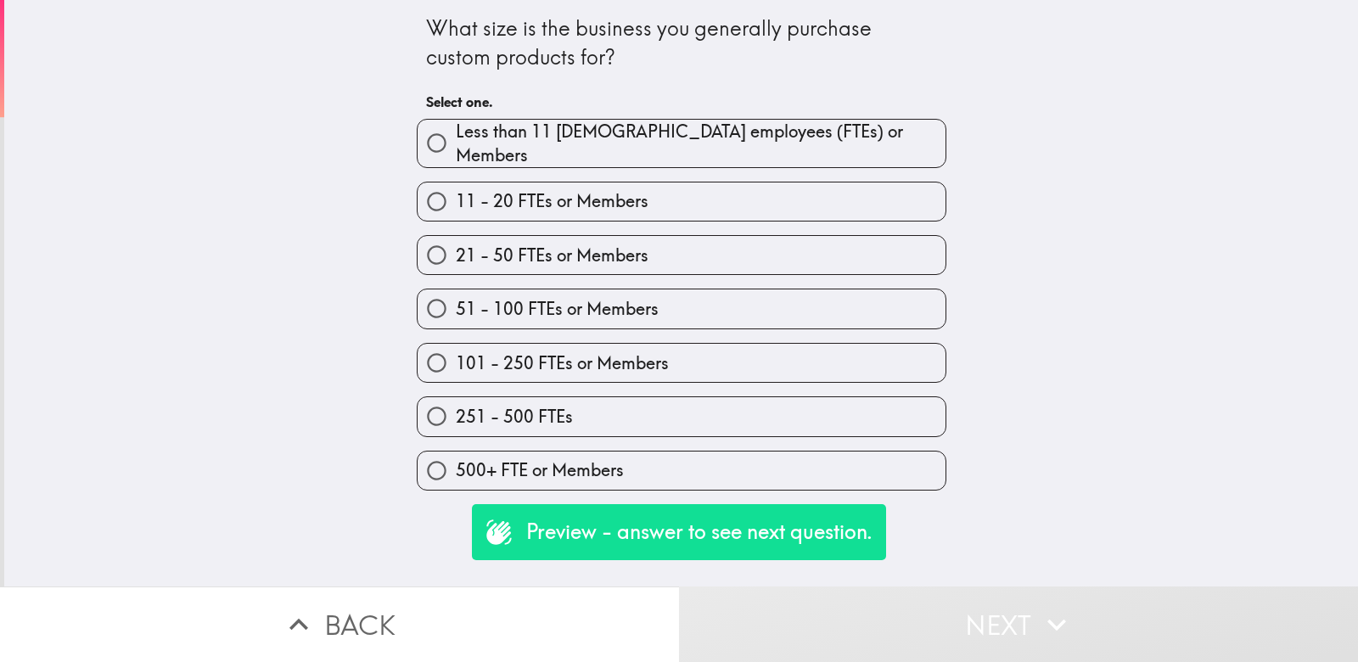
click at [641, 196] on span "11 - 20 FTEs or Members" at bounding box center [552, 201] width 193 height 24
click at [456, 196] on input "11 - 20 FTEs or Members" at bounding box center [437, 202] width 38 height 38
radio input "true"
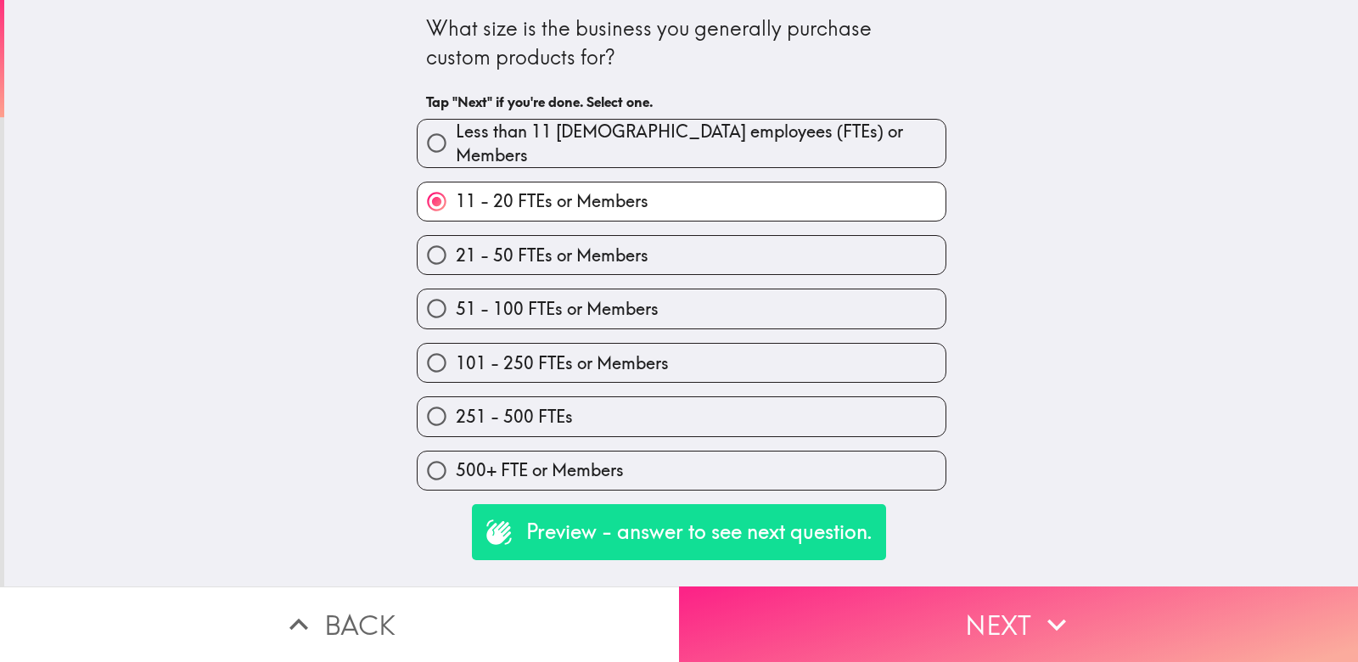
click at [845, 608] on button "Next" at bounding box center [1018, 625] width 679 height 76
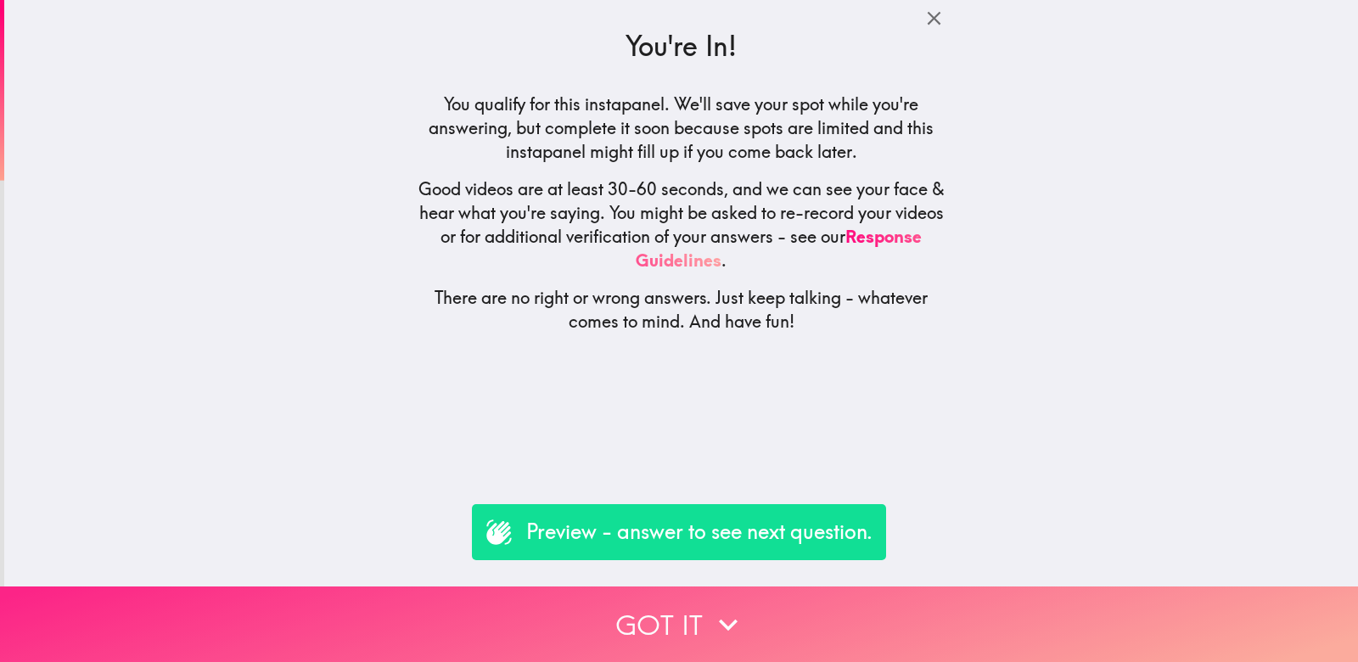
click at [706, 601] on button "Got it" at bounding box center [679, 625] width 1358 height 76
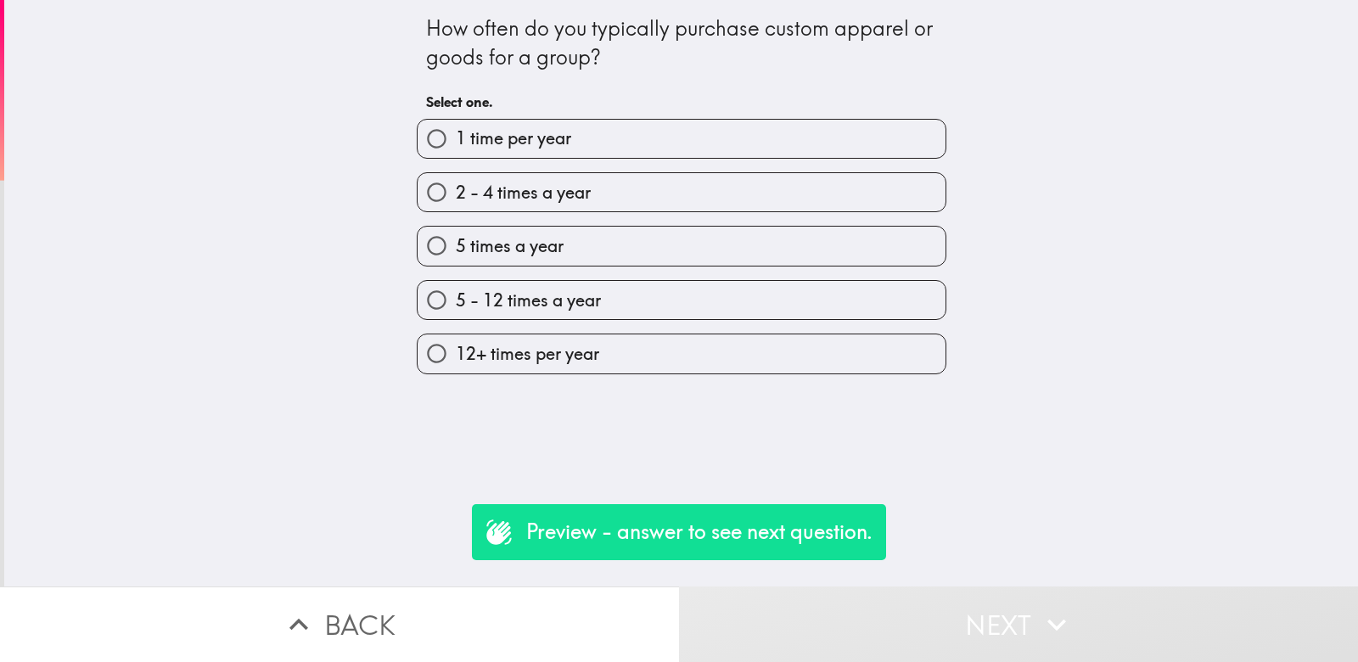
click at [581, 148] on label "1 time per year" at bounding box center [682, 139] width 528 height 38
click at [456, 148] on input "1 time per year" at bounding box center [437, 139] width 38 height 38
radio input "true"
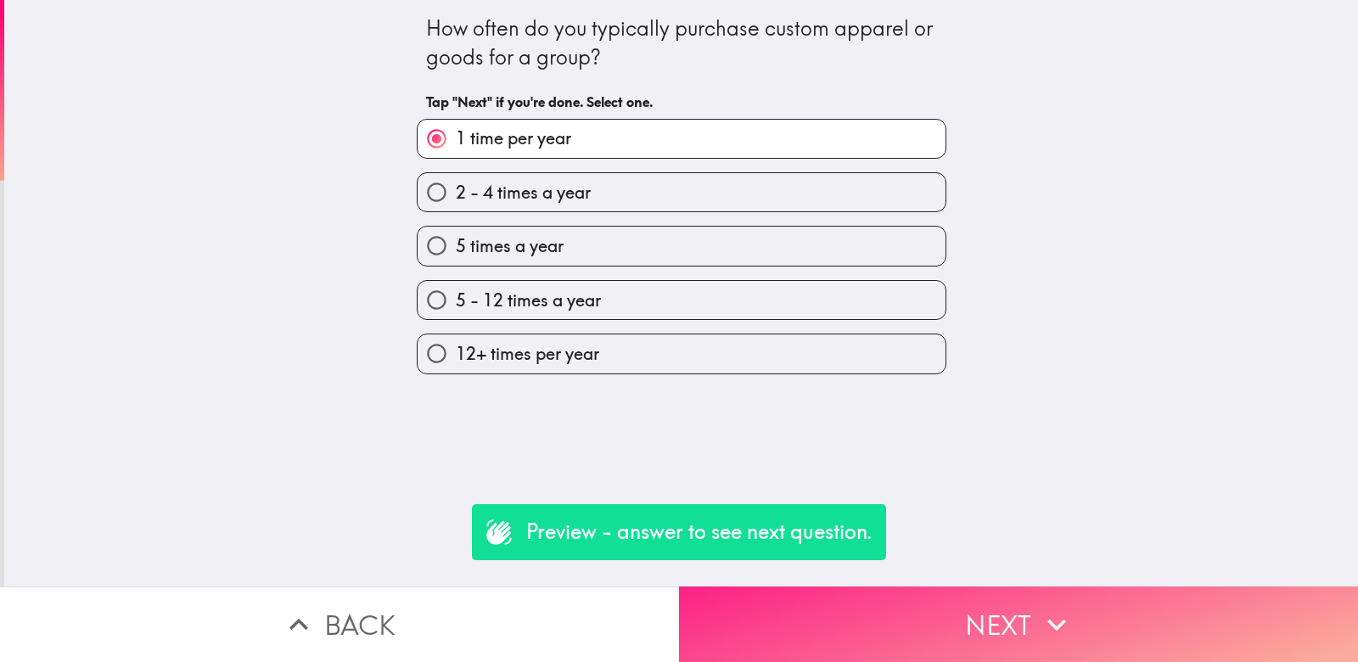
click at [859, 609] on button "Next" at bounding box center [1018, 625] width 679 height 76
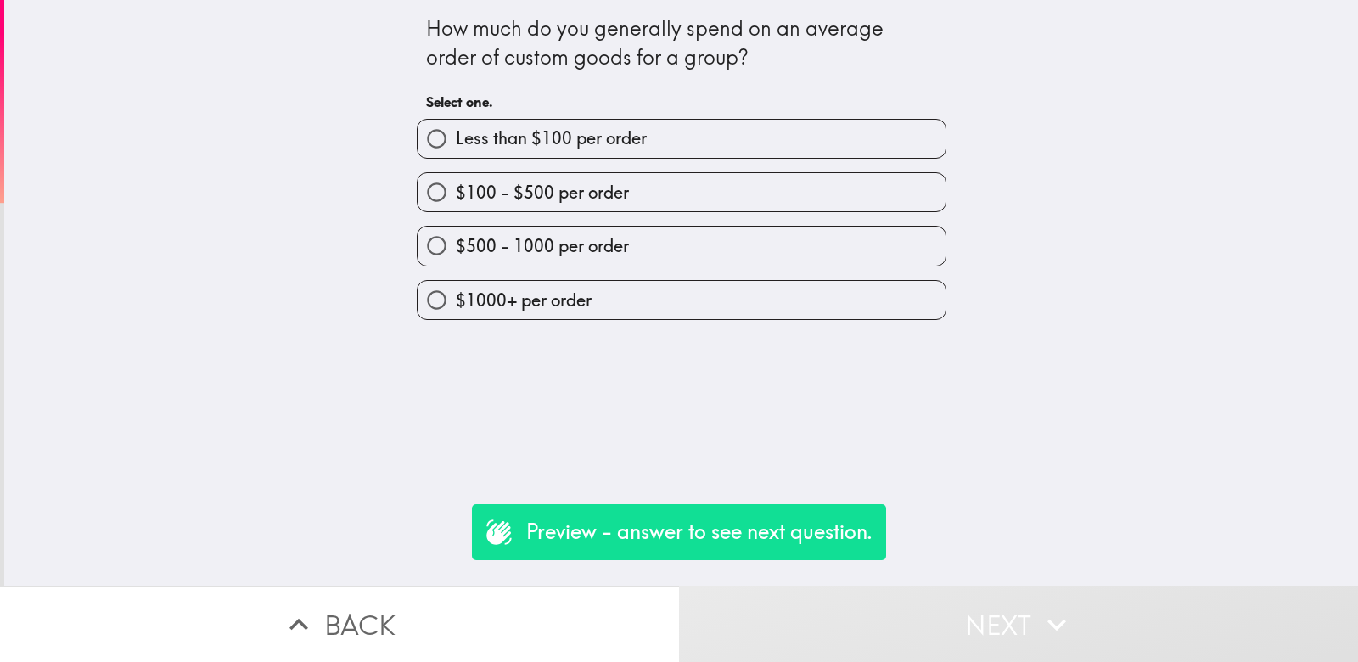
click at [608, 189] on span "$100 - $500 per order" at bounding box center [542, 193] width 173 height 24
click at [456, 189] on input "$100 - $500 per order" at bounding box center [437, 192] width 38 height 38
radio input "true"
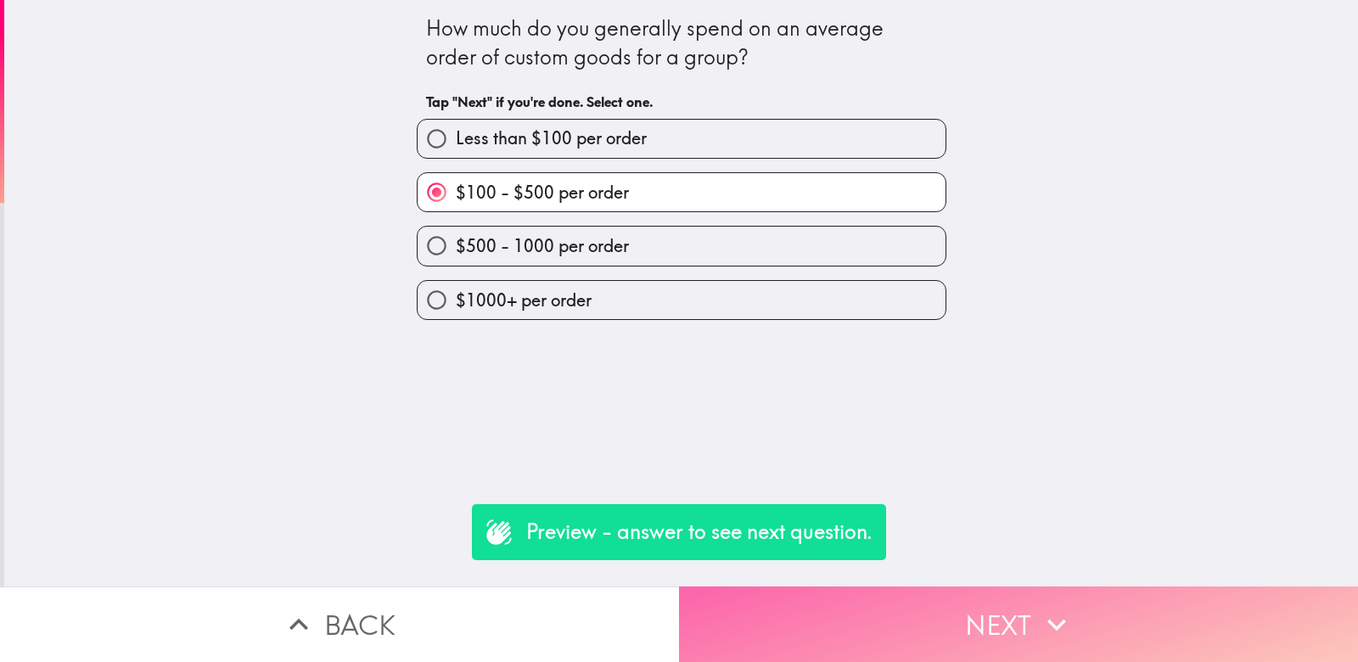
click at [845, 632] on button "Next" at bounding box center [1018, 625] width 679 height 76
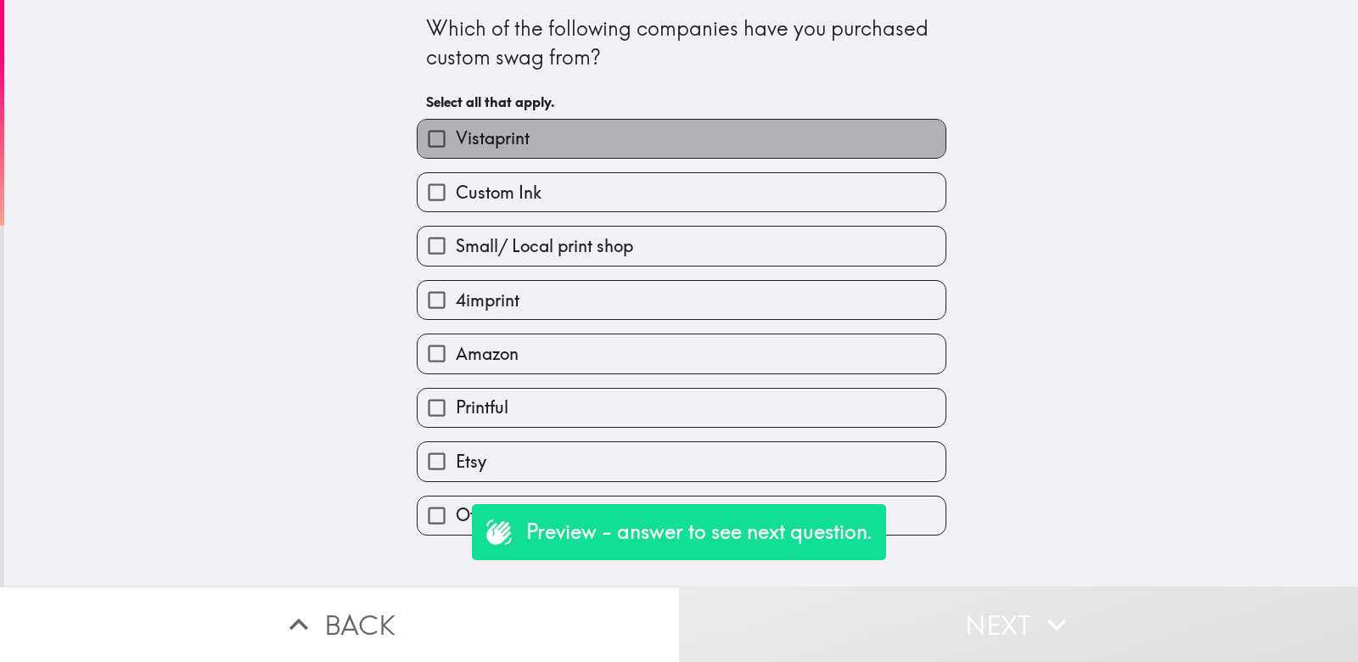
click at [606, 148] on label "Vistaprint" at bounding box center [682, 139] width 528 height 38
click at [456, 148] on input "Vistaprint" at bounding box center [437, 139] width 38 height 38
checkbox input "true"
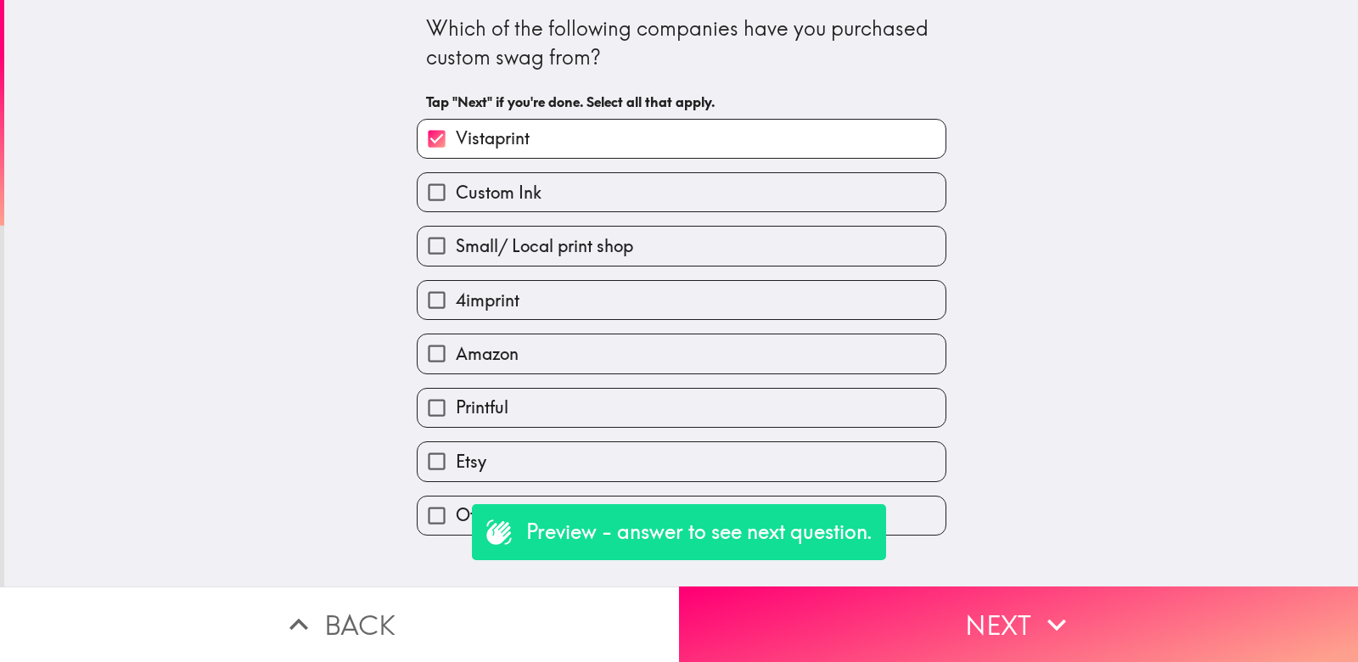
click at [606, 180] on label "Custom Ink" at bounding box center [682, 192] width 528 height 38
click at [456, 180] on input "Custom Ink" at bounding box center [437, 192] width 38 height 38
checkbox input "true"
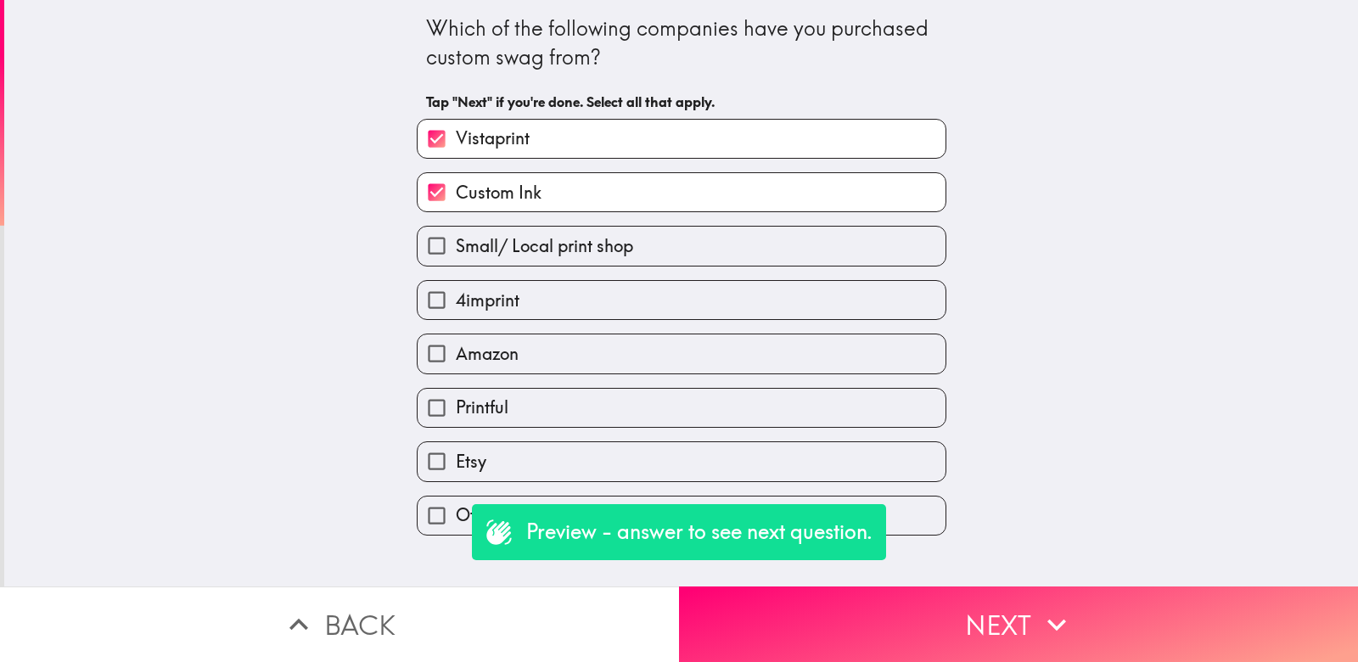
click at [595, 255] on span "Small/ Local print shop" at bounding box center [544, 246] width 177 height 24
click at [456, 255] on input "Small/ Local print shop" at bounding box center [437, 246] width 38 height 38
checkbox input "true"
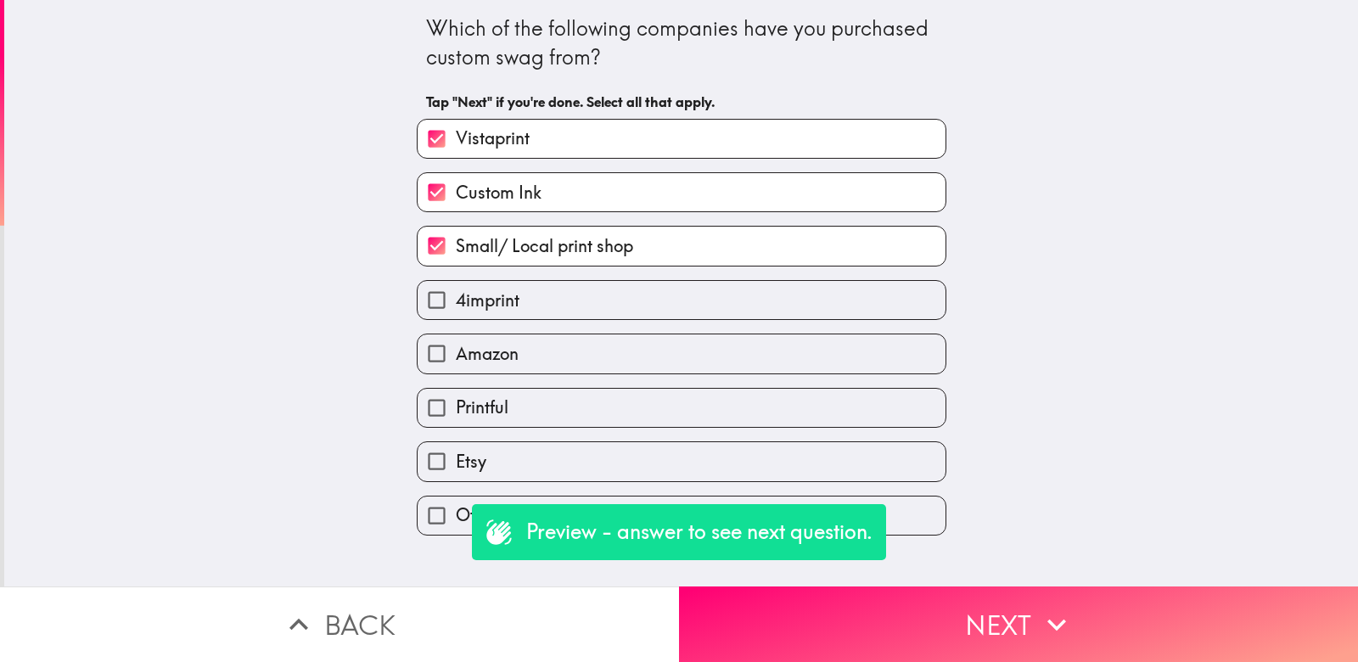
click at [761, 583] on div "Which of the following companies have you purchased custom swag from? Tap "Next…" at bounding box center [681, 293] width 1354 height 587
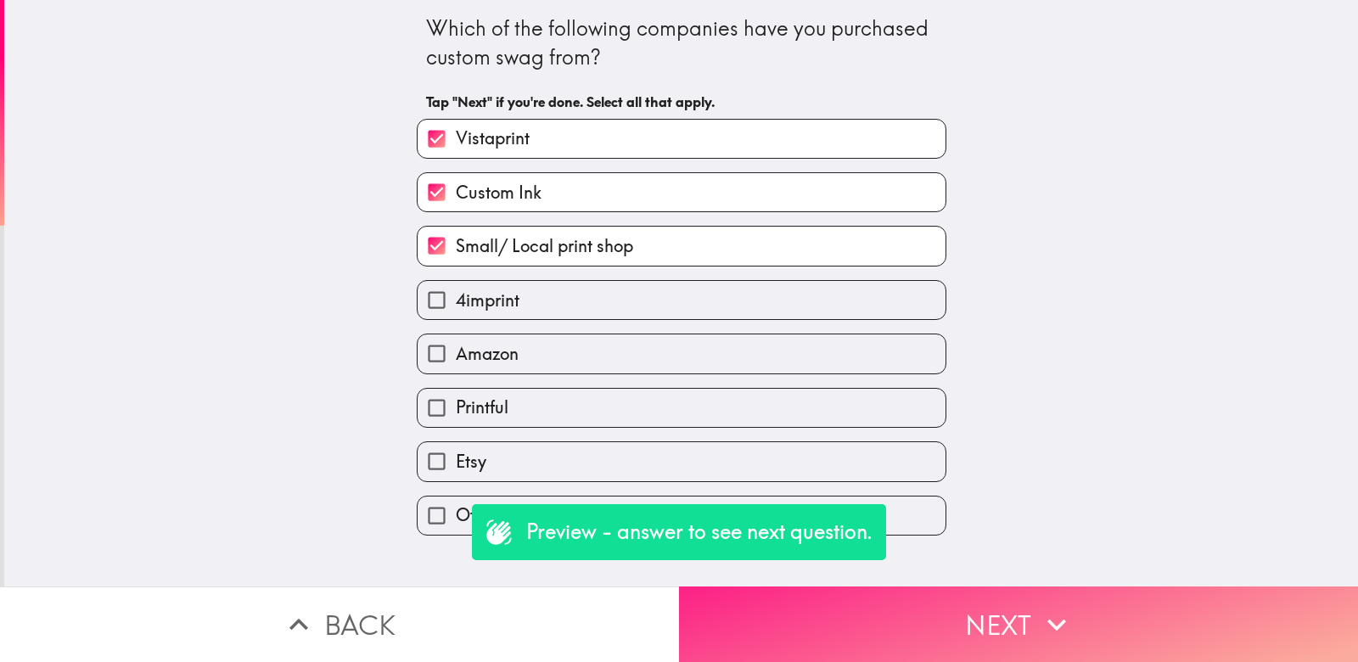
click at [761, 623] on button "Next" at bounding box center [1018, 625] width 679 height 76
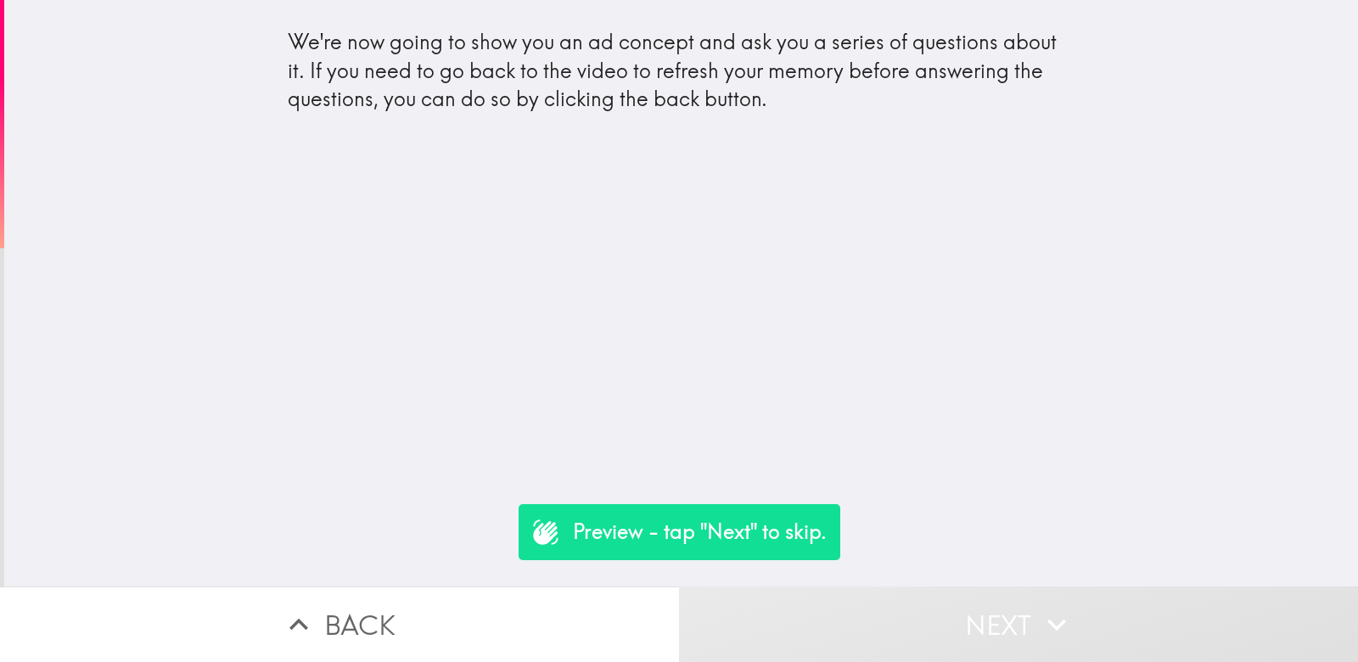
click at [553, 246] on div "We're now going to show you an ad concept and ask you a series of questions abo…" at bounding box center [681, 293] width 1354 height 587
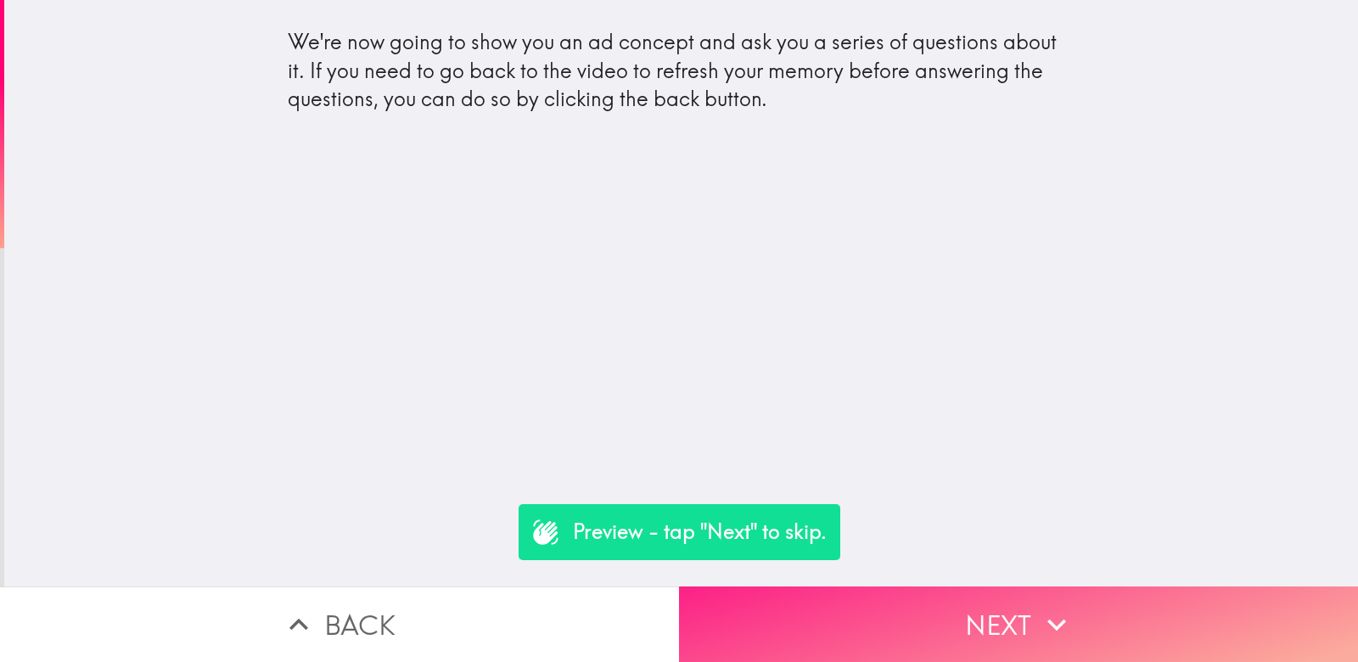
click at [834, 628] on button "Next" at bounding box center [1018, 625] width 679 height 76
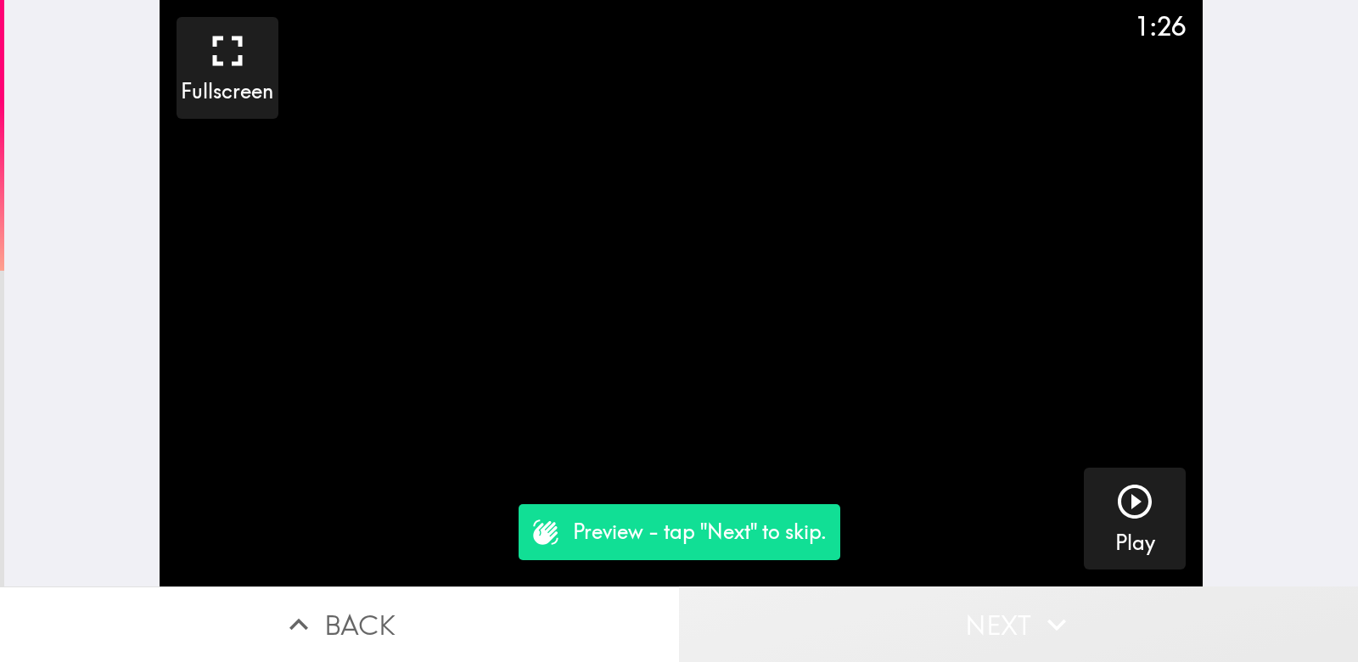
click at [1071, 646] on button "Next" at bounding box center [1018, 625] width 679 height 76
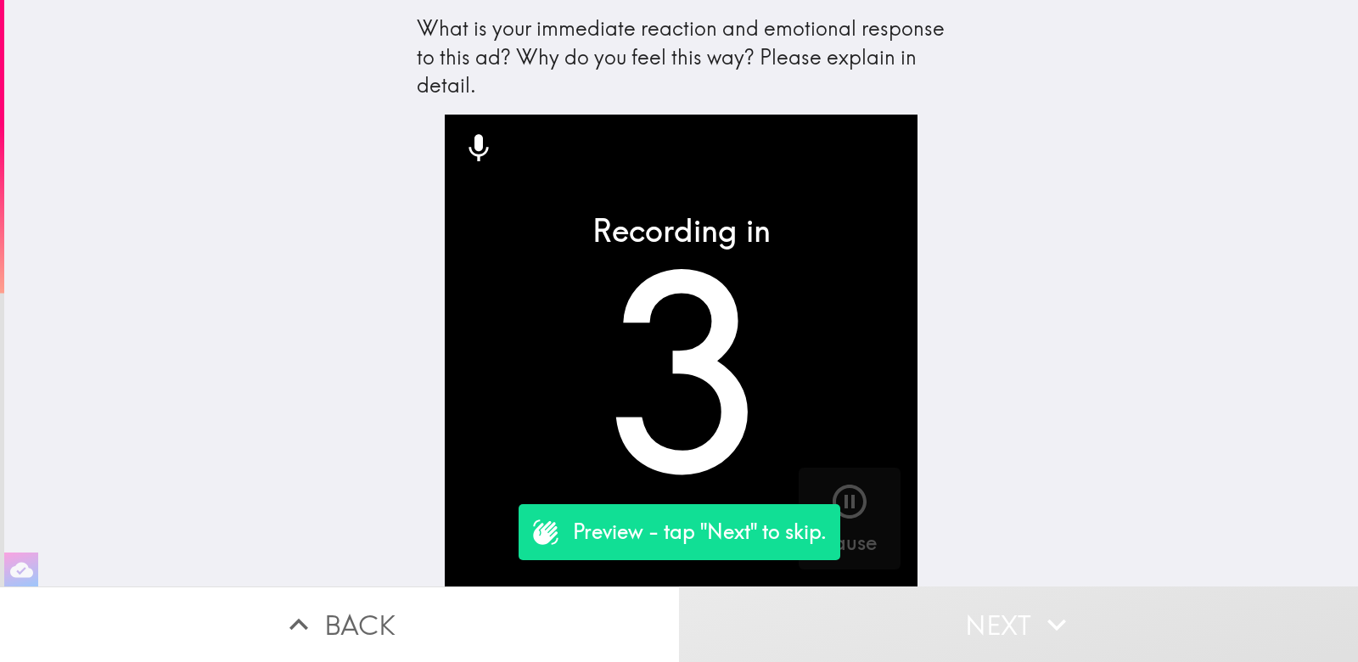
click at [1014, 634] on button "Next" at bounding box center [1018, 625] width 679 height 76
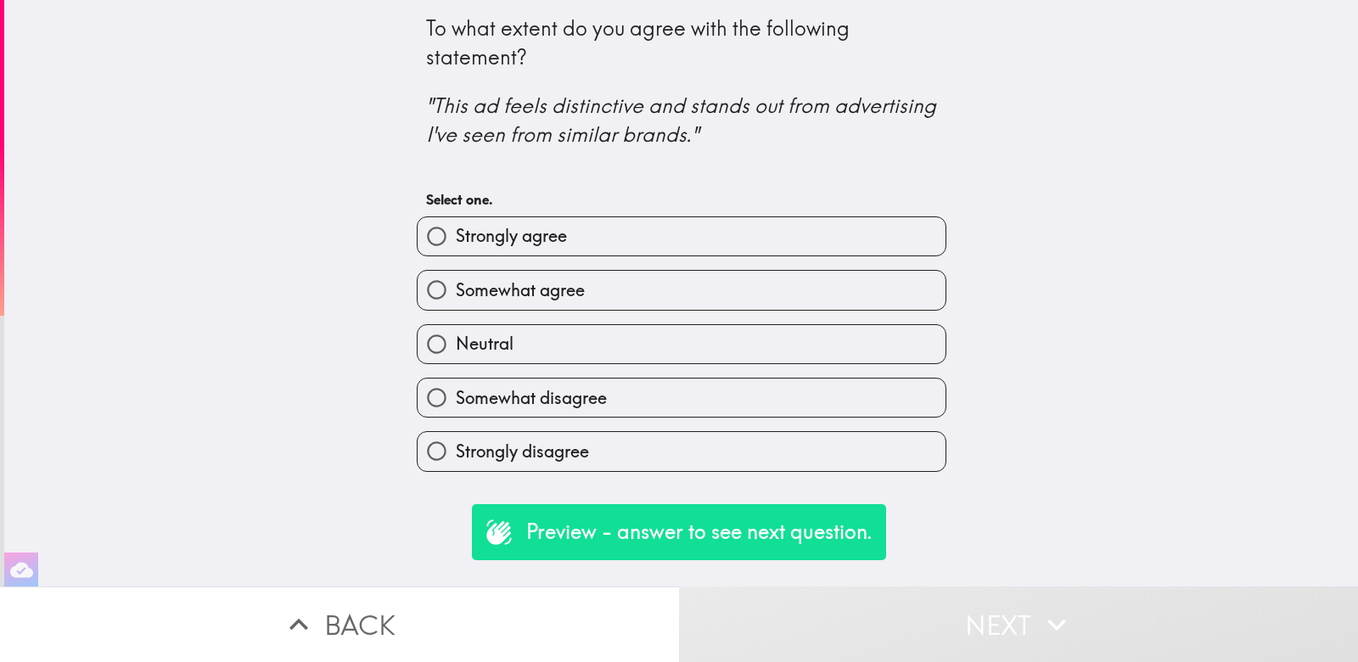
click at [878, 237] on label "Strongly agree" at bounding box center [682, 236] width 528 height 38
click at [456, 237] on input "Strongly agree" at bounding box center [437, 236] width 38 height 38
radio input "true"
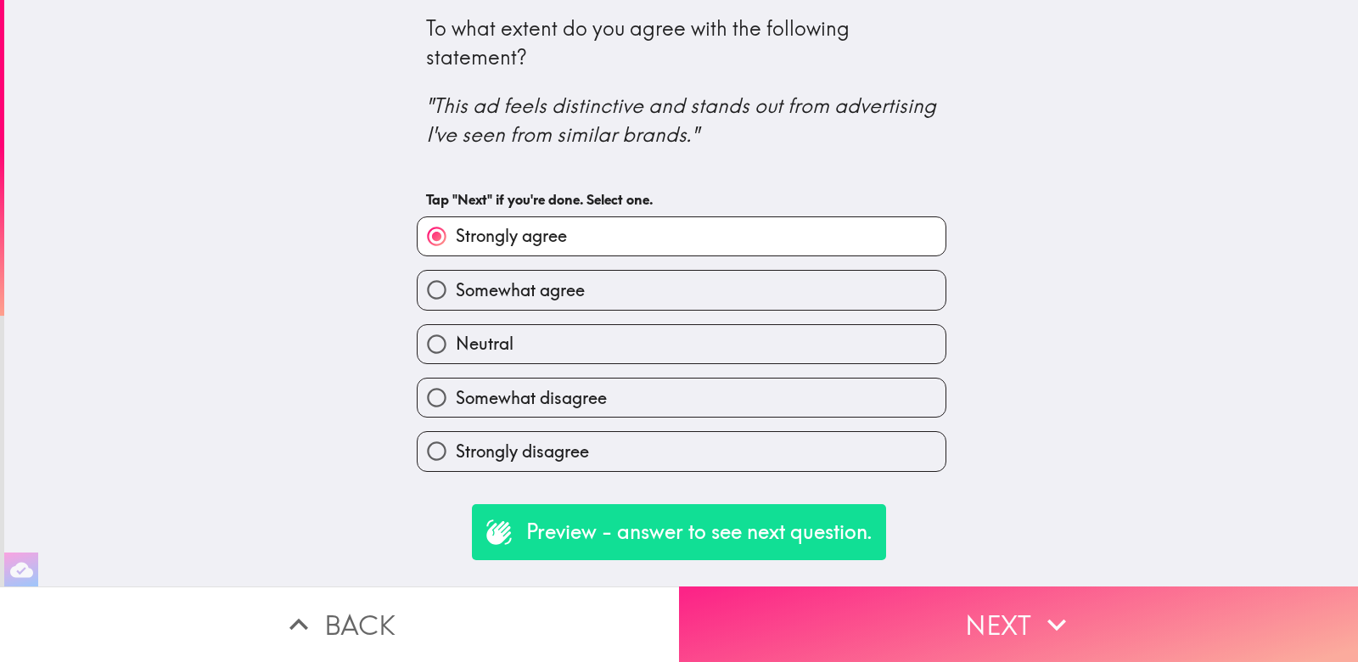
click at [1056, 635] on icon "button" at bounding box center [1056, 624] width 37 height 37
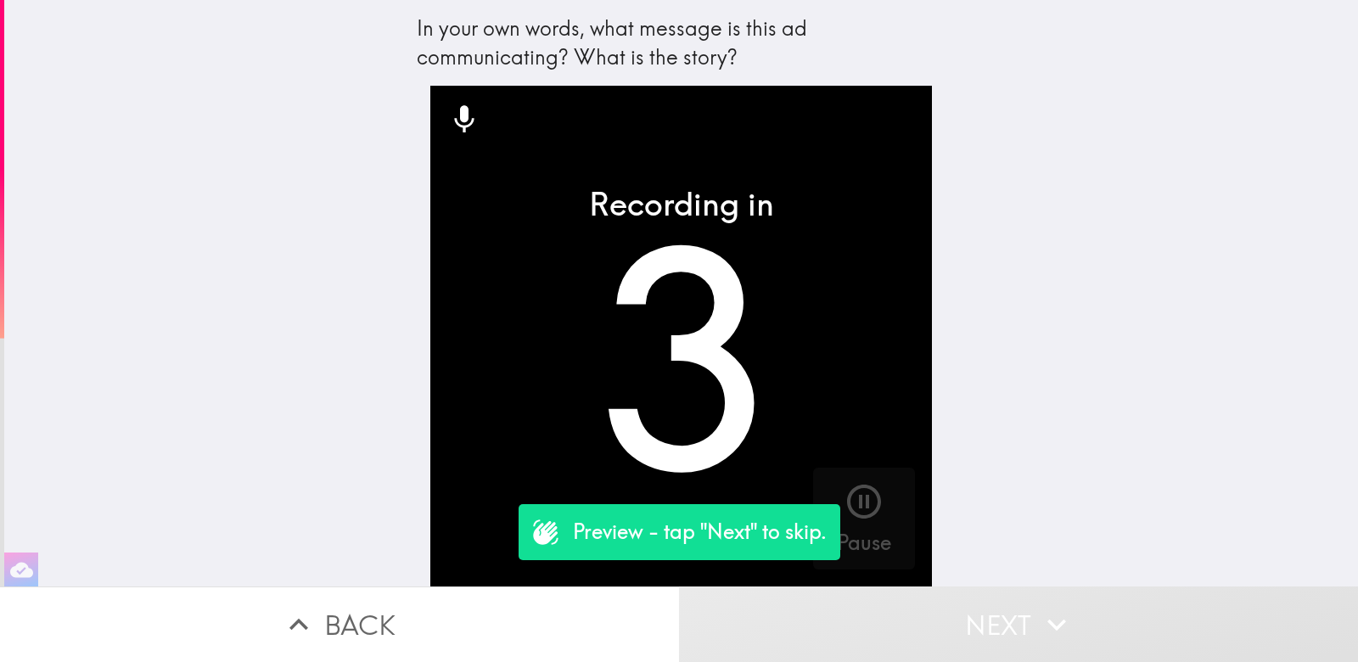
click at [1056, 635] on icon "button" at bounding box center [1056, 624] width 37 height 37
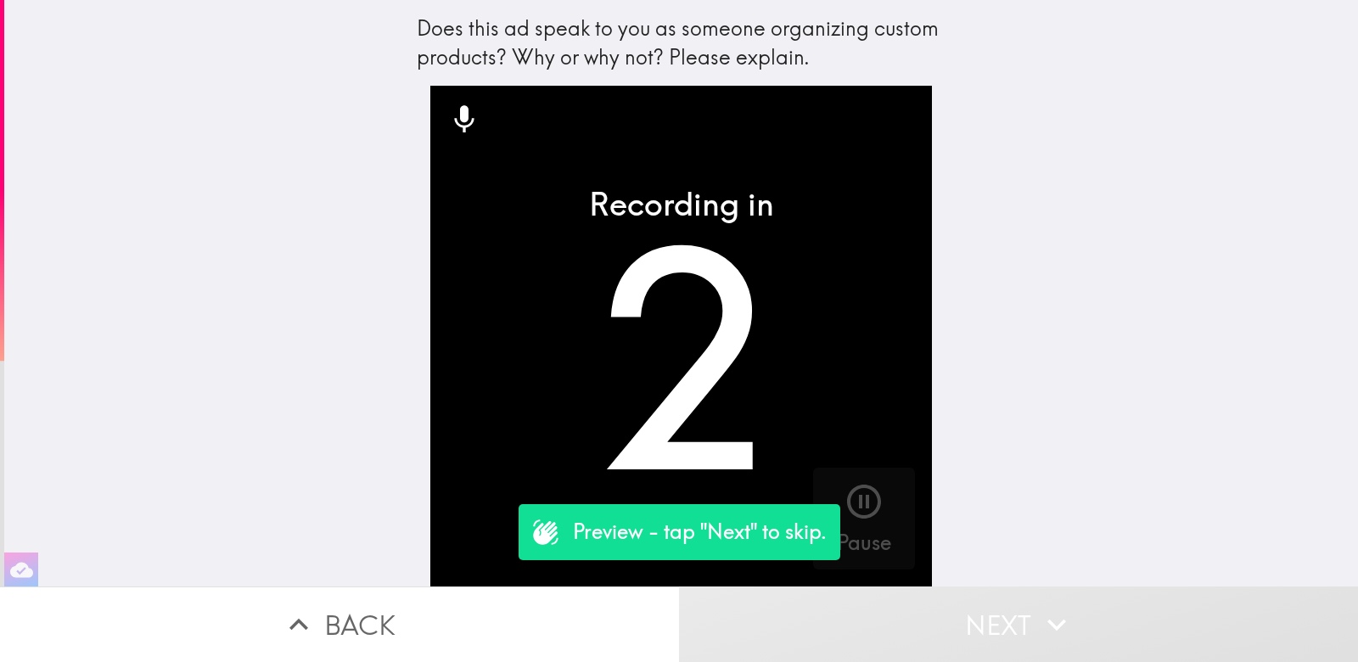
click at [1056, 635] on icon "button" at bounding box center [1056, 624] width 37 height 37
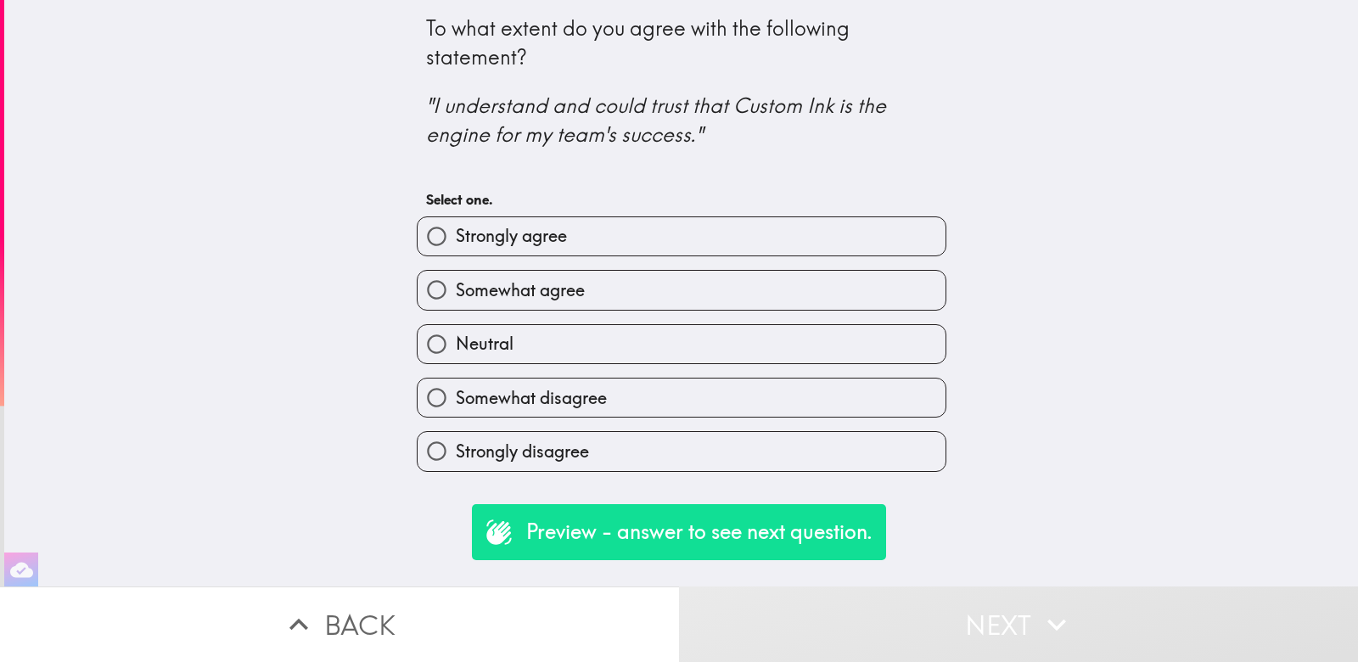
click at [908, 228] on label "Strongly agree" at bounding box center [682, 236] width 528 height 38
click at [456, 228] on input "Strongly agree" at bounding box center [437, 236] width 38 height 38
radio input "true"
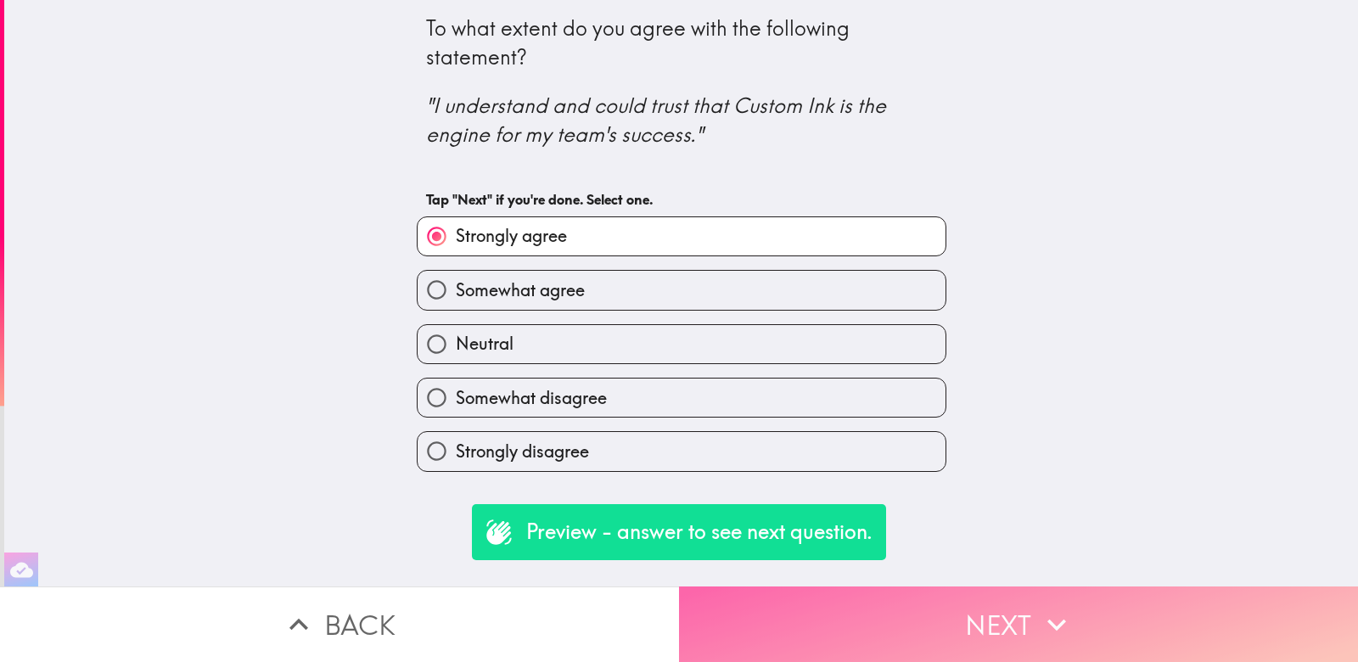
click at [1171, 634] on button "Next" at bounding box center [1018, 625] width 679 height 76
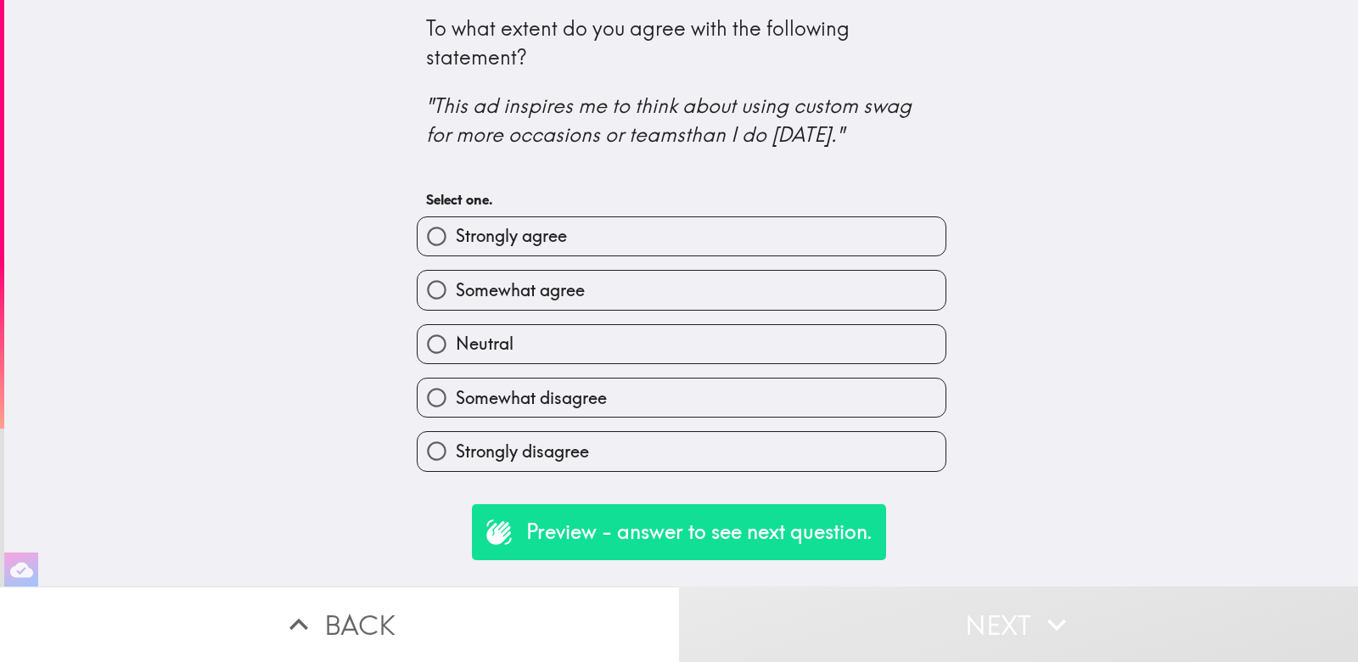
click at [841, 233] on label "Strongly agree" at bounding box center [682, 236] width 528 height 38
click at [456, 233] on input "Strongly agree" at bounding box center [437, 236] width 38 height 38
radio input "true"
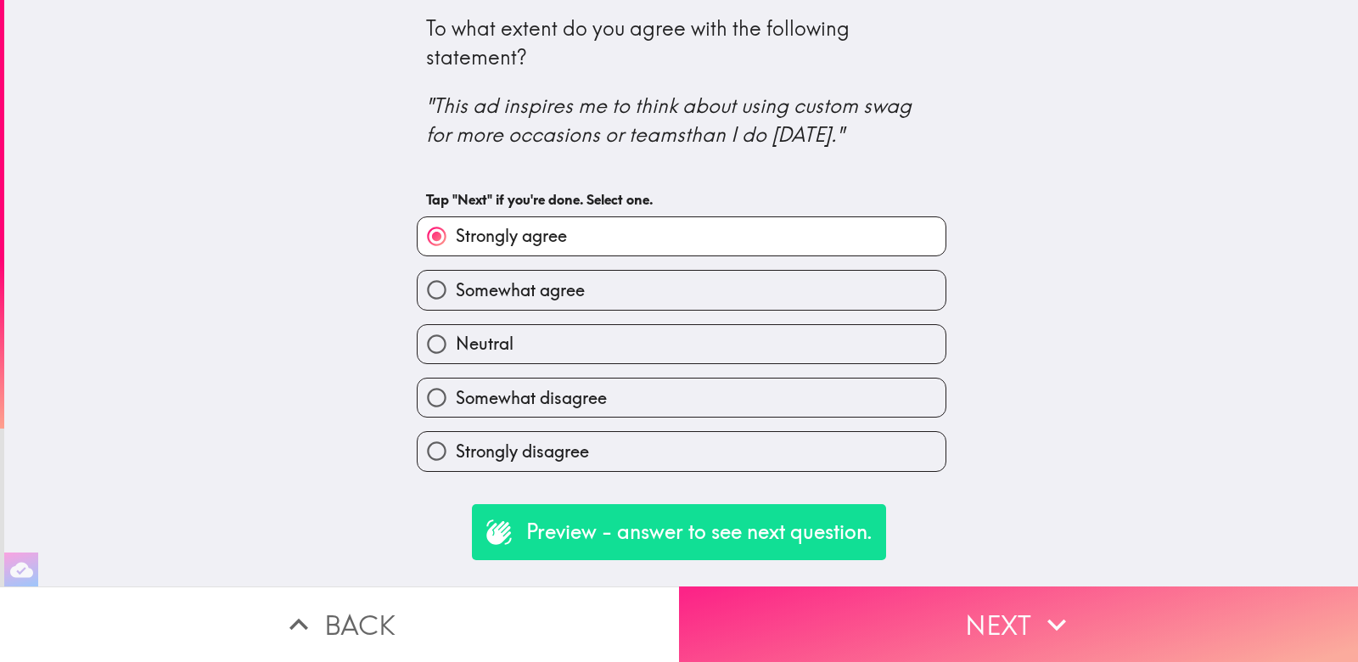
click at [1077, 609] on button "Next" at bounding box center [1018, 625] width 679 height 76
